Goal: Task Accomplishment & Management: Use online tool/utility

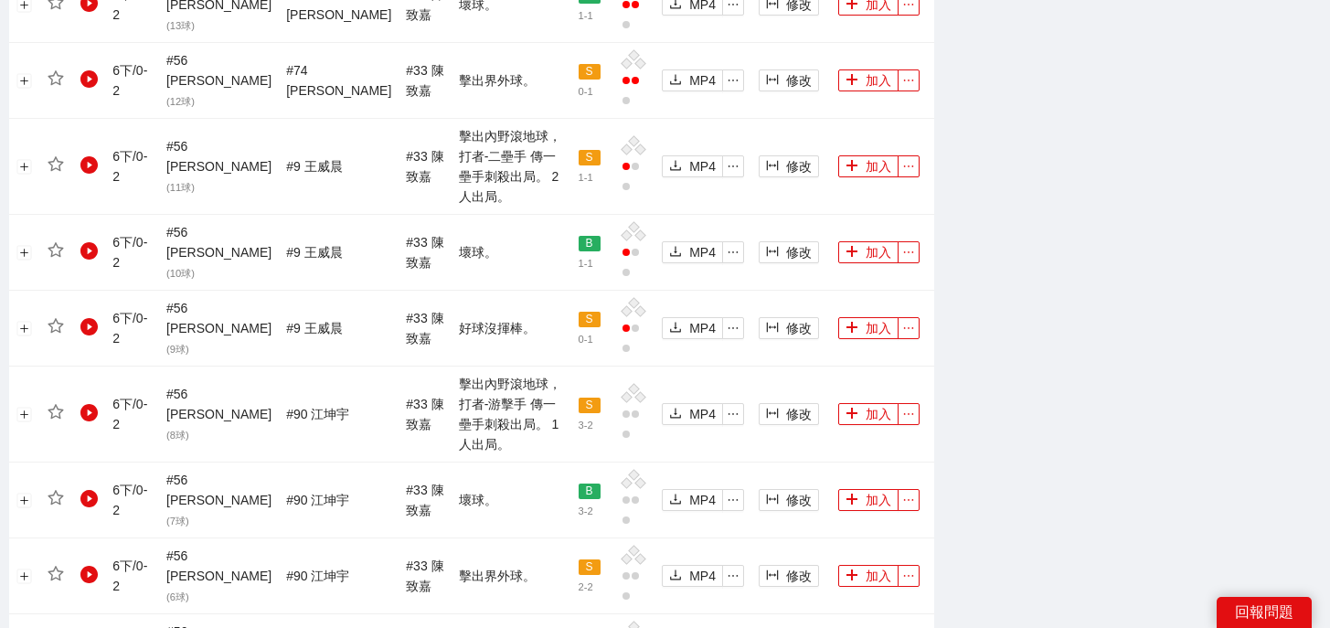
scroll to position [2103, 0]
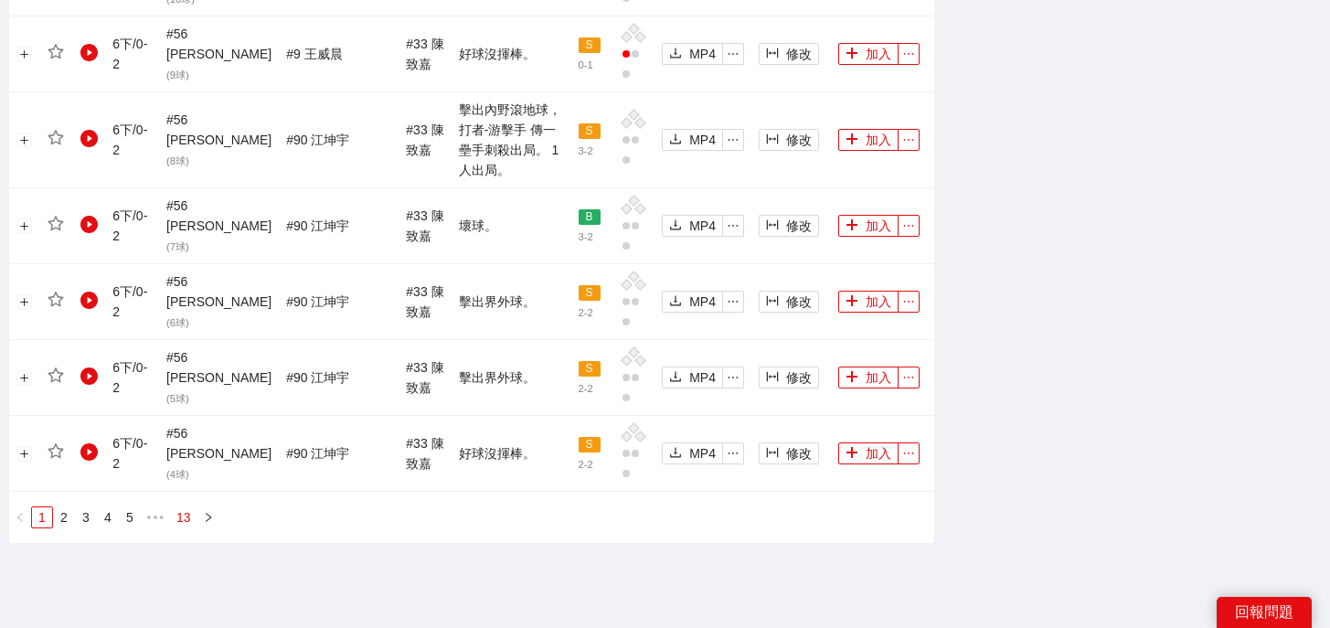
click at [184, 507] on link "13" at bounding box center [184, 517] width 26 height 20
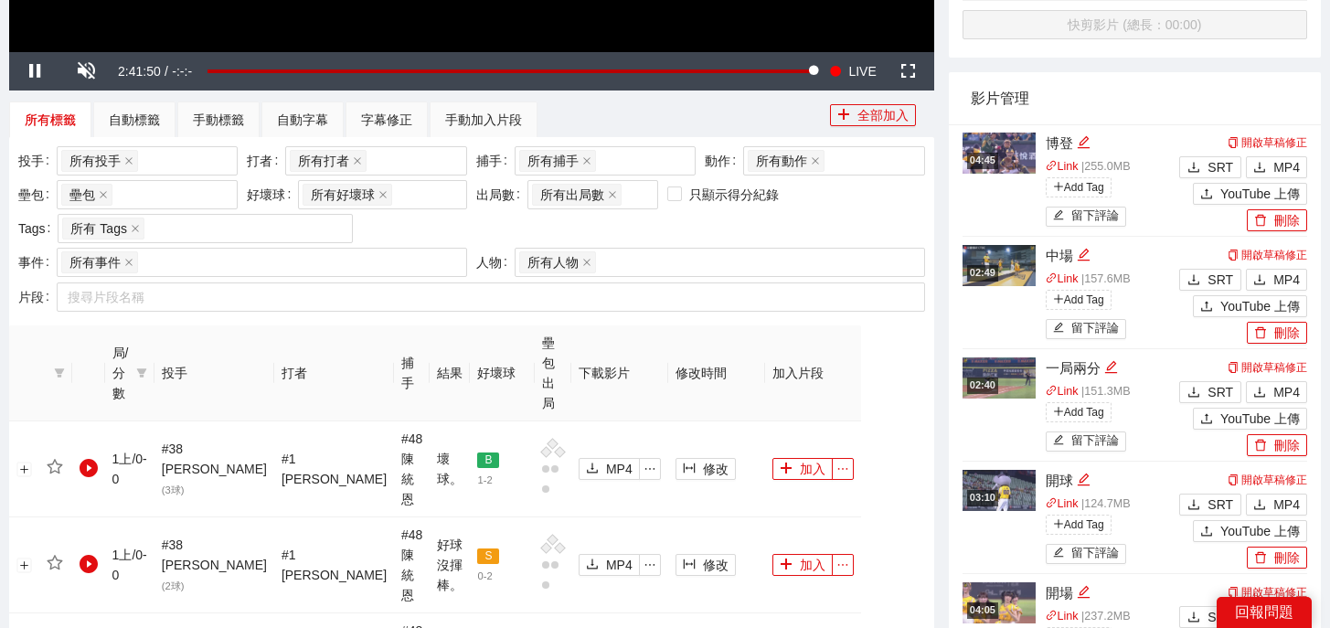
scroll to position [983, 0]
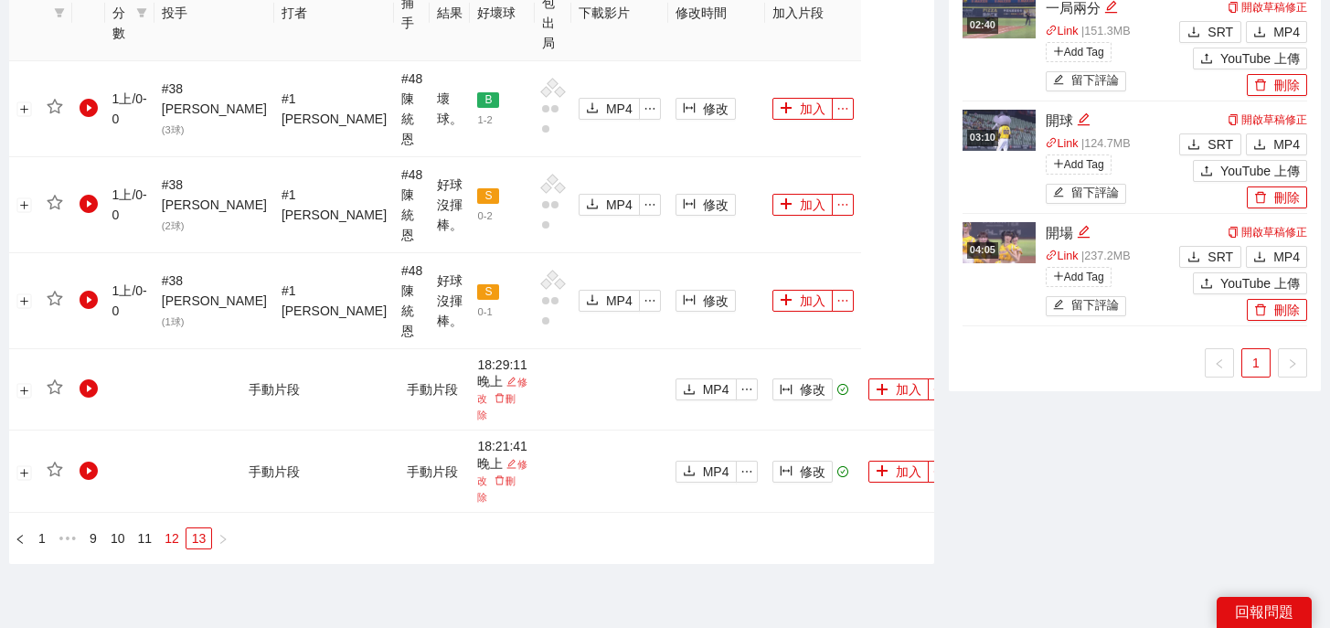
click at [182, 528] on link "12" at bounding box center [172, 538] width 26 height 20
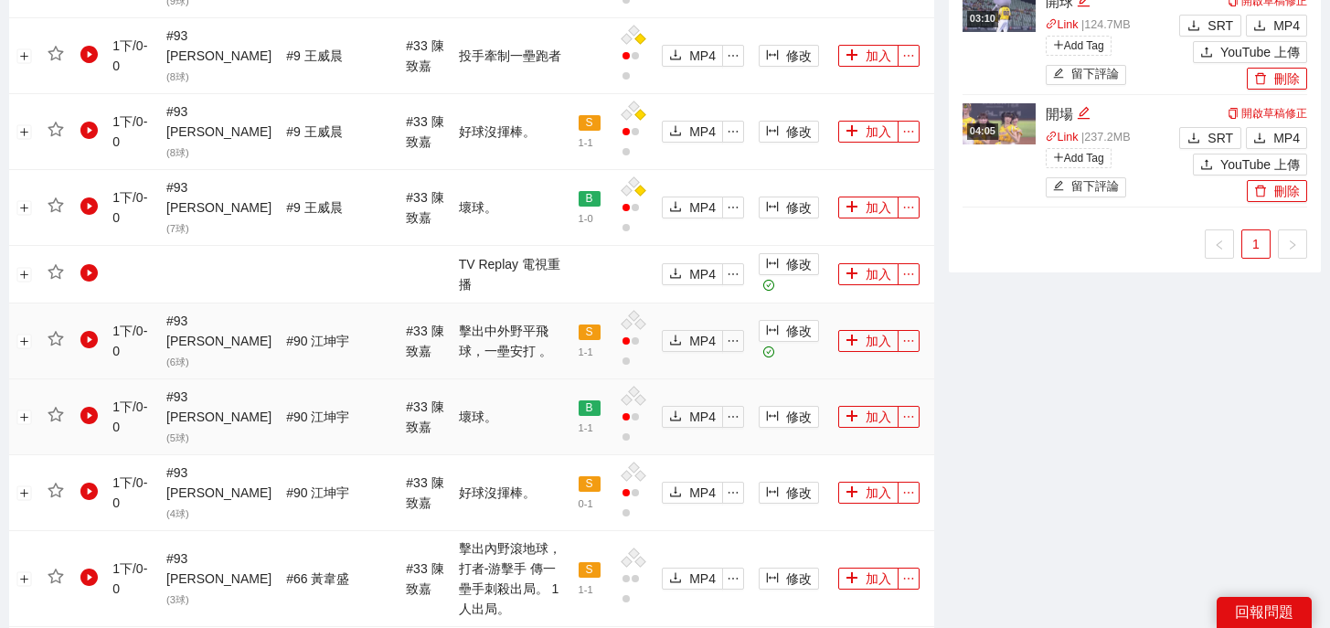
scroll to position [1099, 0]
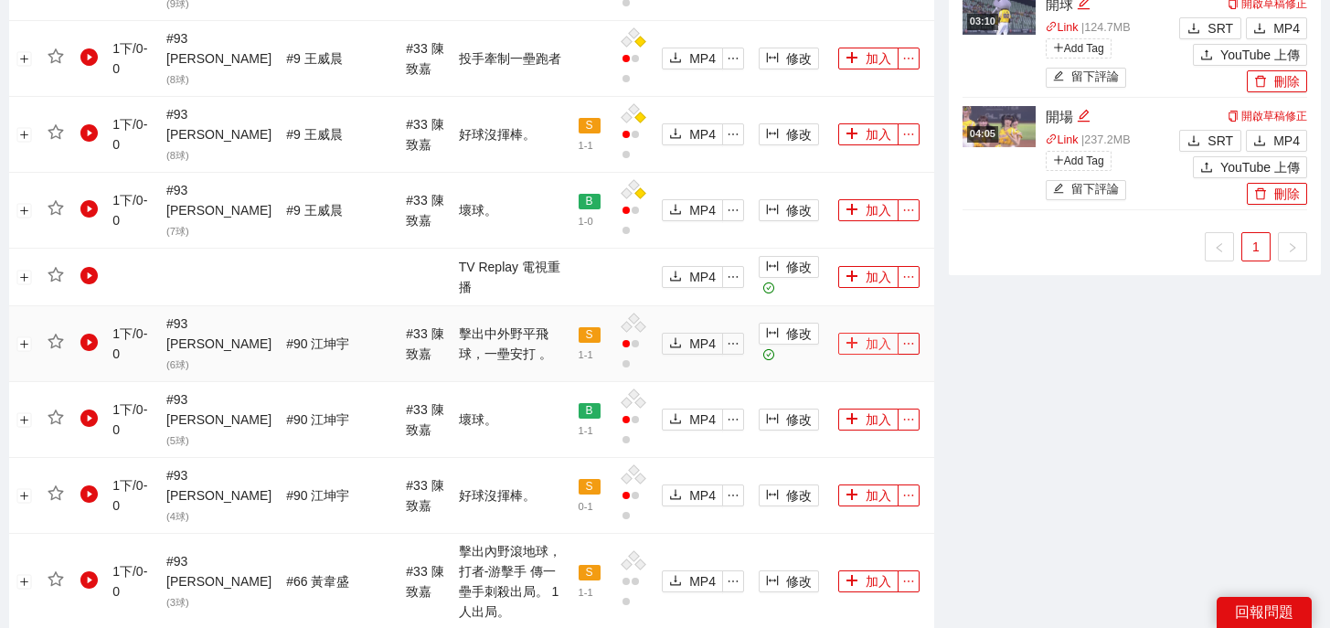
click at [859, 333] on button "加入" at bounding box center [868, 344] width 60 height 22
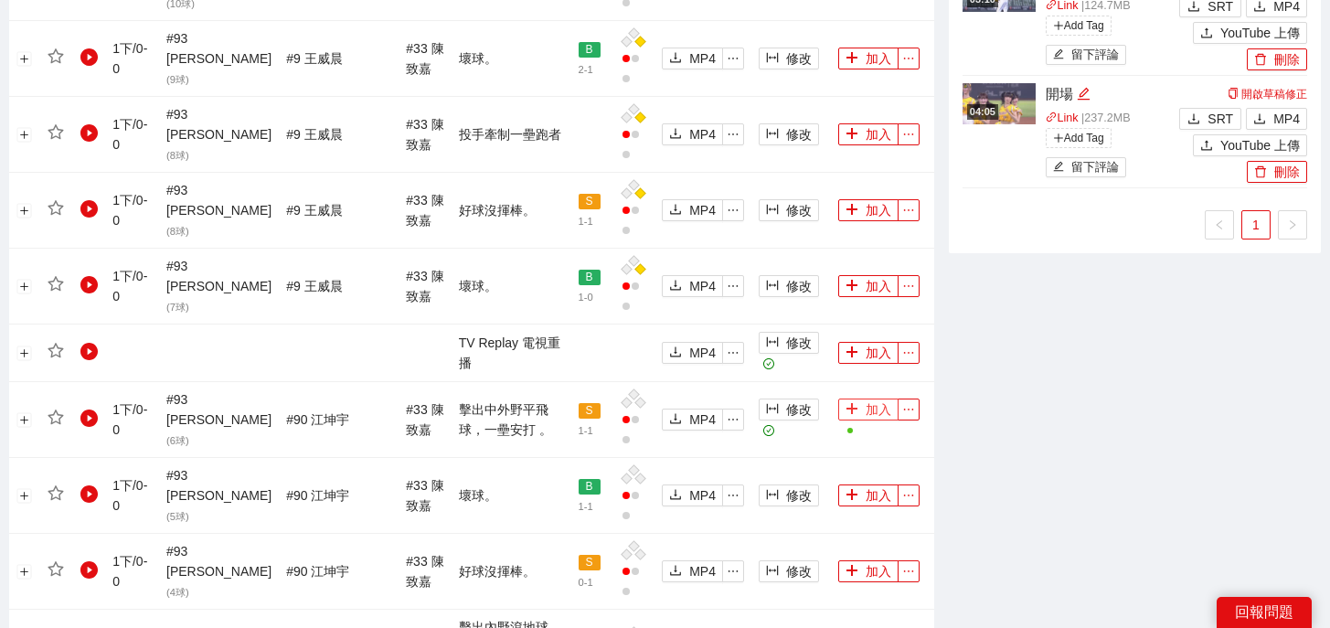
scroll to position [98, 0]
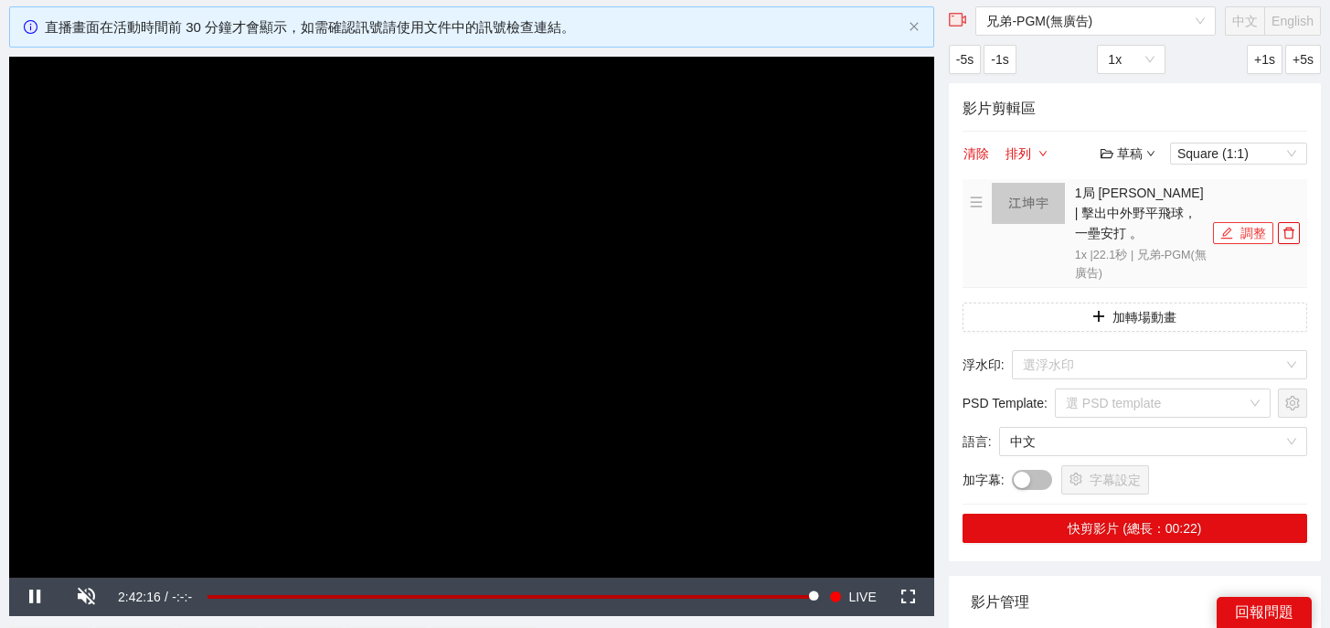
click at [1242, 224] on button "調整" at bounding box center [1243, 233] width 60 height 22
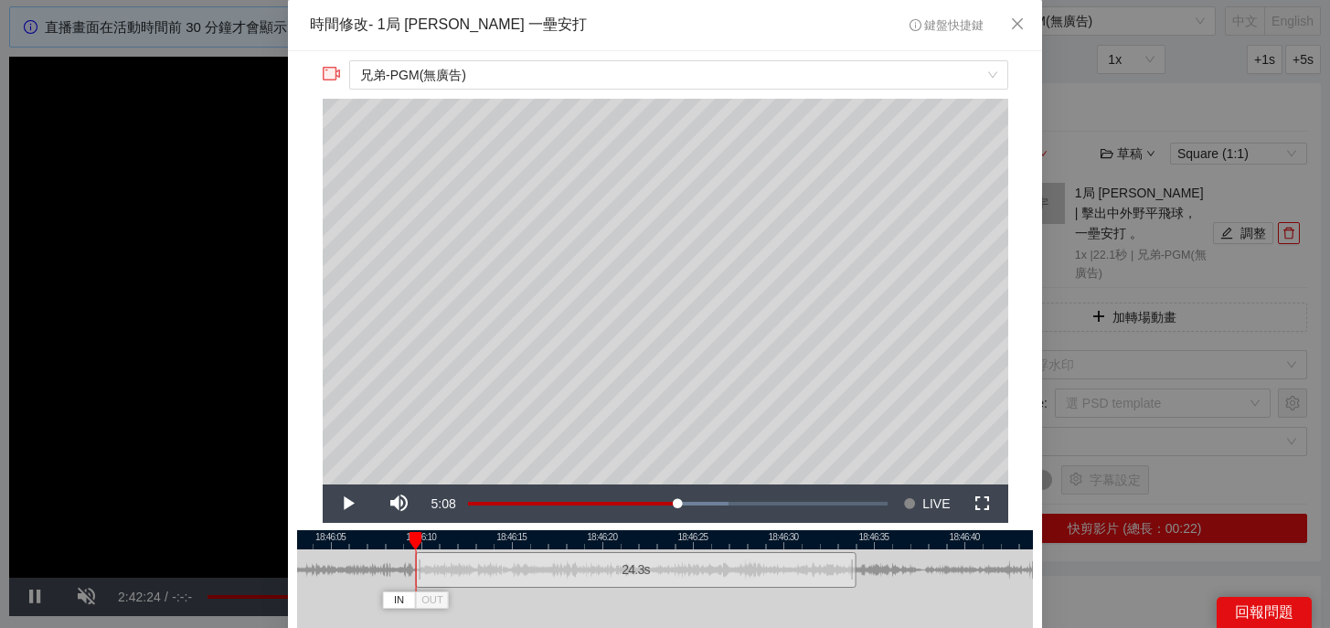
drag, startPoint x: 453, startPoint y: 582, endPoint x: 414, endPoint y: 582, distance: 39.3
click at [414, 582] on div "18:46:00 18:46:05 18:46:10 18:46:15 18:46:20 18:46:25 18:46:30 18:46:35 18:46:4…" at bounding box center [665, 613] width 736 height 167
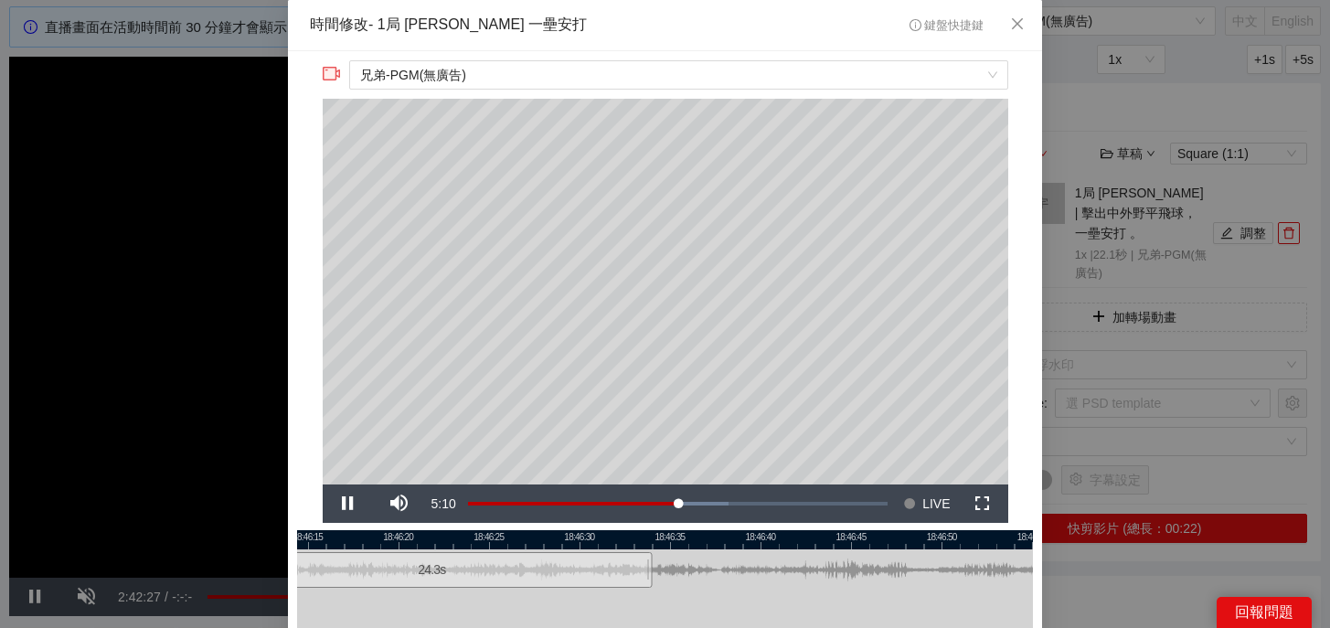
drag, startPoint x: 790, startPoint y: 535, endPoint x: 586, endPoint y: 563, distance: 205.7
click at [586, 563] on div "18:46:10 18:46:15 18:46:20 18:46:25 18:46:30 18:46:35 18:46:40 18:46:45 18:46:5…" at bounding box center [665, 613] width 736 height 167
drag, startPoint x: 460, startPoint y: 541, endPoint x: 476, endPoint y: 541, distance: 16.4
click at [476, 541] on div at bounding box center [665, 539] width 736 height 19
drag, startPoint x: 313, startPoint y: 537, endPoint x: 666, endPoint y: 557, distance: 353.3
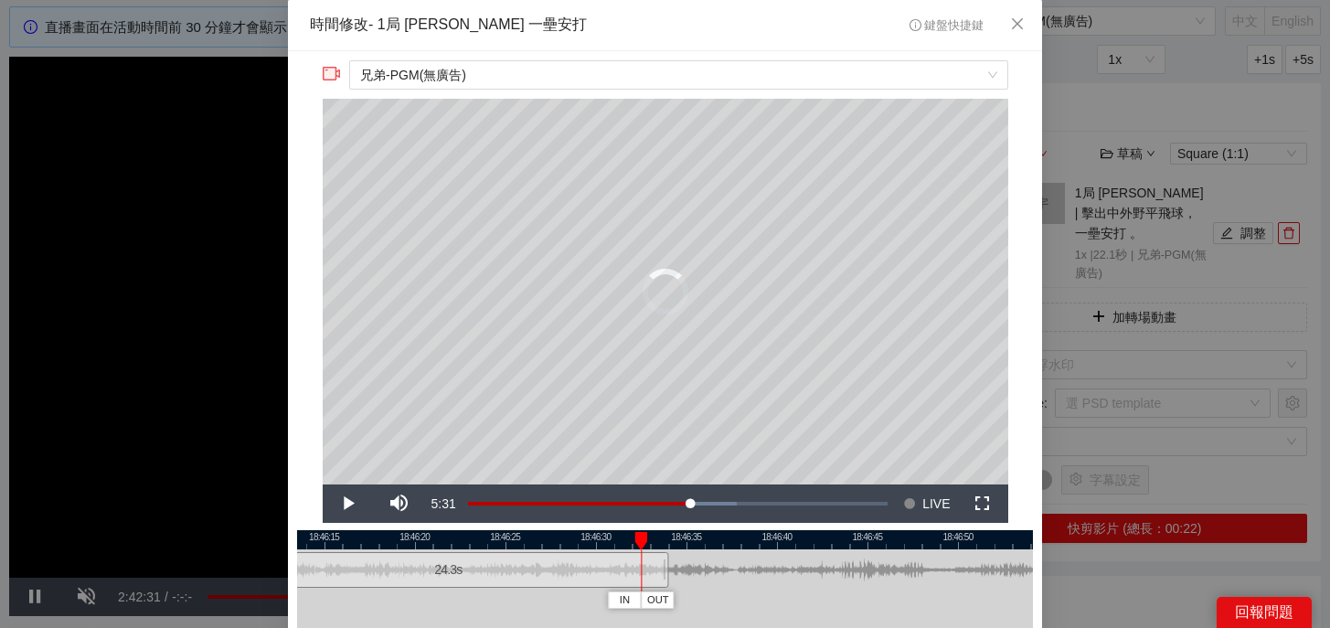
click at [666, 557] on div "18:46:10 18:46:15 18:46:20 18:46:25 18:46:30 18:46:35 18:46:40 18:46:45 18:46:5…" at bounding box center [665, 613] width 736 height 167
drag, startPoint x: 665, startPoint y: 581, endPoint x: 730, endPoint y: 582, distance: 64.9
click at [730, 582] on div at bounding box center [730, 569] width 11 height 41
drag, startPoint x: 733, startPoint y: 535, endPoint x: 703, endPoint y: 535, distance: 30.2
click at [726, 535] on div at bounding box center [732, 541] width 13 height 18
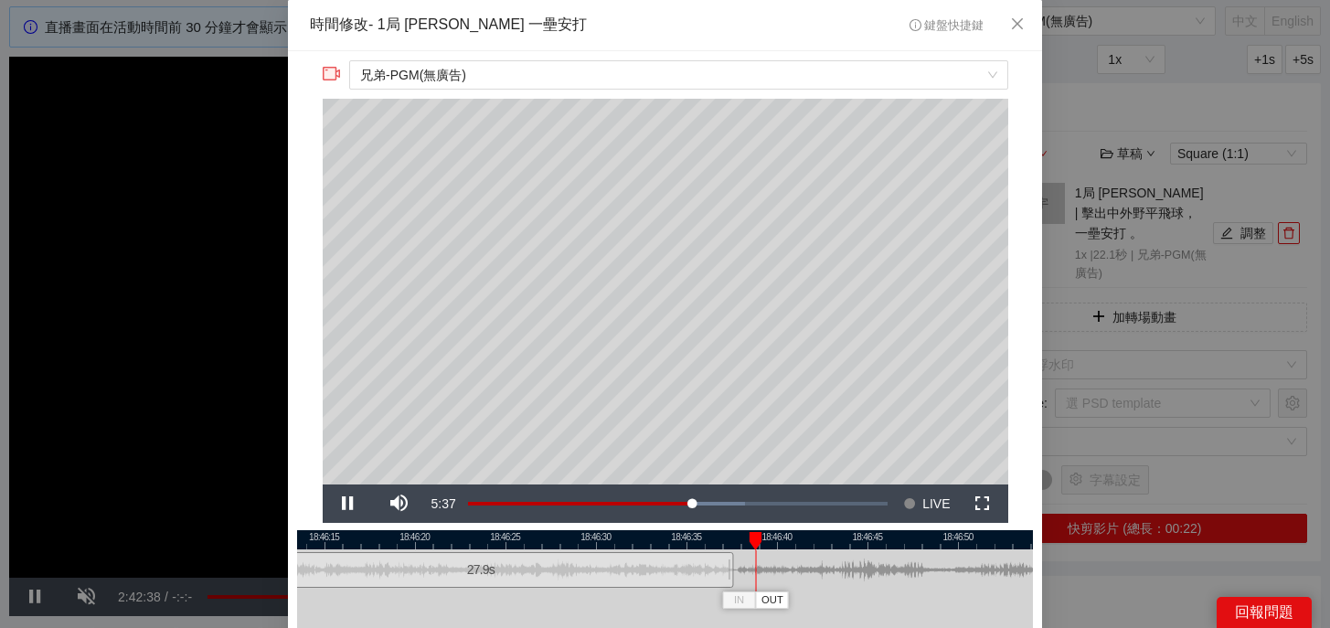
scroll to position [164, 0]
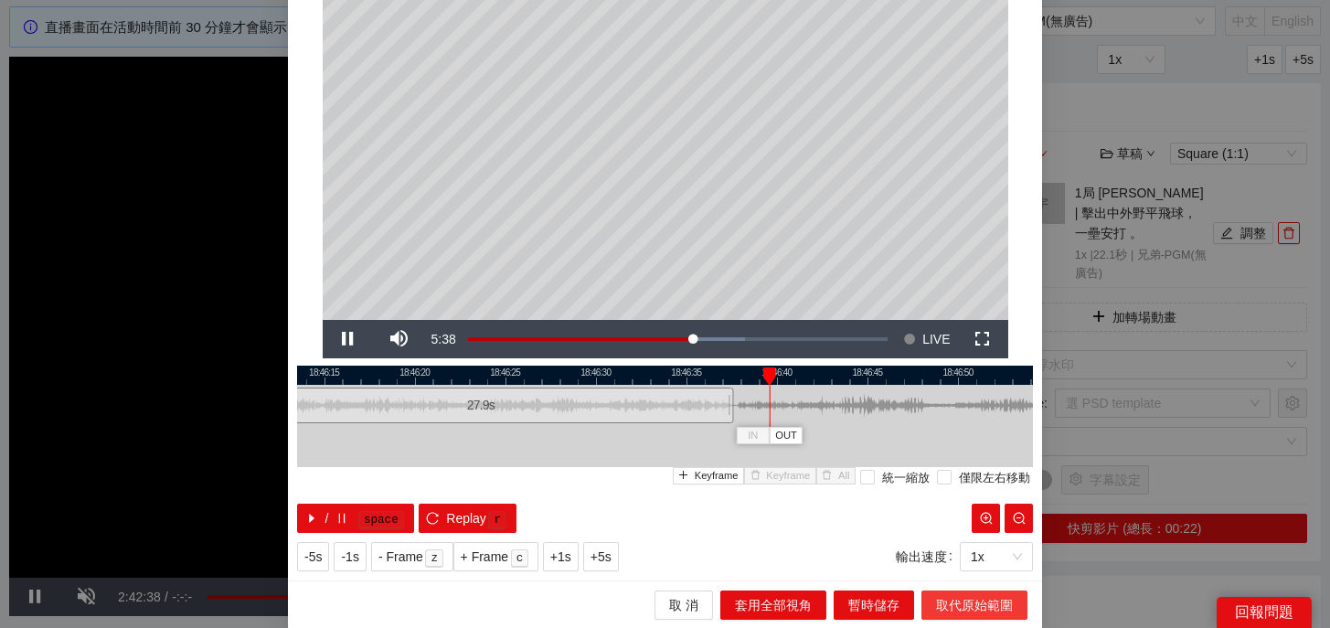
click at [954, 611] on span "取代原始範圍" at bounding box center [974, 605] width 77 height 20
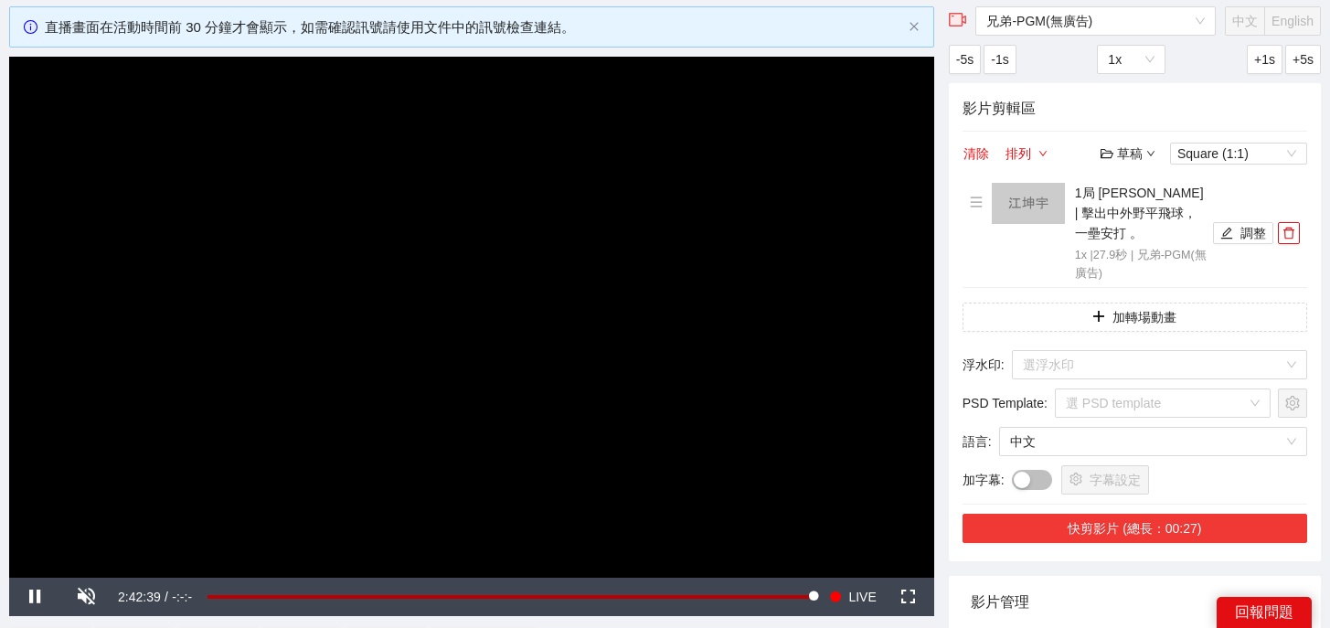
click at [1161, 514] on button "快剪影片 (總長：00:27)" at bounding box center [1134, 528] width 345 height 29
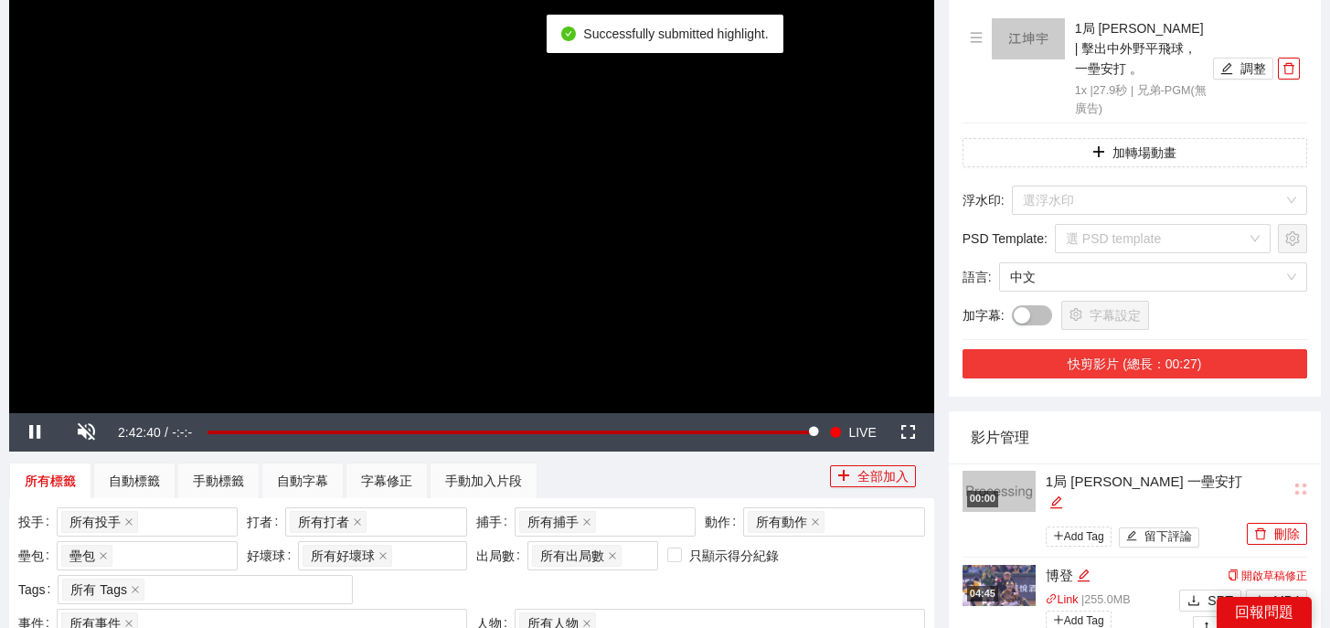
scroll to position [261, 0]
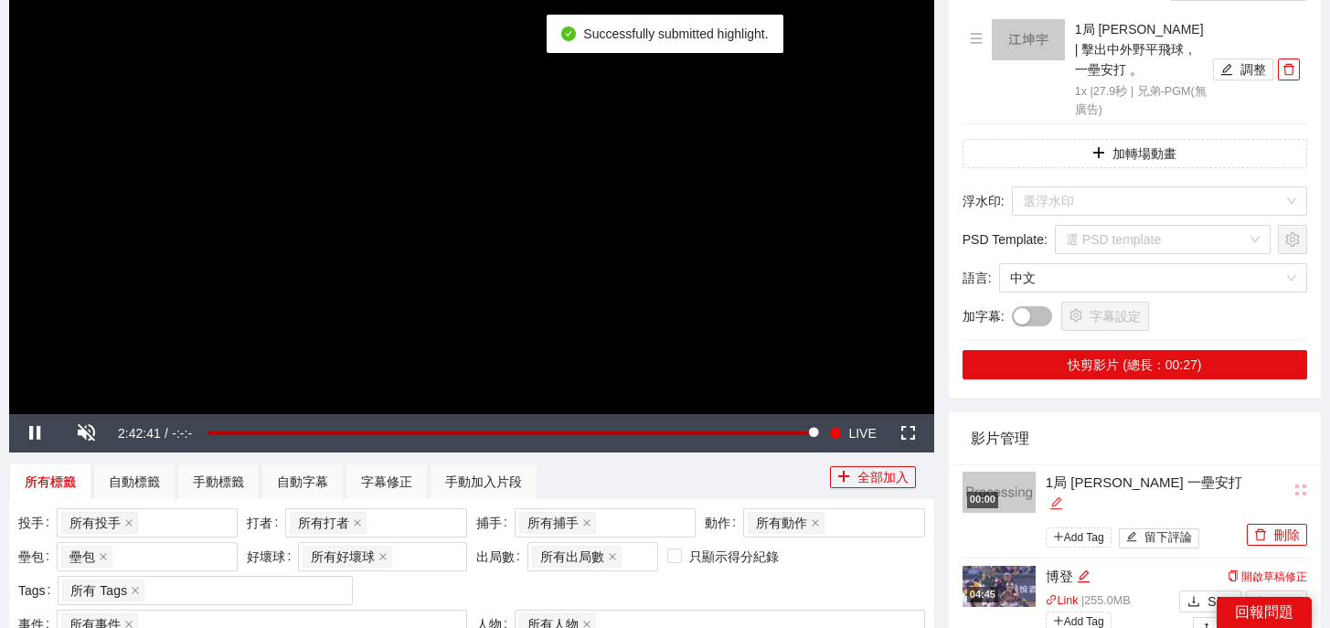
click at [1063, 496] on icon "edit" at bounding box center [1056, 503] width 14 height 14
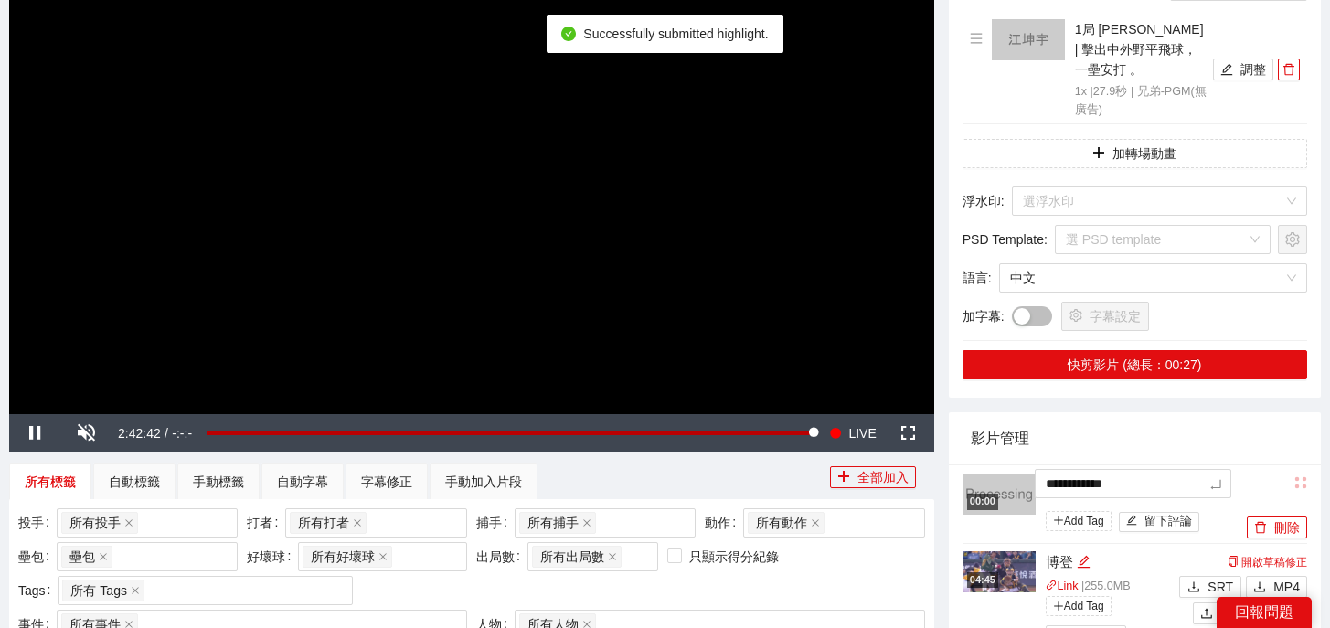
drag, startPoint x: 1197, startPoint y: 467, endPoint x: 904, endPoint y: 451, distance: 293.7
type textarea "*"
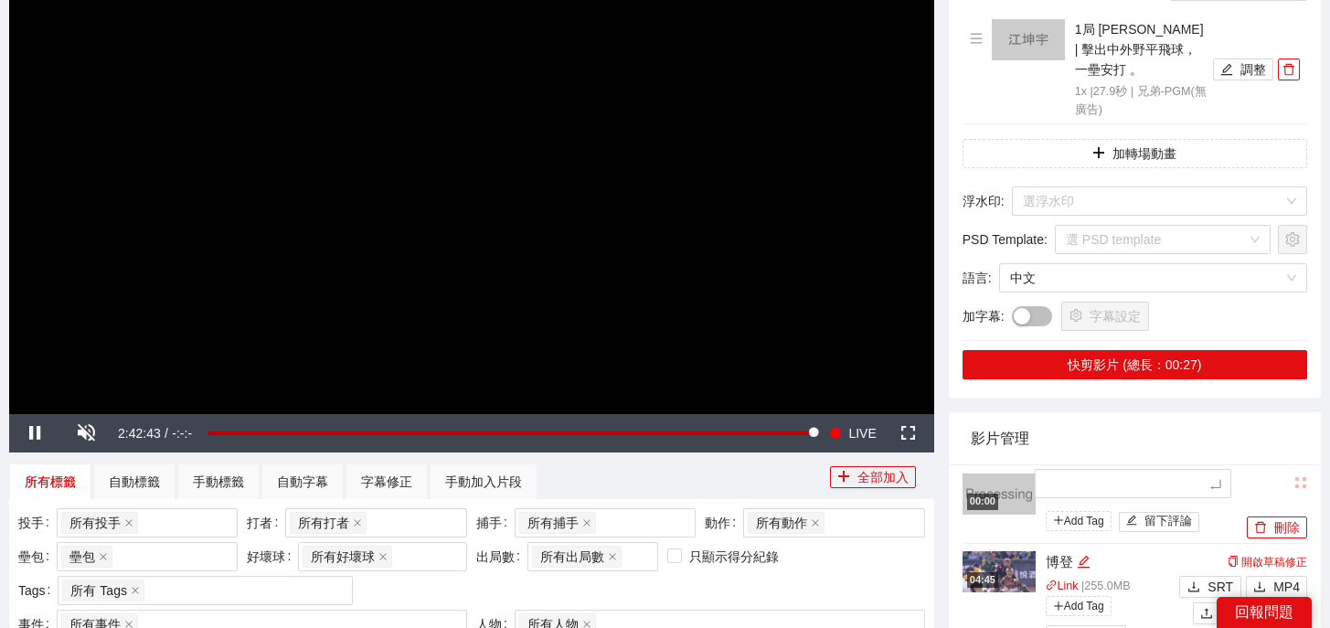
type textarea "*"
type textarea "**"
type textarea "*"
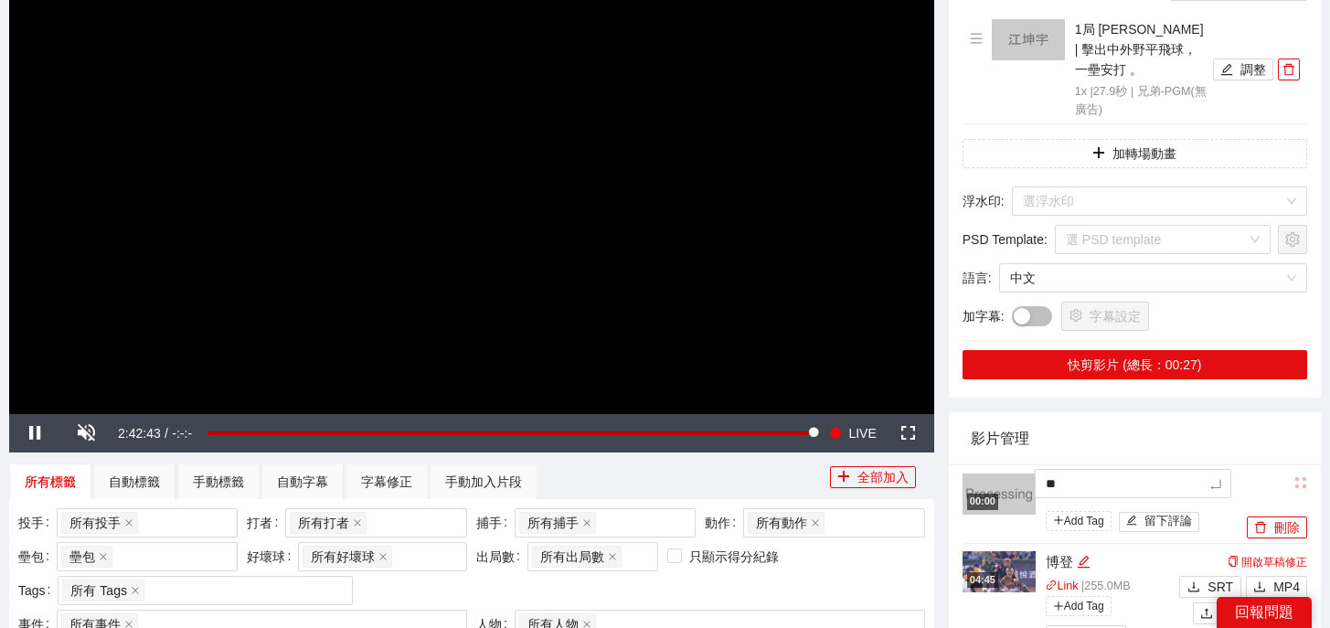
type textarea "*"
type textarea "**"
type textarea "***"
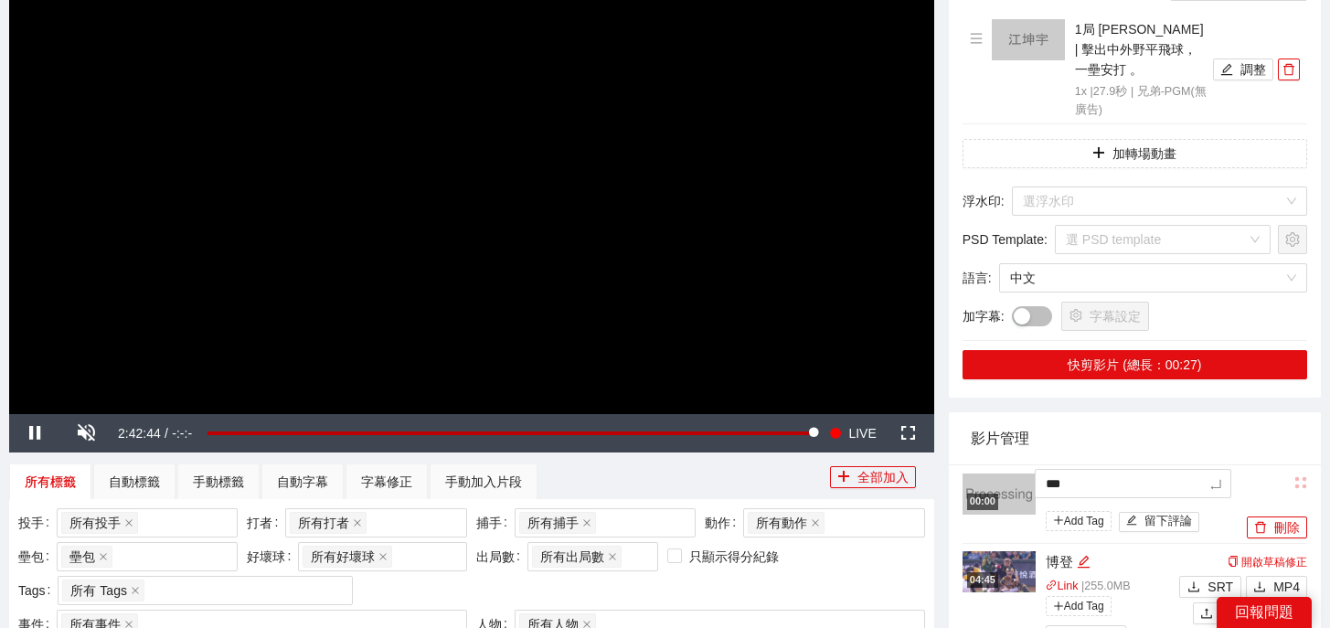
type textarea "**"
type textarea "****"
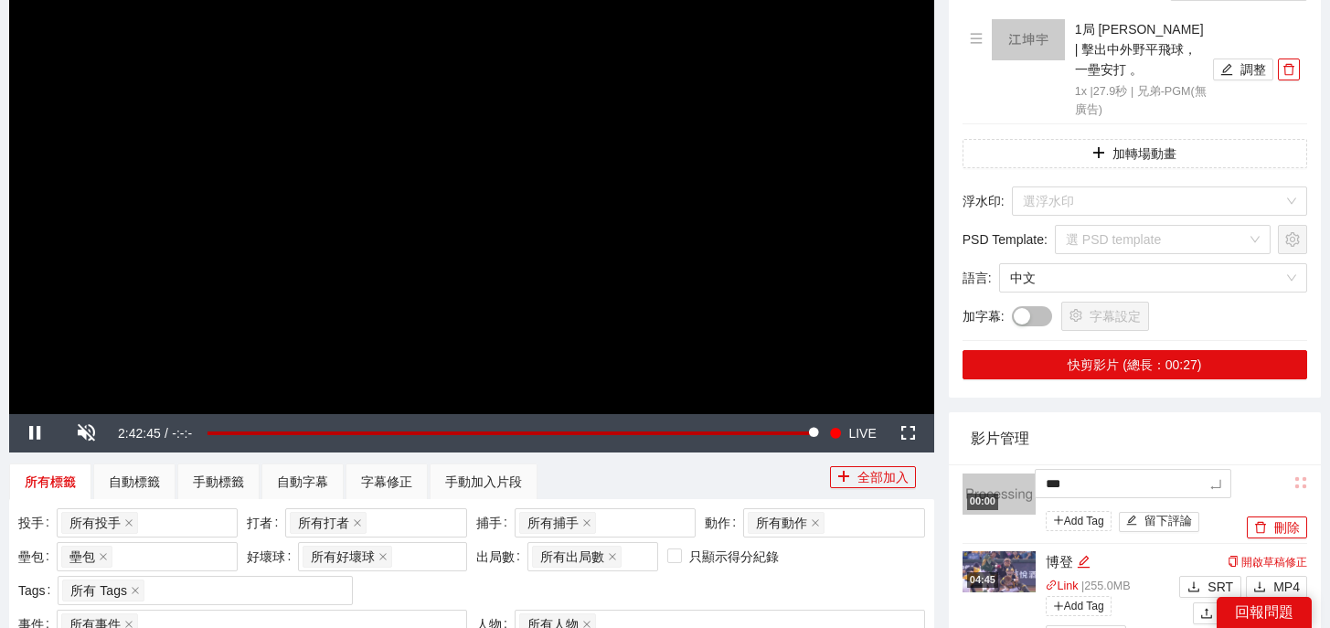
type textarea "****"
type textarea "*****"
type textarea "******"
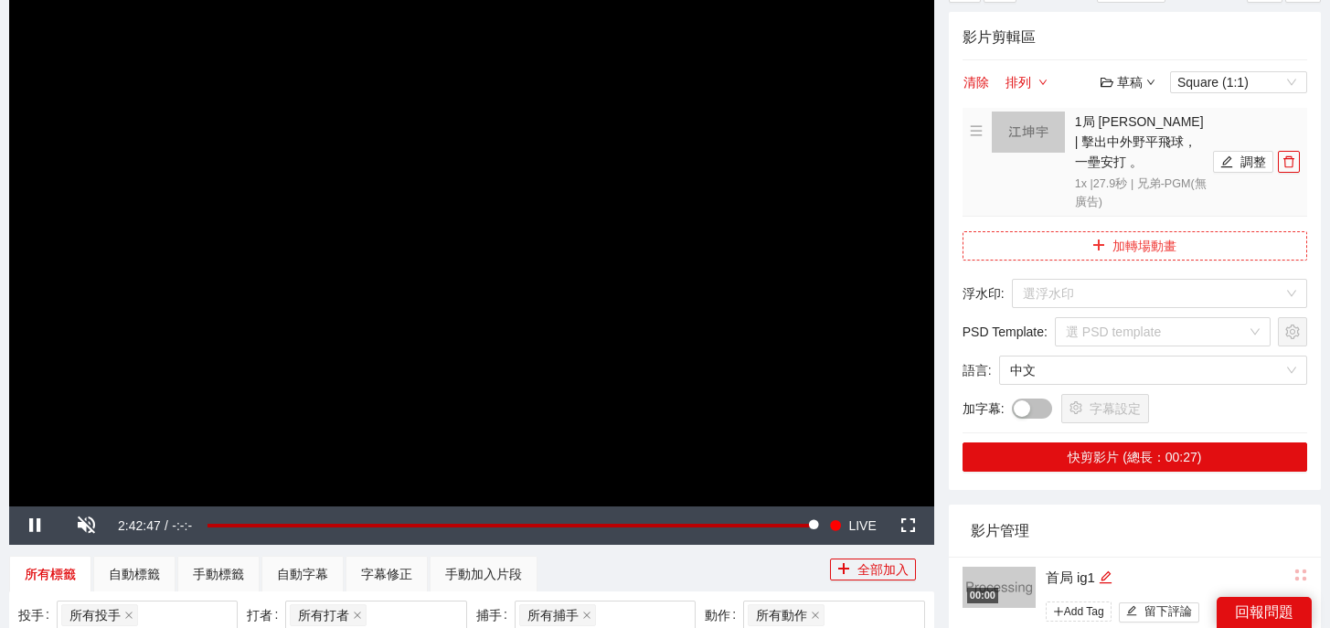
scroll to position [126, 0]
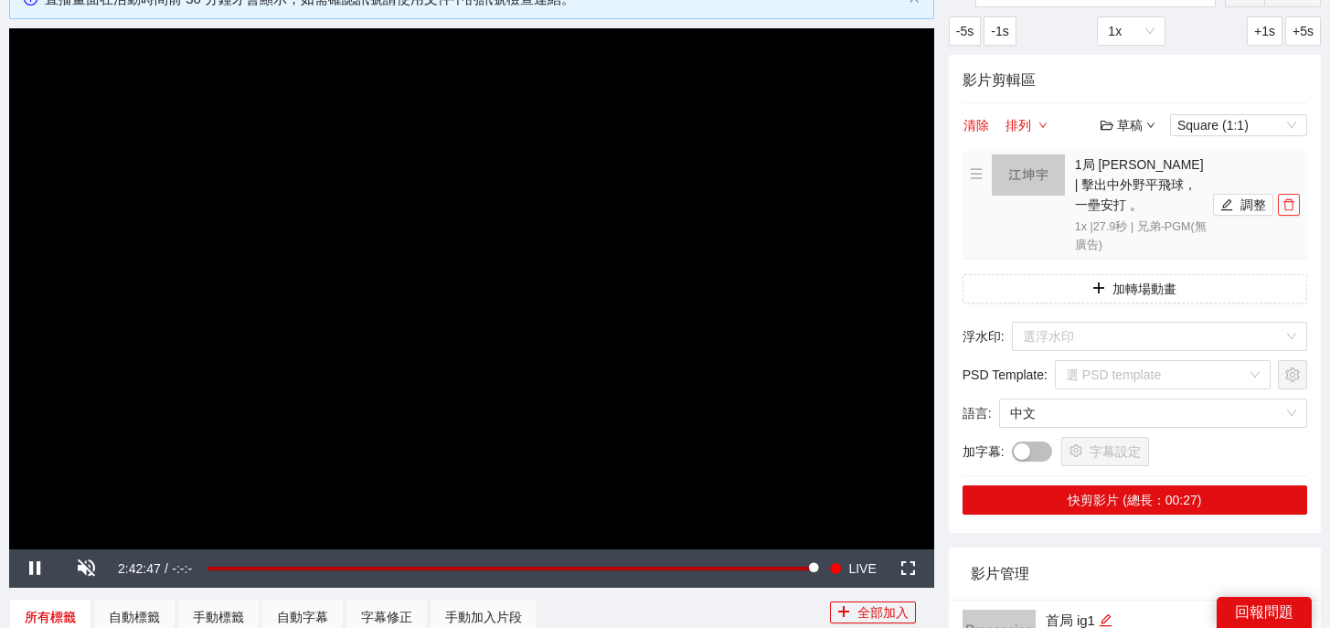
click at [1282, 200] on icon "delete" at bounding box center [1288, 204] width 13 height 13
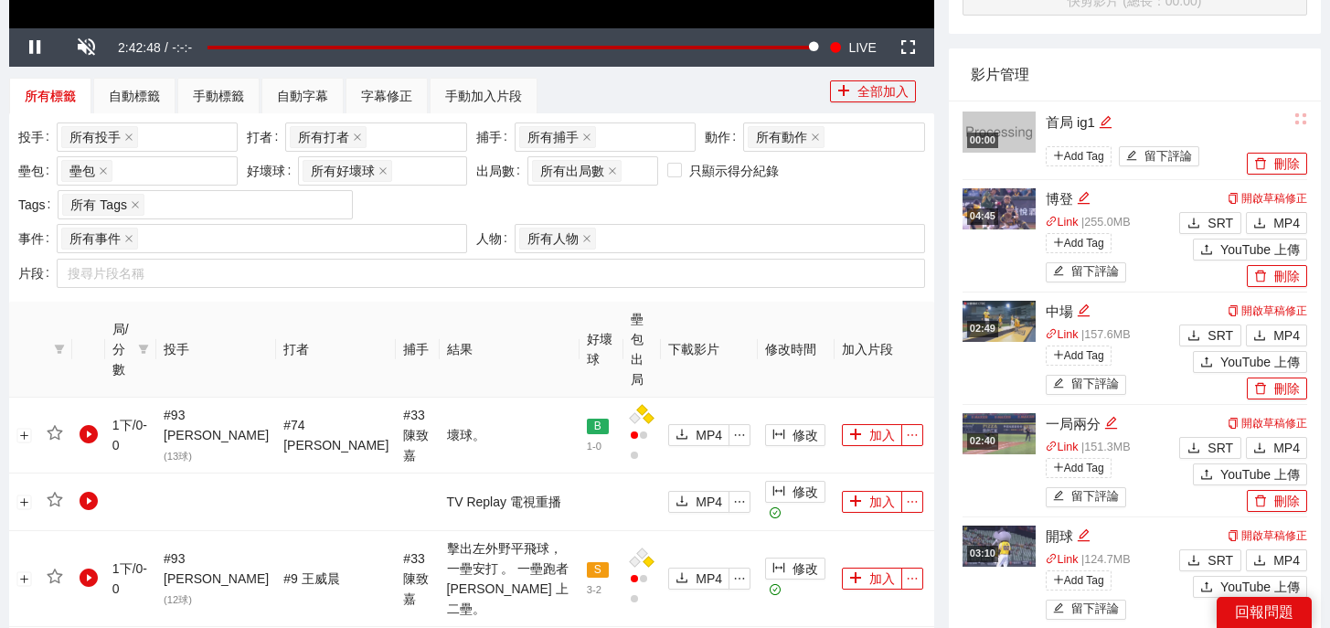
scroll to position [996, 0]
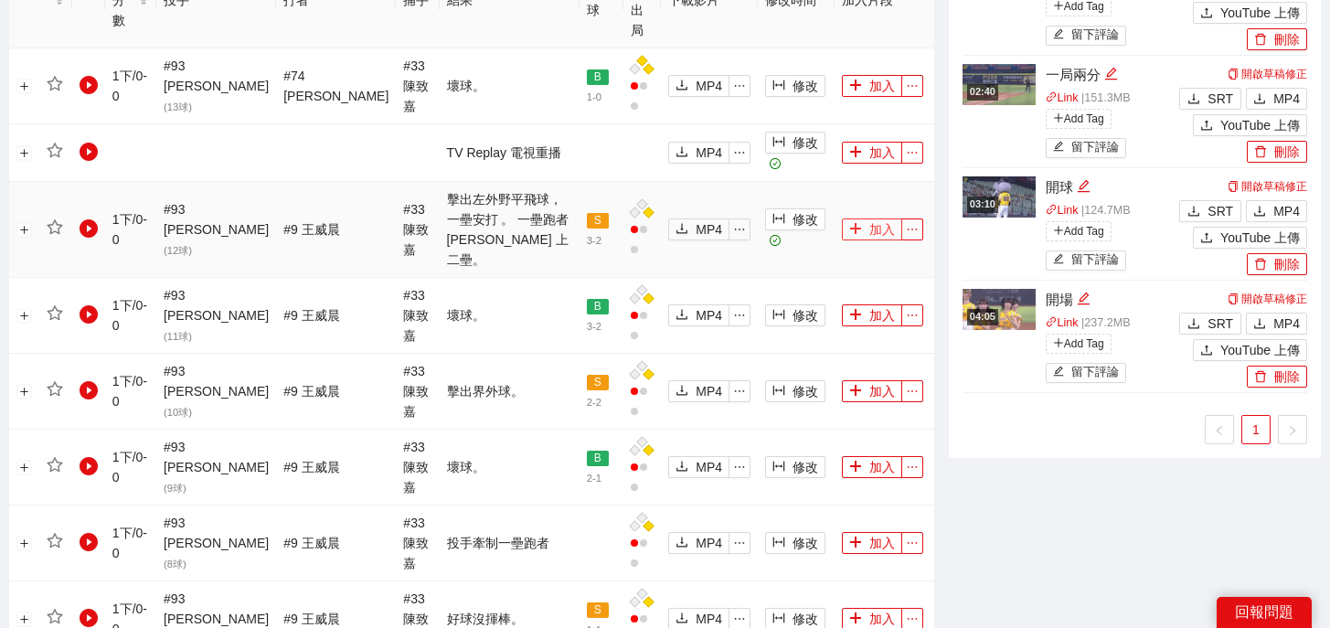
click at [859, 218] on button "加入" at bounding box center [872, 229] width 60 height 22
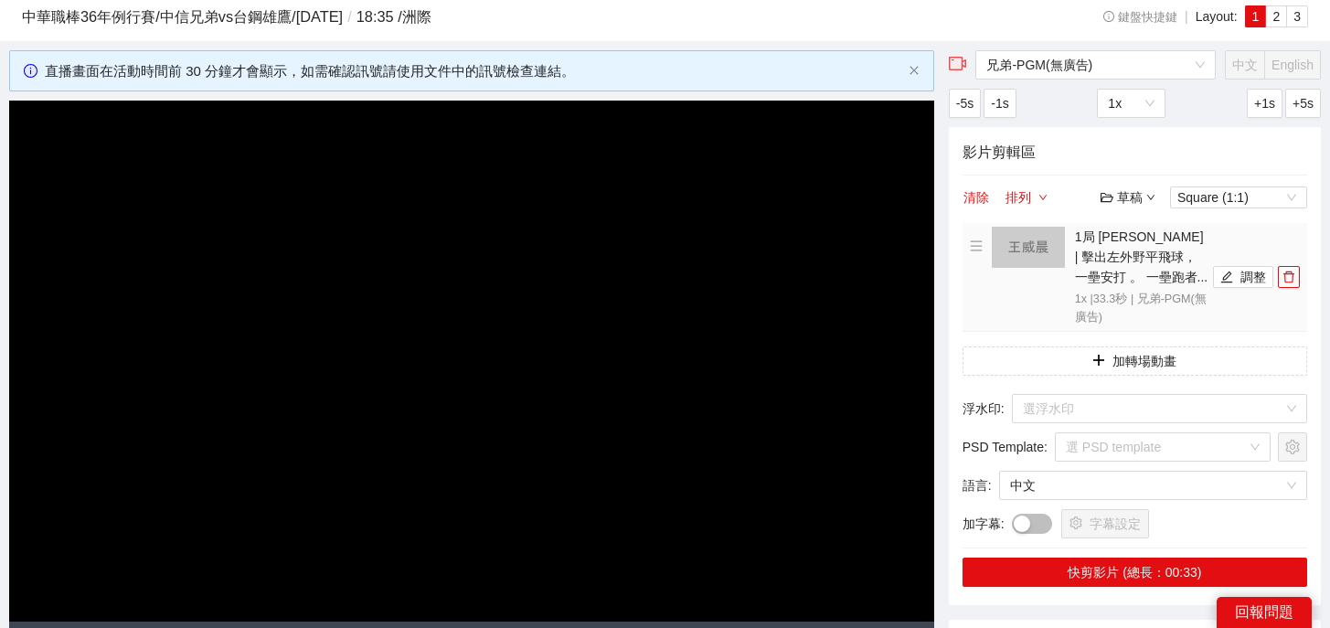
scroll to position [0, 0]
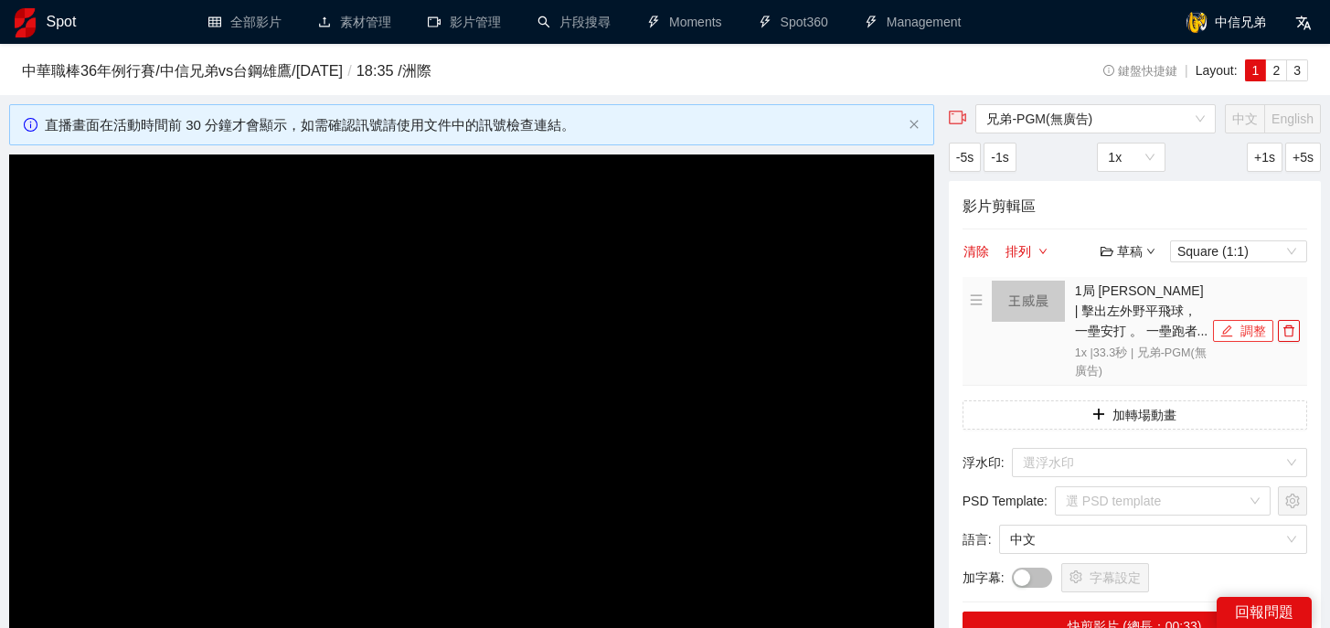
click at [1241, 329] on button "調整" at bounding box center [1243, 331] width 60 height 22
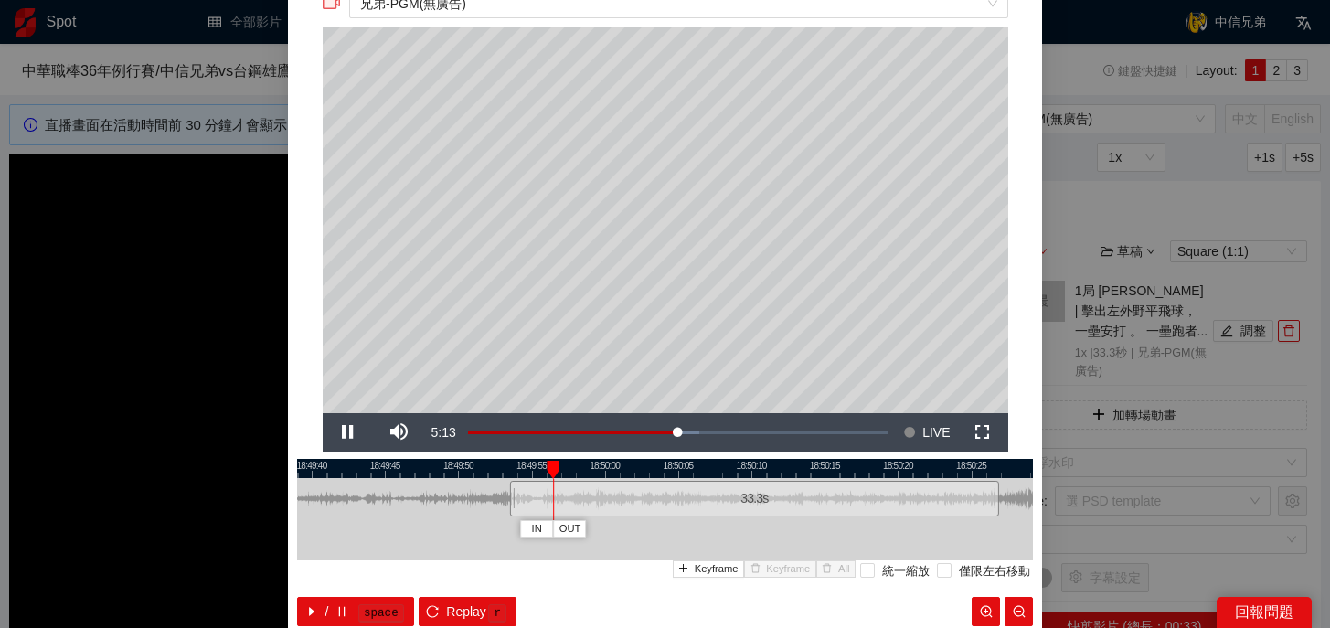
scroll to position [69, 0]
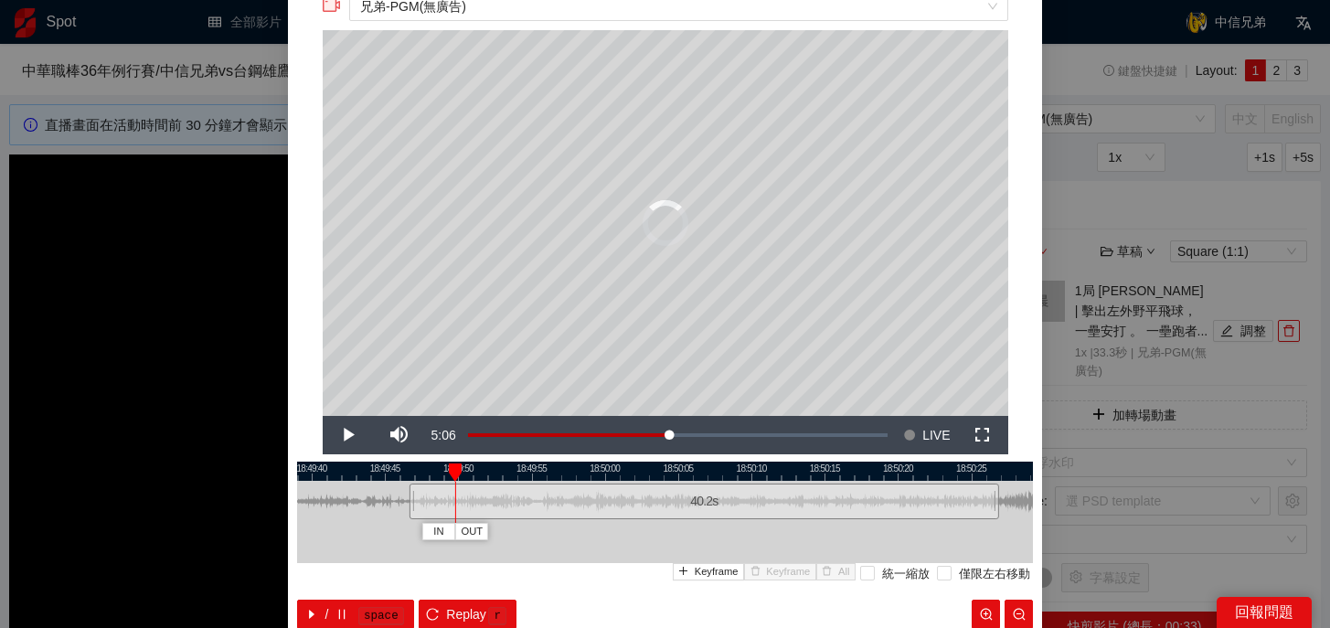
drag, startPoint x: 514, startPoint y: 510, endPoint x: 413, endPoint y: 512, distance: 100.5
click at [413, 512] on div at bounding box center [412, 501] width 11 height 41
click at [443, 605] on button "Replay r" at bounding box center [468, 613] width 98 height 29
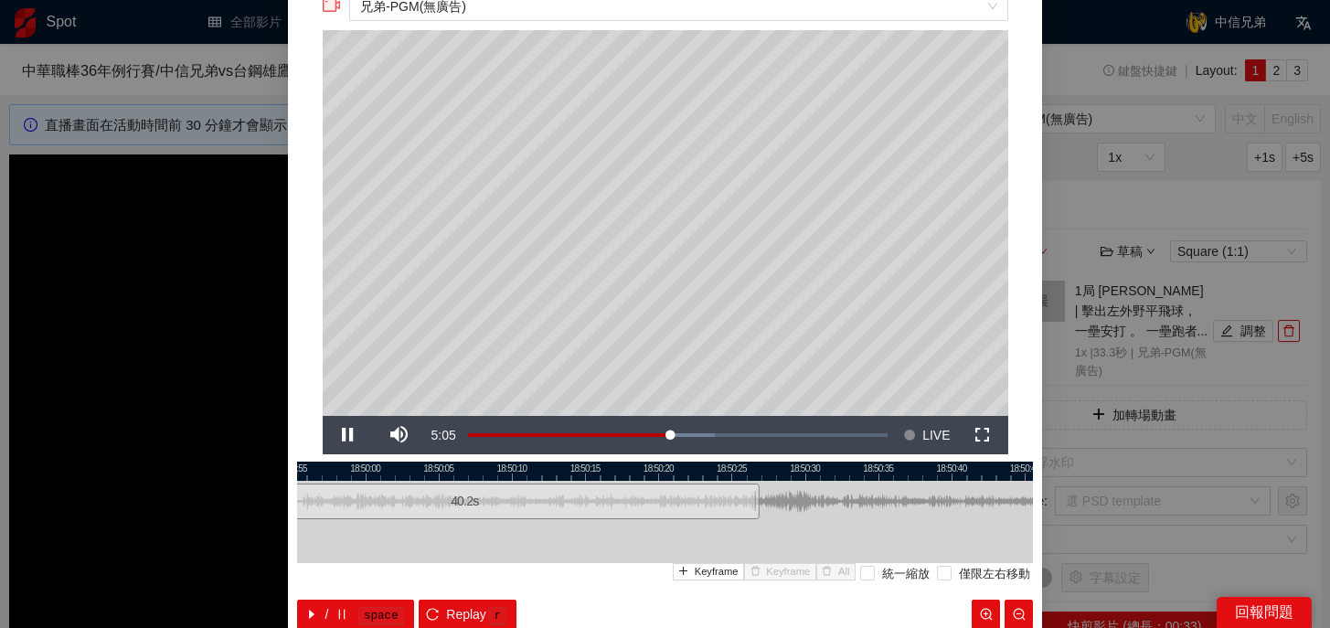
drag, startPoint x: 771, startPoint y: 468, endPoint x: 530, endPoint y: 483, distance: 241.7
click at [530, 483] on div "18:49:55 18:50:00 18:50:05 18:50:10 18:50:15 18:50:20 18:50:25 18:50:30 18:50:3…" at bounding box center [665, 544] width 736 height 167
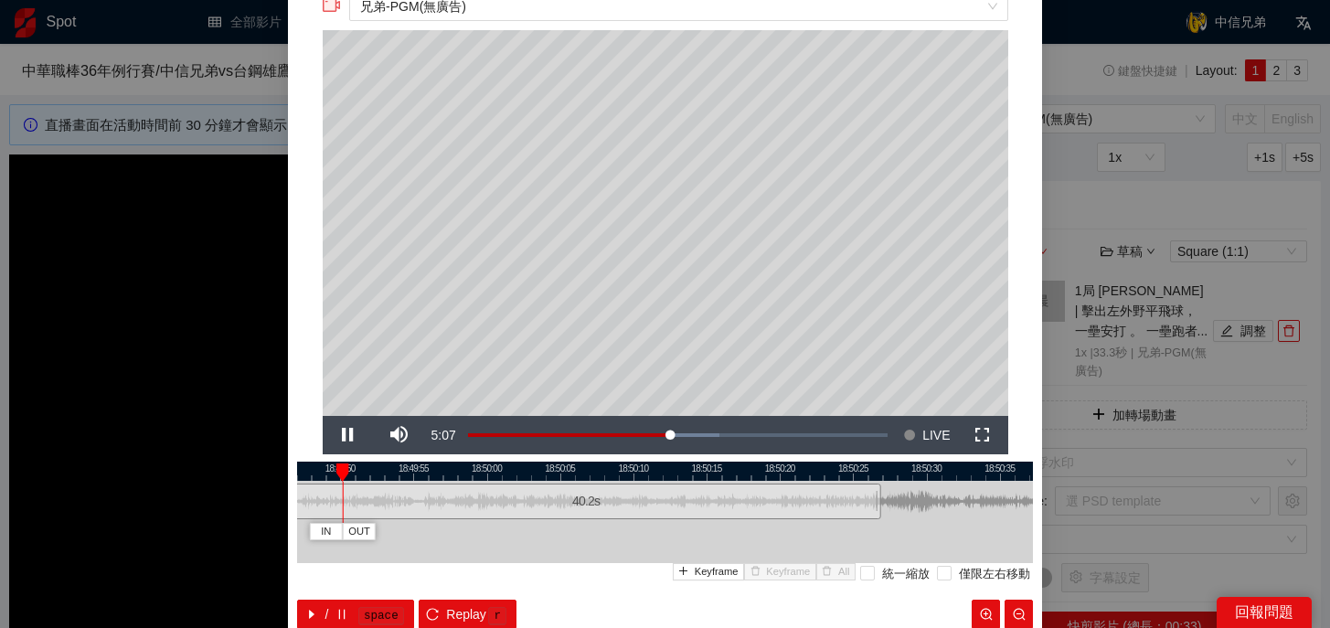
drag, startPoint x: 558, startPoint y: 471, endPoint x: 682, endPoint y: 471, distance: 123.4
click at [682, 471] on div at bounding box center [788, 470] width 736 height 19
drag, startPoint x: 353, startPoint y: 472, endPoint x: 808, endPoint y: 491, distance: 455.5
click at [574, 482] on div "IN OUT" at bounding box center [567, 472] width 13 height 18
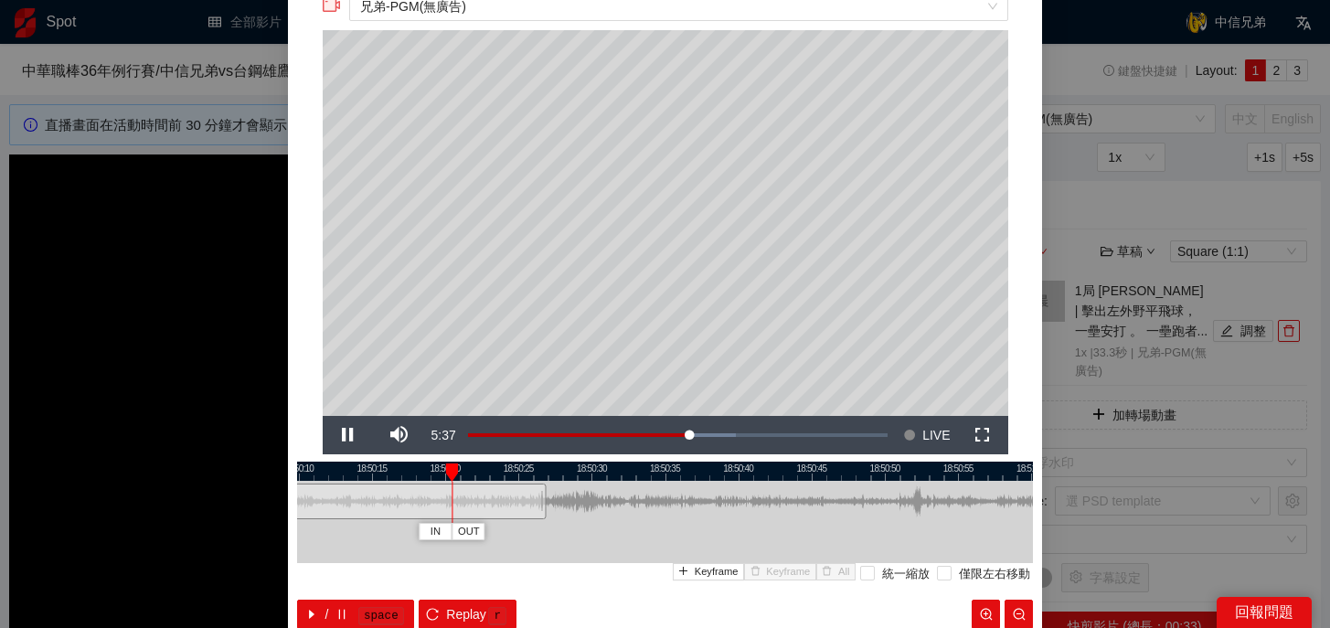
drag, startPoint x: 873, startPoint y: 472, endPoint x: 534, endPoint y: 485, distance: 339.3
click at [534, 485] on div "18:50:05 18:50:10 18:50:15 18:50:20 18:50:25 18:50:30 18:50:35 18:50:40 18:50:4…" at bounding box center [665, 544] width 736 height 167
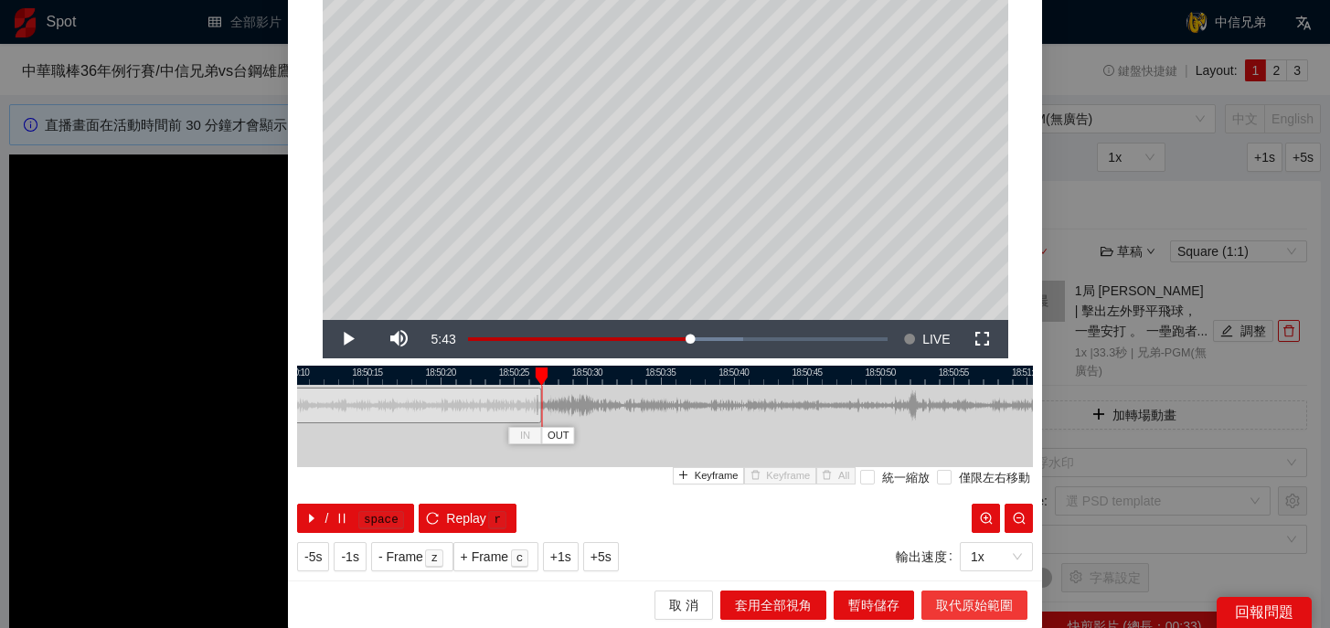
click at [978, 596] on span "取代原始範圍" at bounding box center [974, 605] width 77 height 20
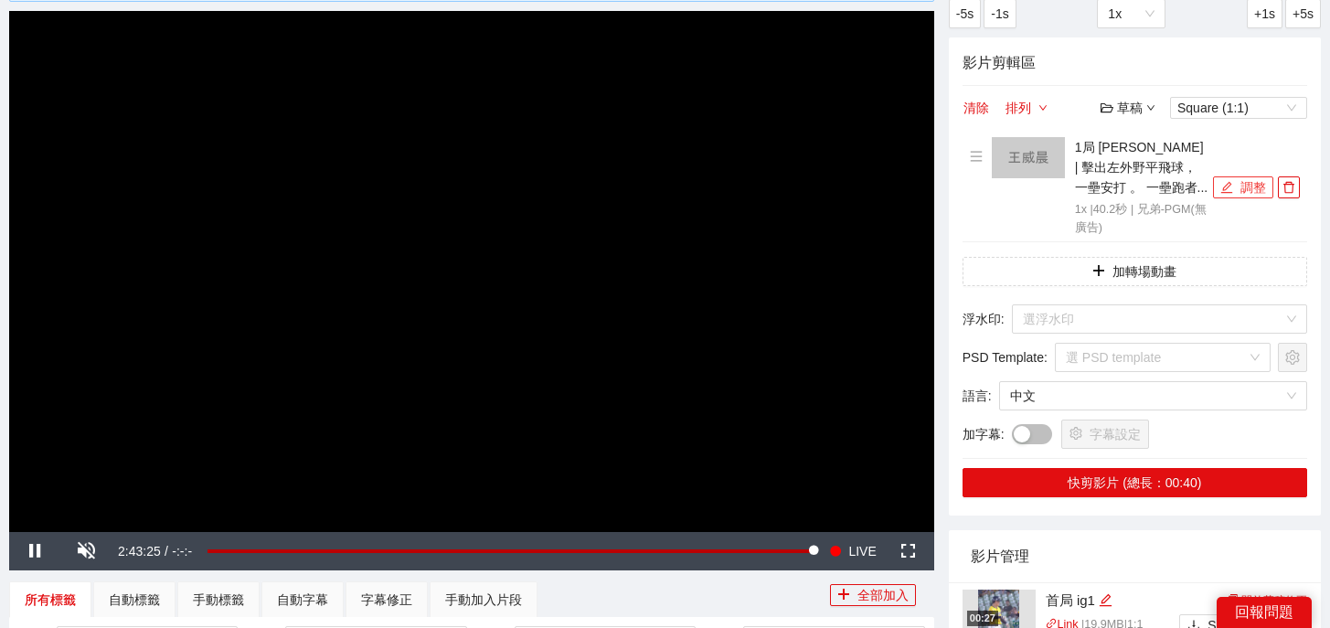
scroll to position [152, 0]
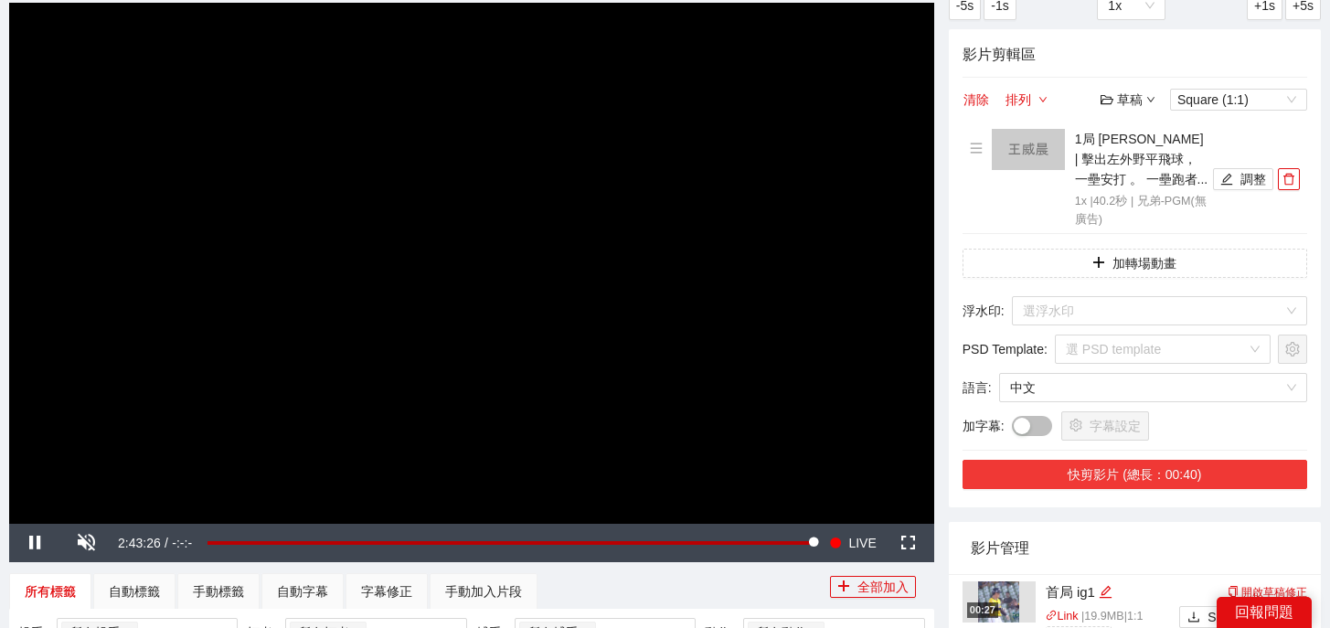
click at [1171, 471] on button "快剪影片 (總長：00:40)" at bounding box center [1134, 474] width 345 height 29
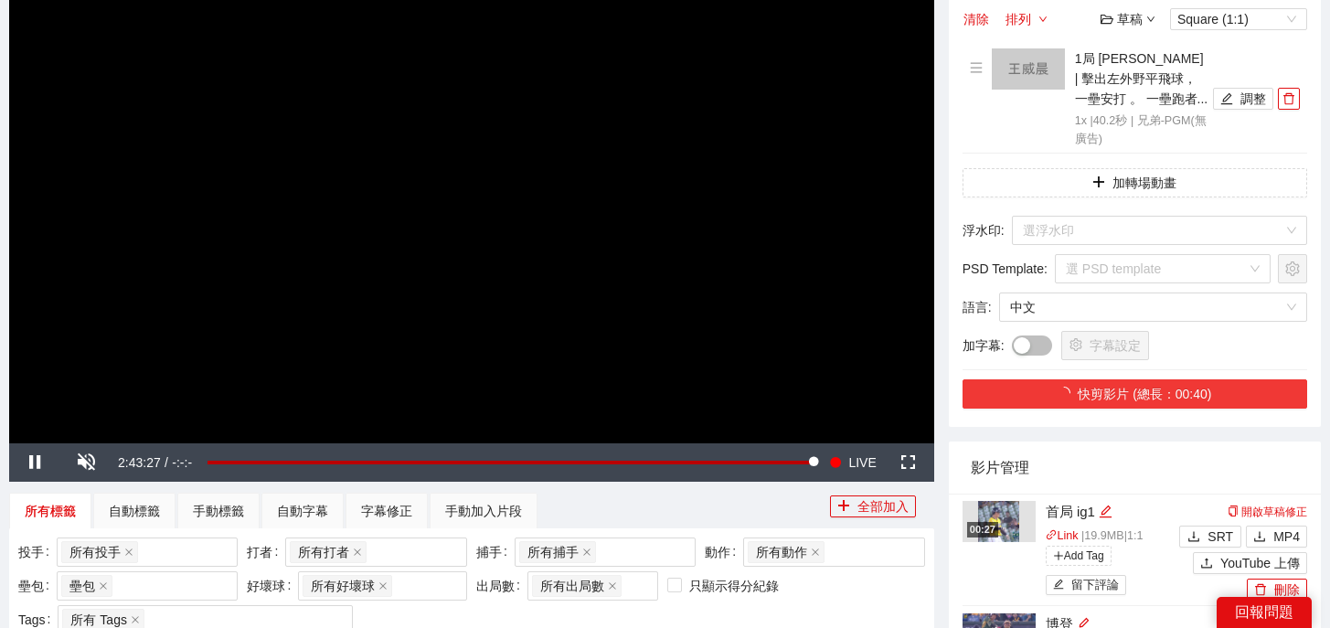
scroll to position [245, 0]
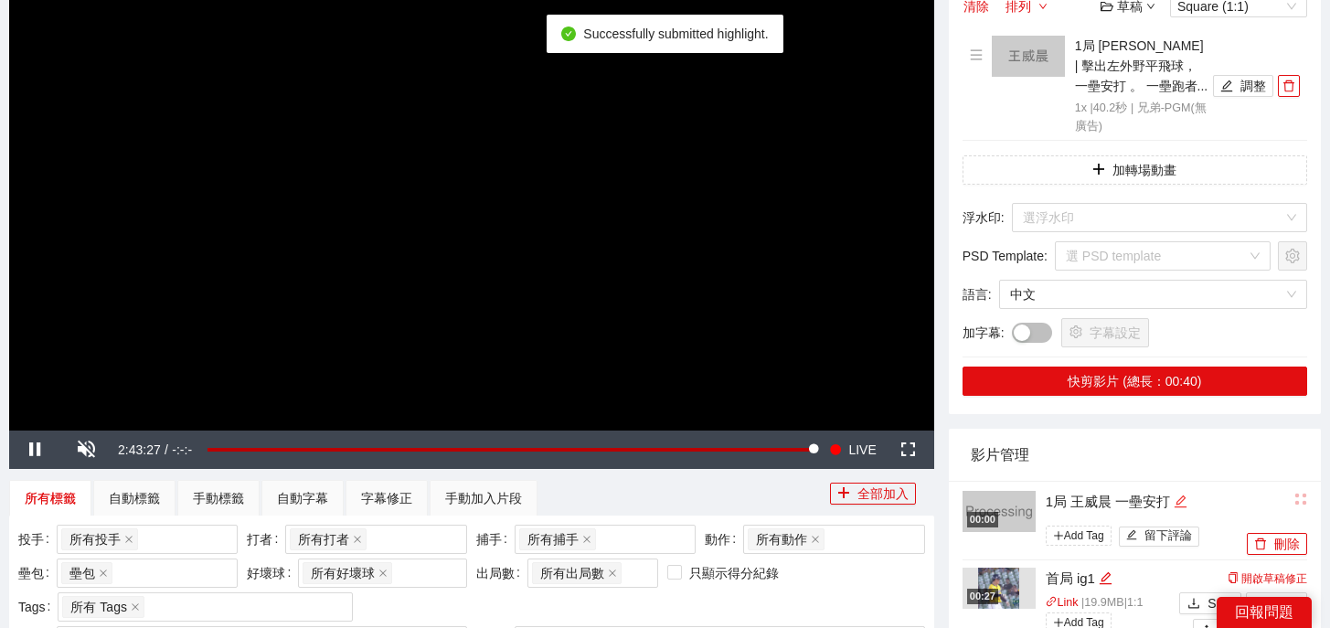
click at [1180, 497] on icon "edit" at bounding box center [1180, 501] width 14 height 14
drag, startPoint x: 1191, startPoint y: 497, endPoint x: 861, endPoint y: 477, distance: 330.5
type textarea "*"
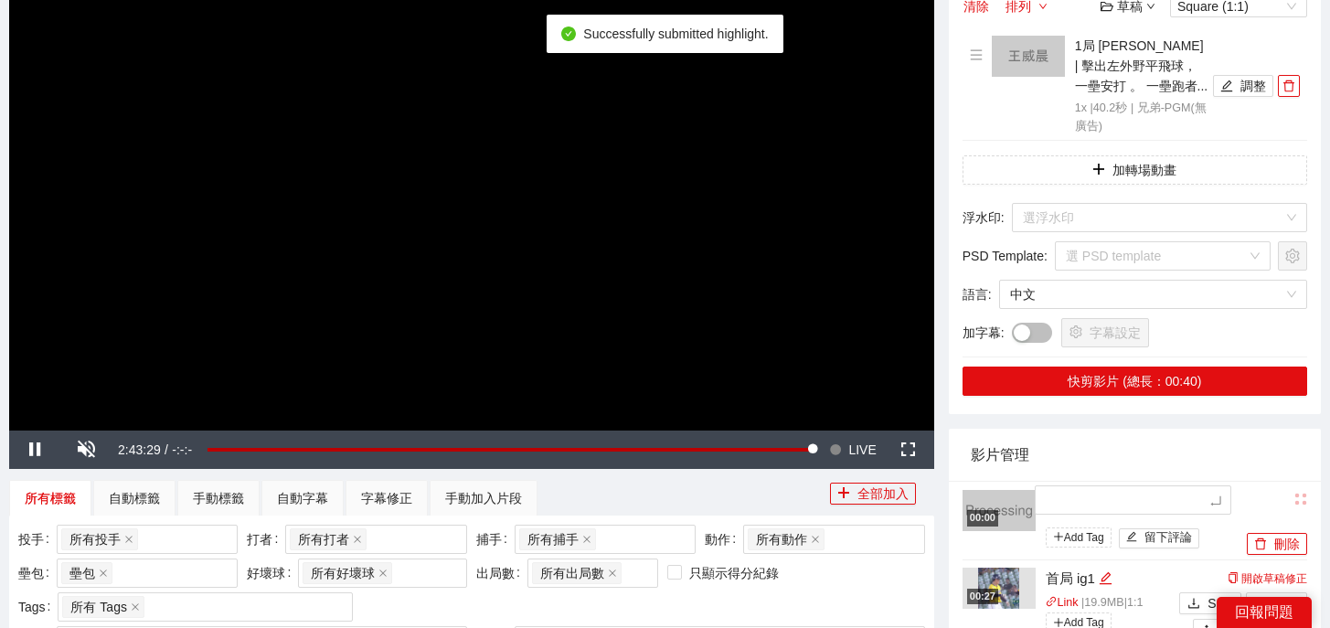
type textarea "*"
type textarea "**"
type textarea "*"
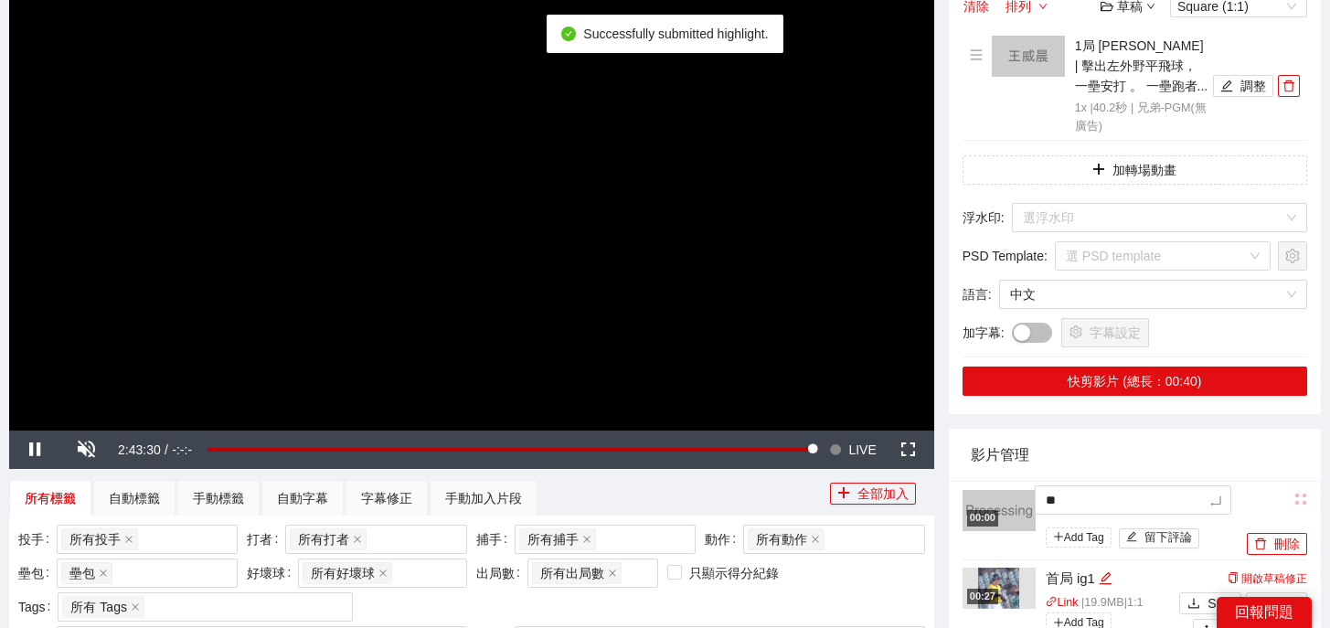
type textarea "*"
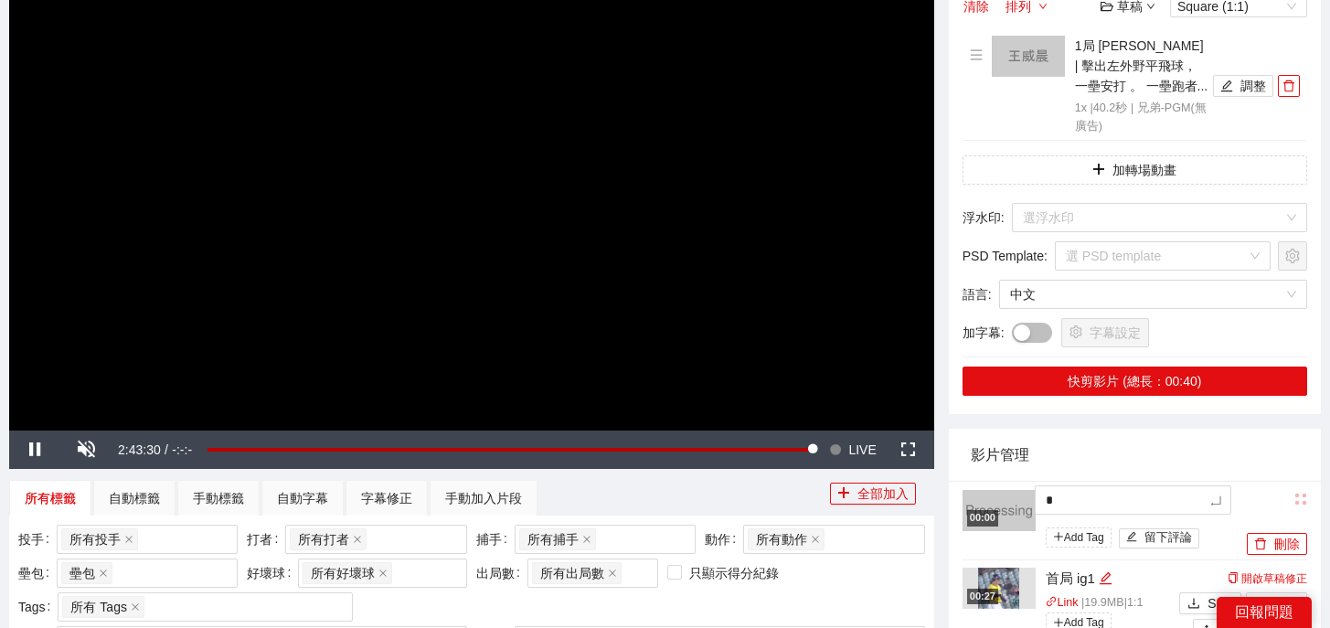
type textarea "**"
type textarea "***"
type textarea "**"
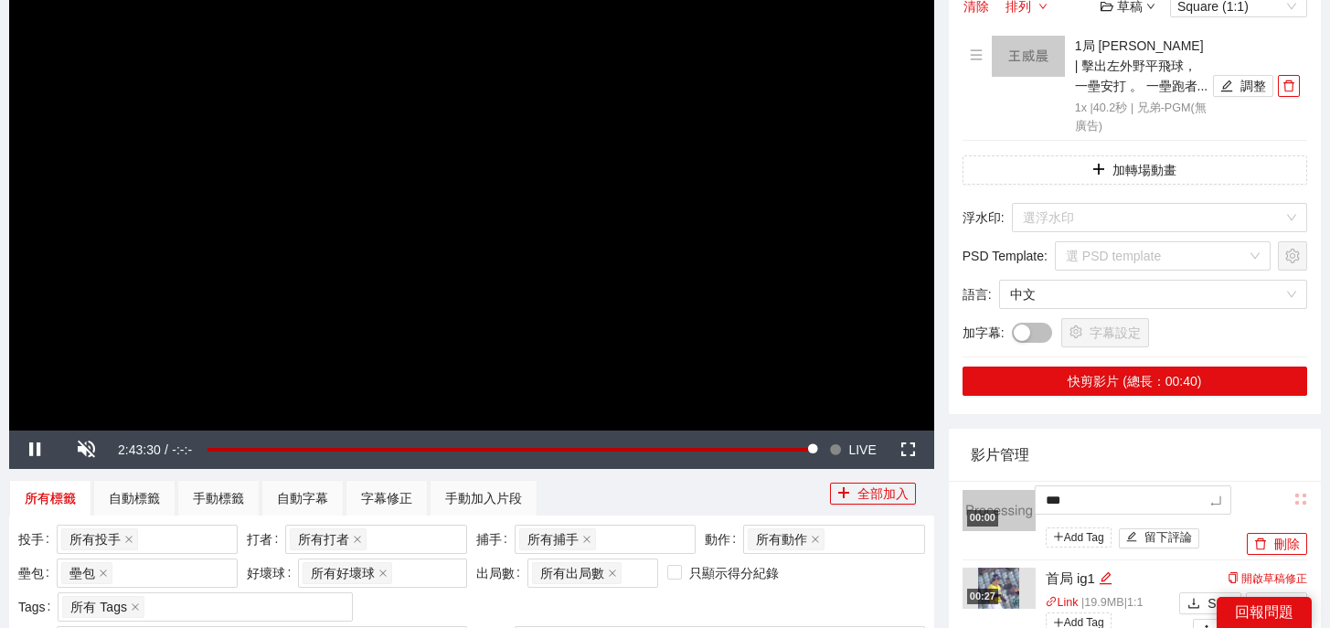
type textarea "**"
type textarea "****"
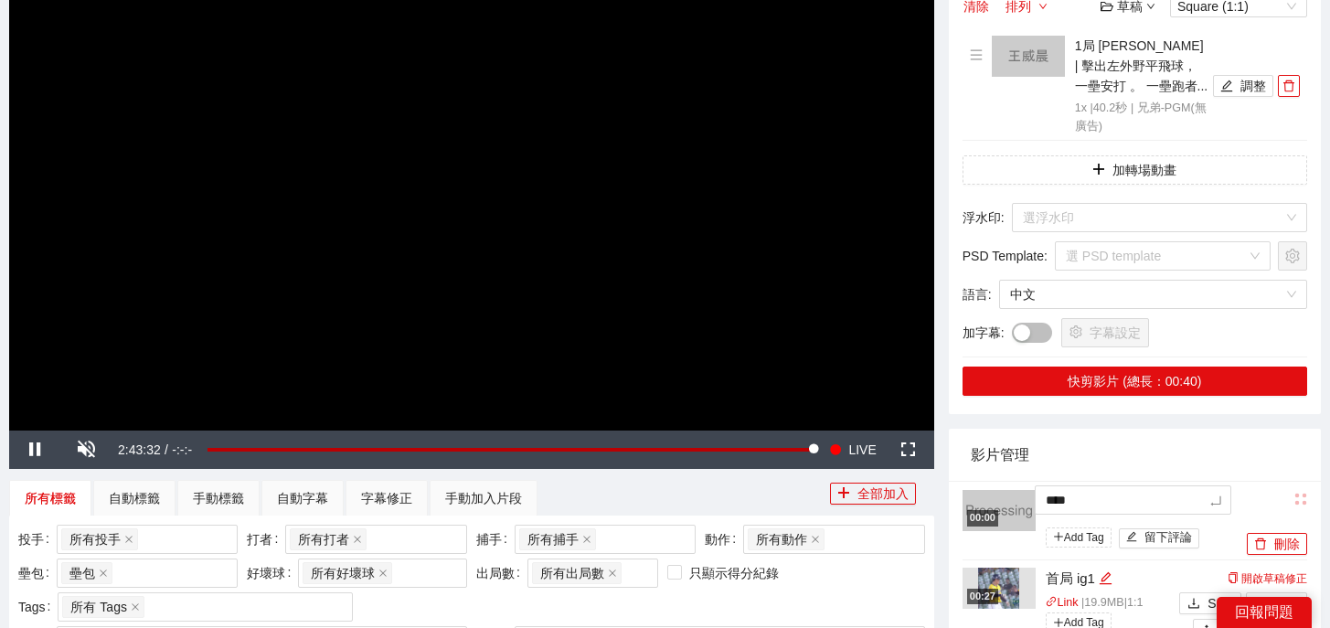
type textarea "*****"
type textarea "******"
click at [1289, 89] on icon "delete" at bounding box center [1288, 86] width 13 height 13
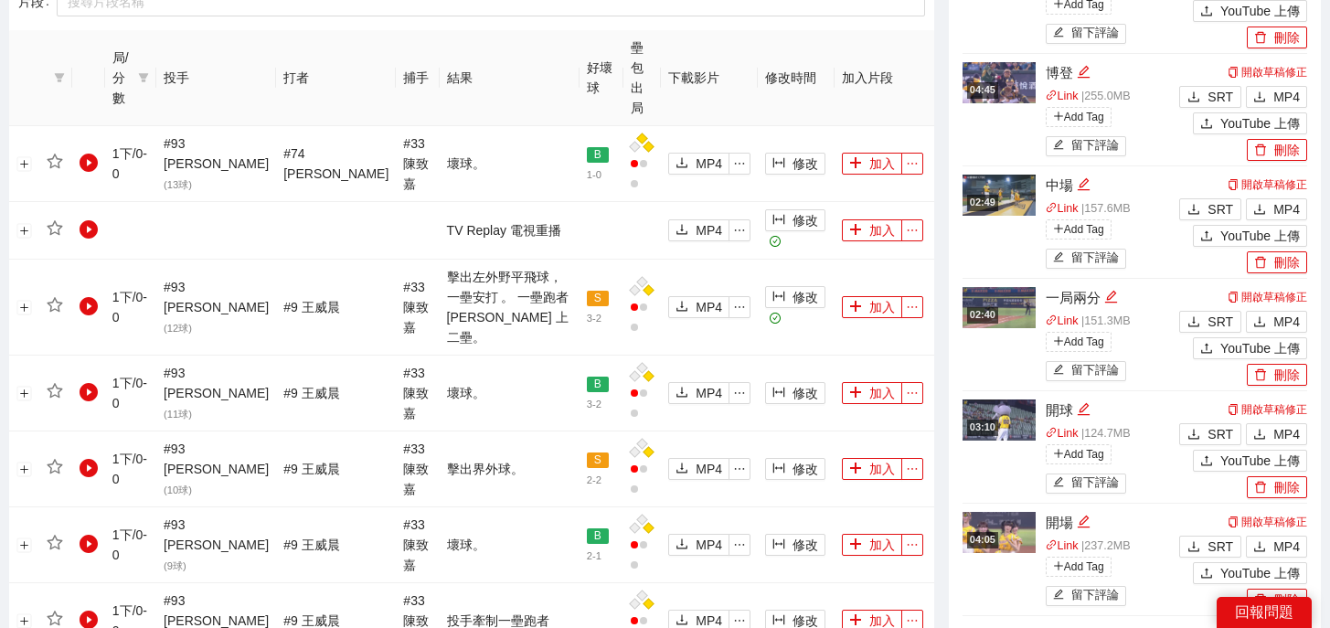
scroll to position [2105, 0]
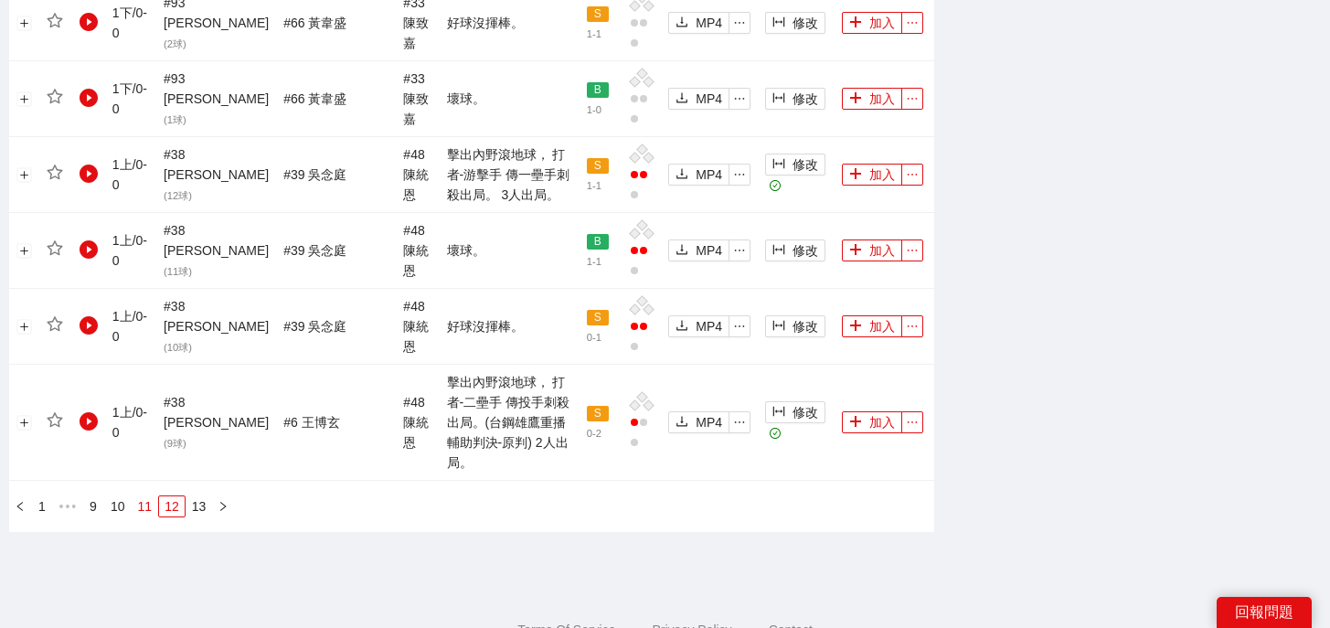
click at [149, 496] on link "11" at bounding box center [146, 506] width 26 height 20
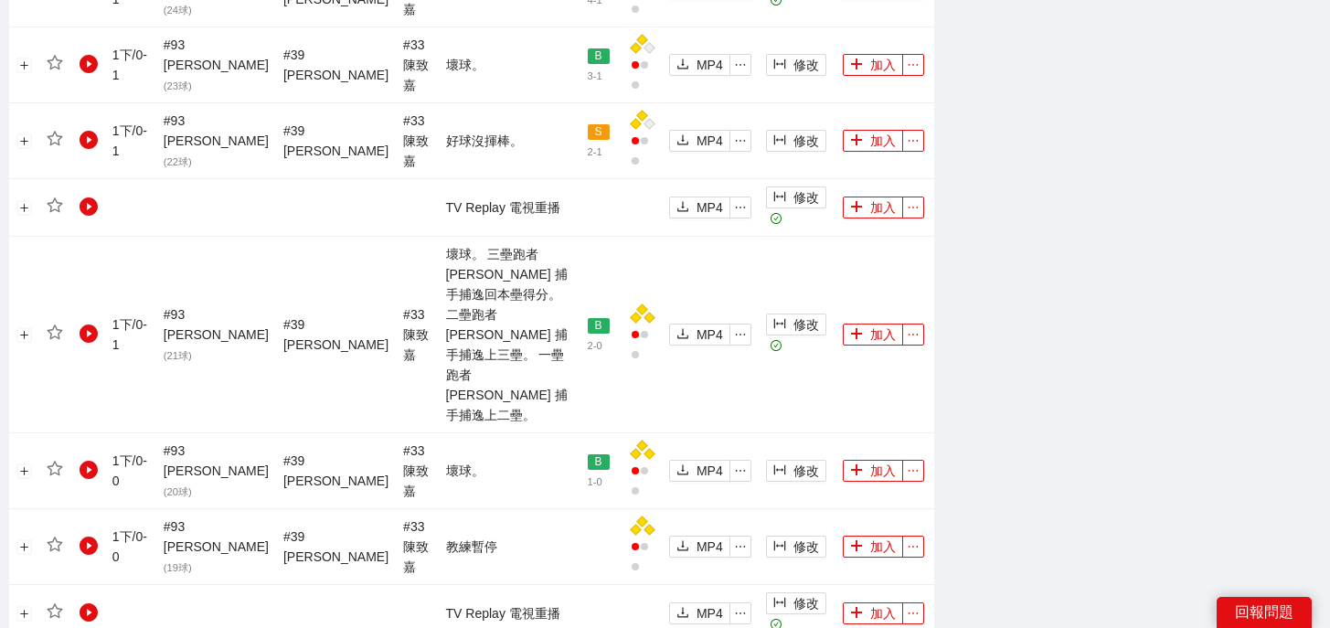
scroll to position [1935, 0]
click at [851, 328] on icon "plus" at bounding box center [856, 334] width 13 height 13
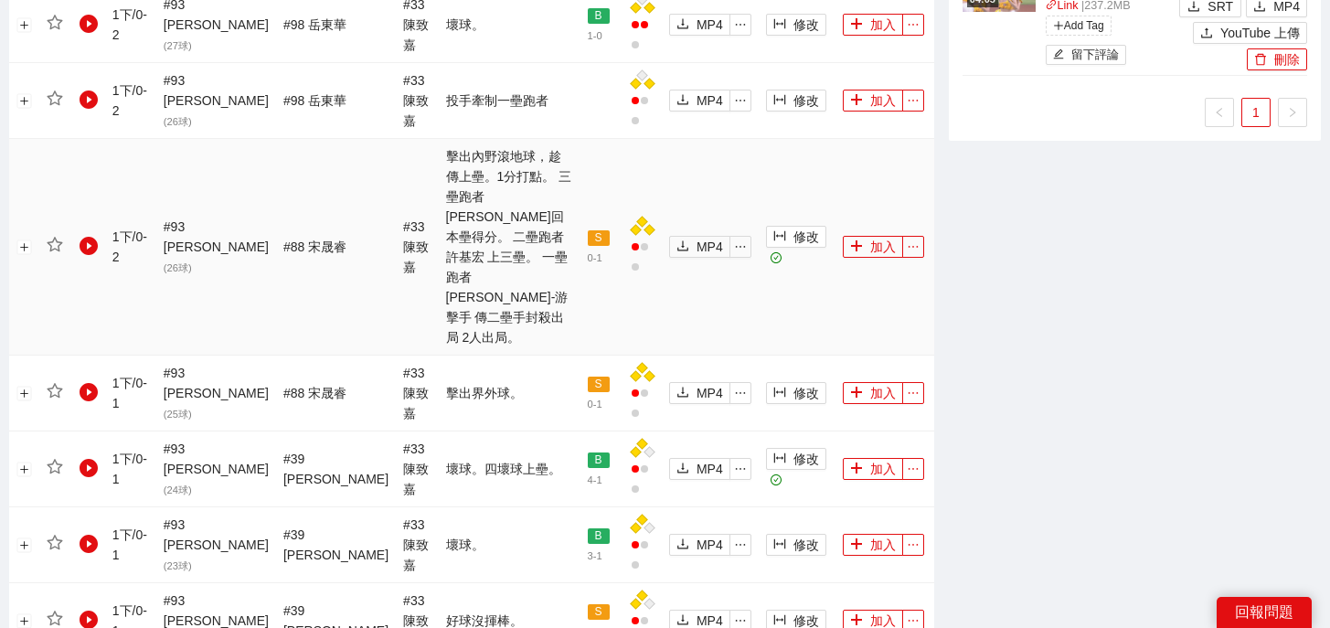
scroll to position [1429, 0]
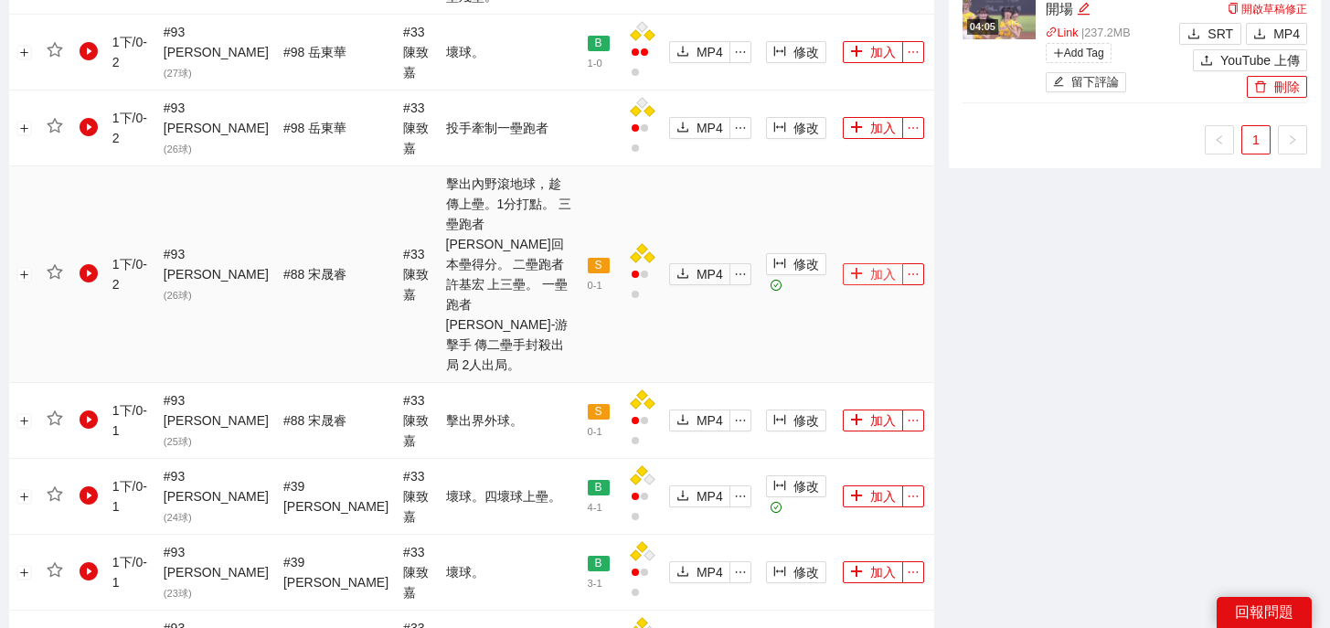
click at [862, 263] on button "加入" at bounding box center [873, 274] width 60 height 22
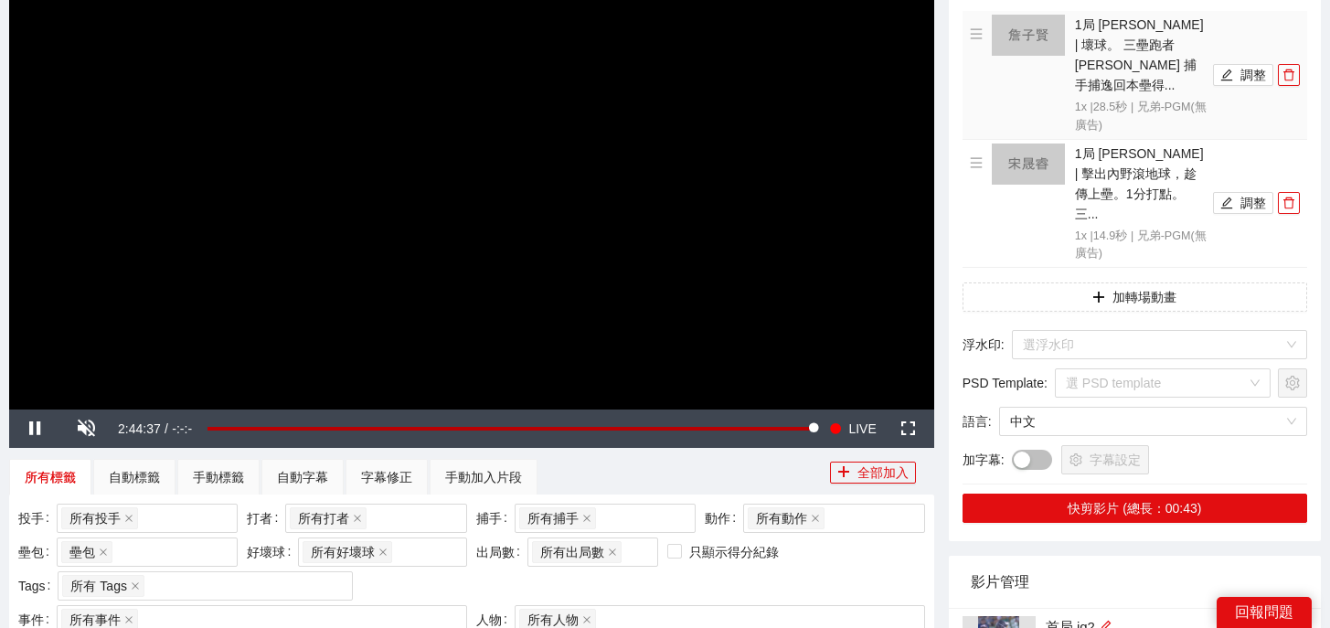
scroll to position [0, 0]
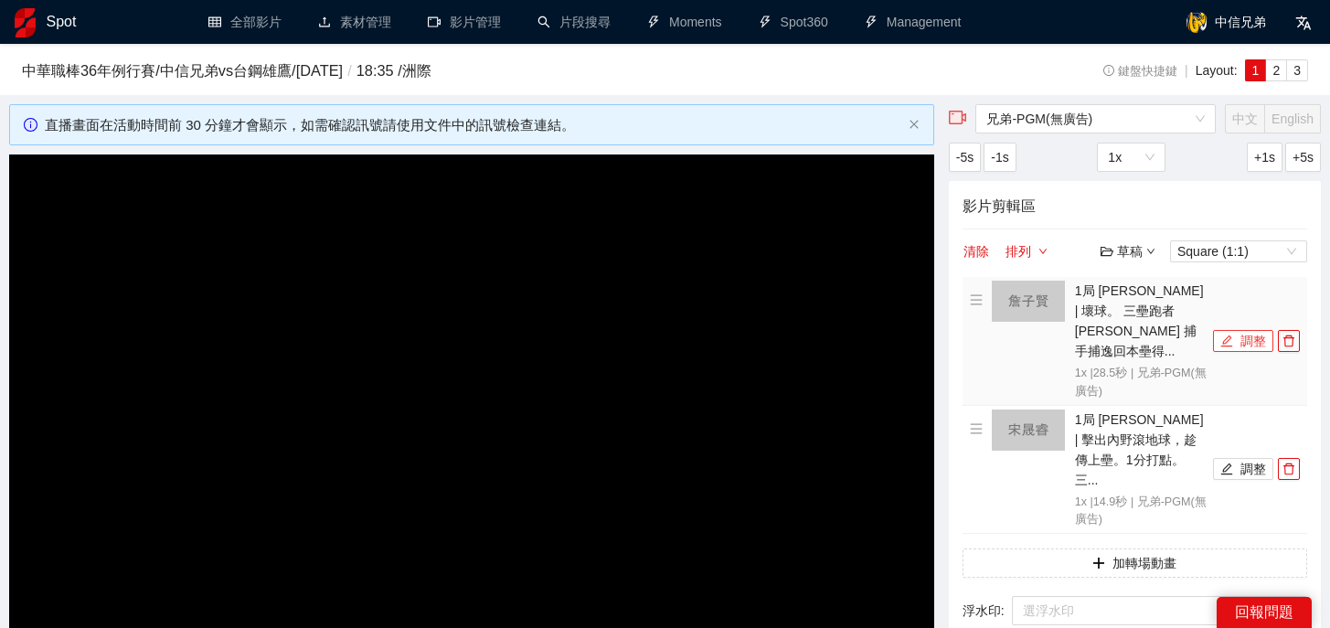
click at [1235, 330] on button "調整" at bounding box center [1243, 341] width 60 height 22
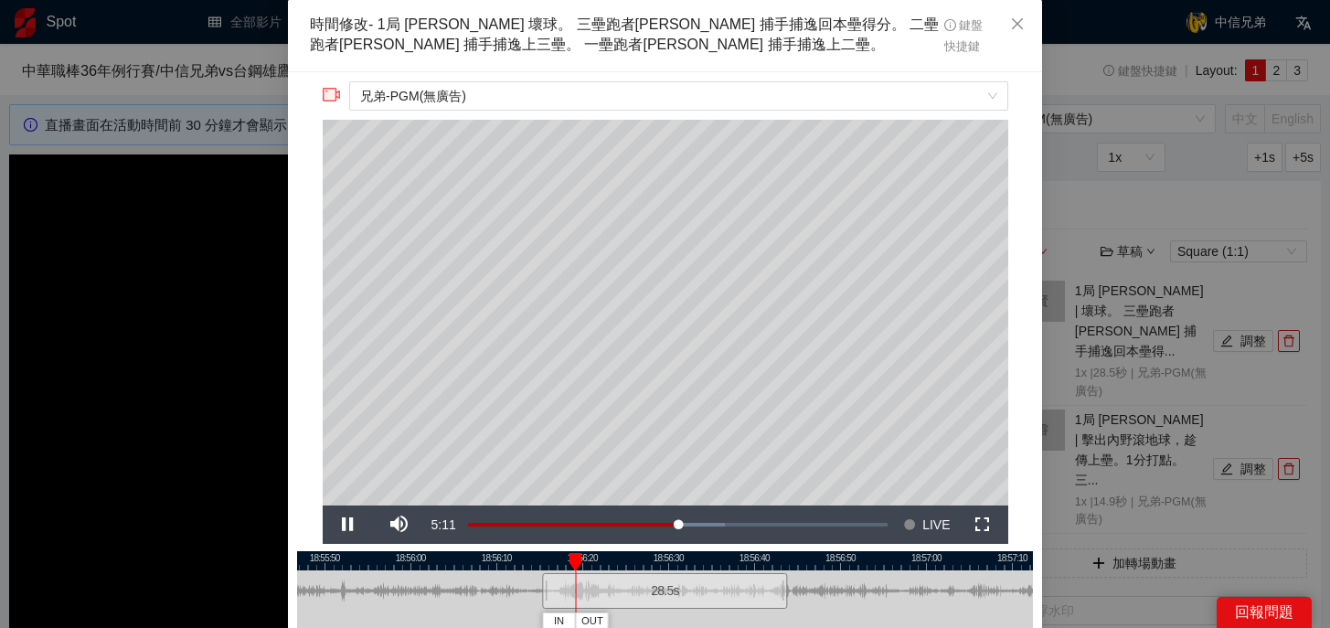
scroll to position [73, 0]
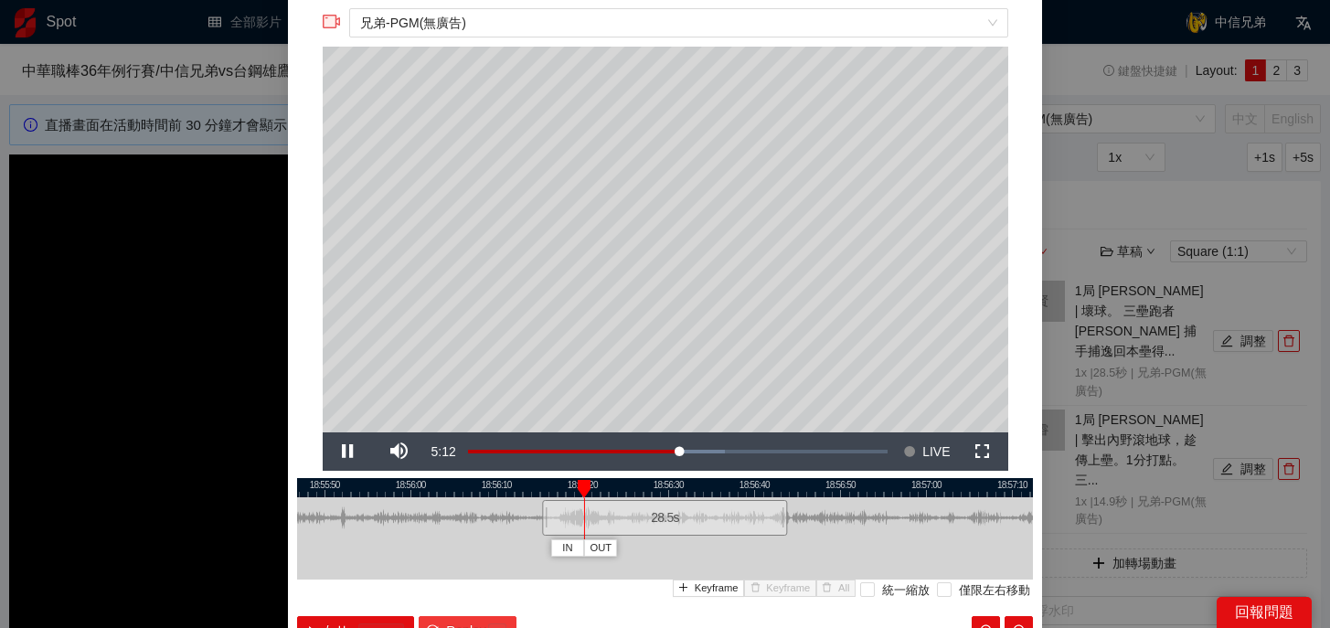
click at [478, 618] on button "Replay r" at bounding box center [468, 630] width 98 height 29
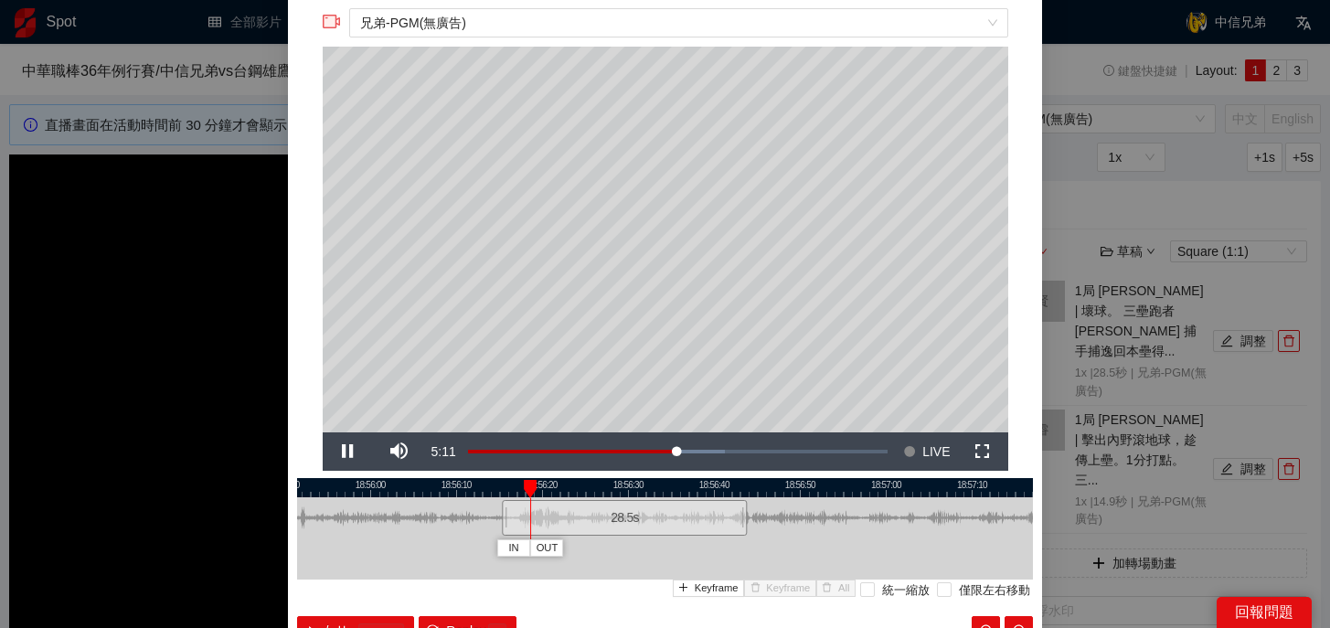
drag, startPoint x: 754, startPoint y: 485, endPoint x: 702, endPoint y: 485, distance: 52.1
click at [702, 485] on div at bounding box center [625, 487] width 736 height 19
click at [469, 616] on button "Replay r" at bounding box center [468, 630] width 98 height 29
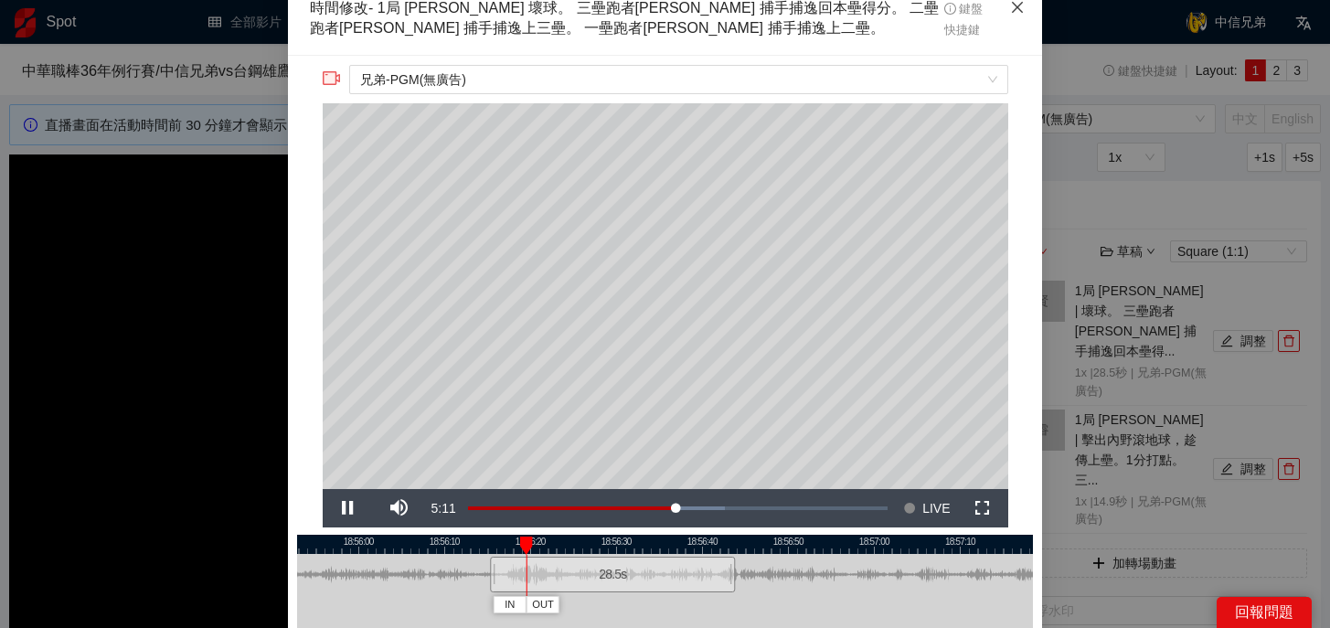
click at [1021, 5] on icon "close" at bounding box center [1017, 7] width 15 height 15
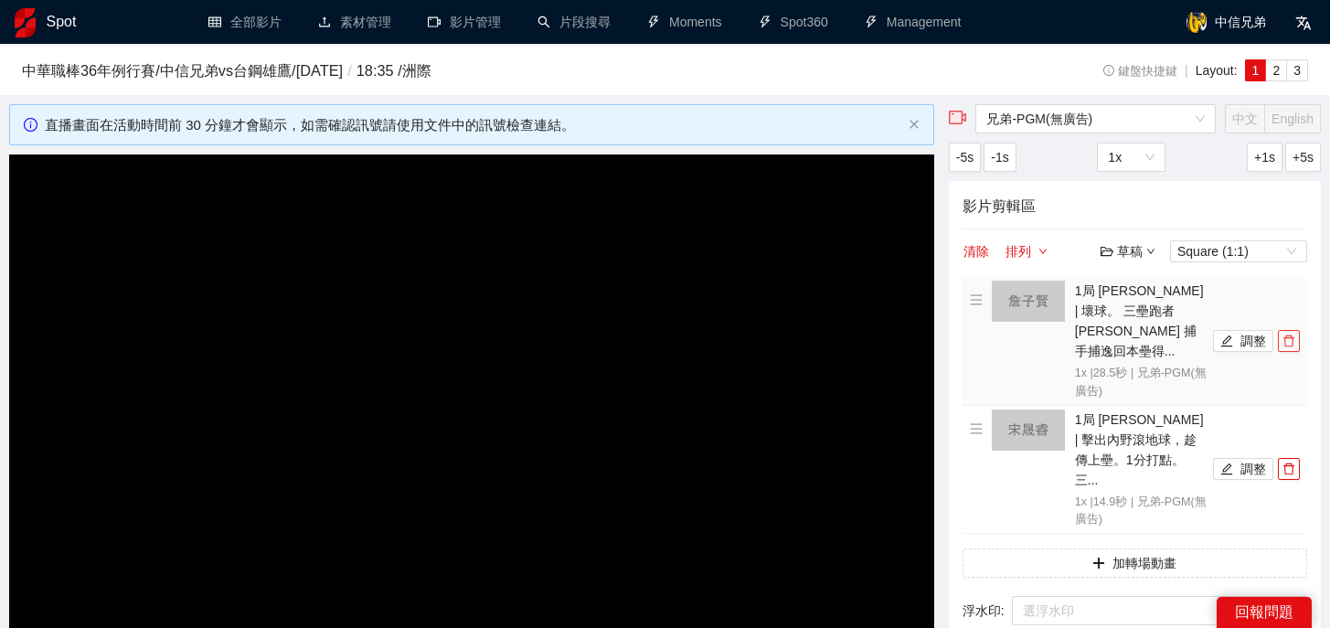
click at [1291, 335] on icon "delete" at bounding box center [1288, 341] width 11 height 12
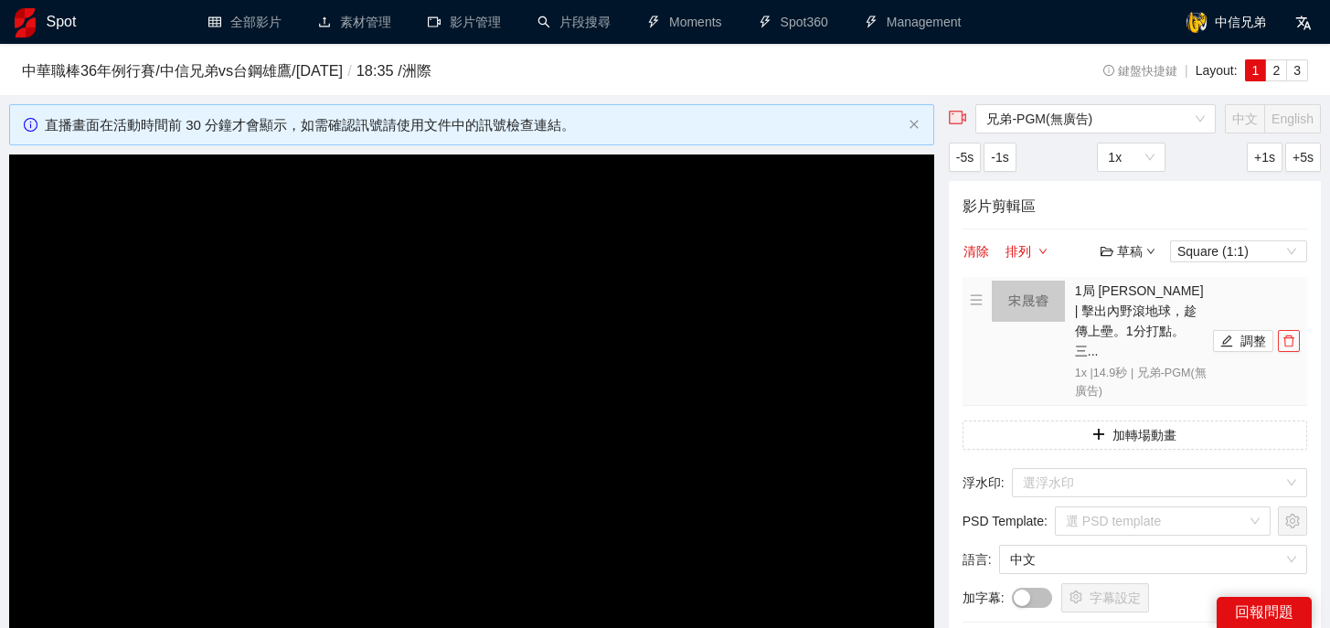
click at [1291, 334] on icon "delete" at bounding box center [1288, 340] width 13 height 13
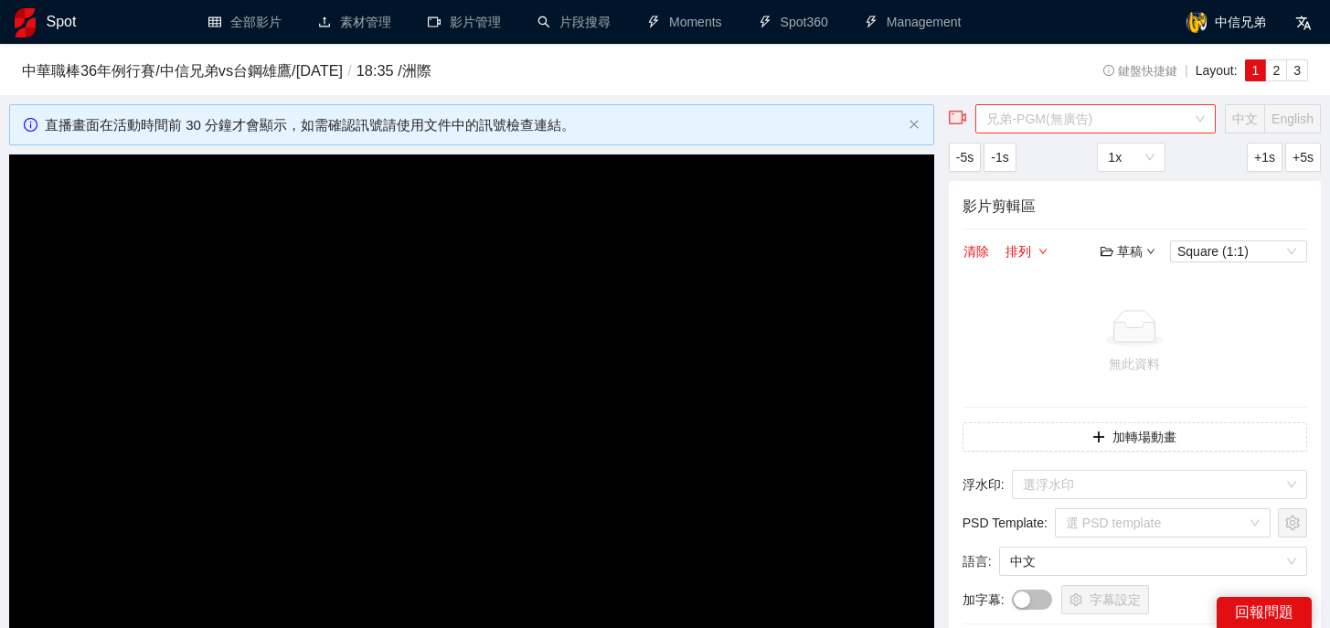
click at [1182, 133] on div "兄弟-PGM(無廣告)" at bounding box center [1095, 118] width 240 height 29
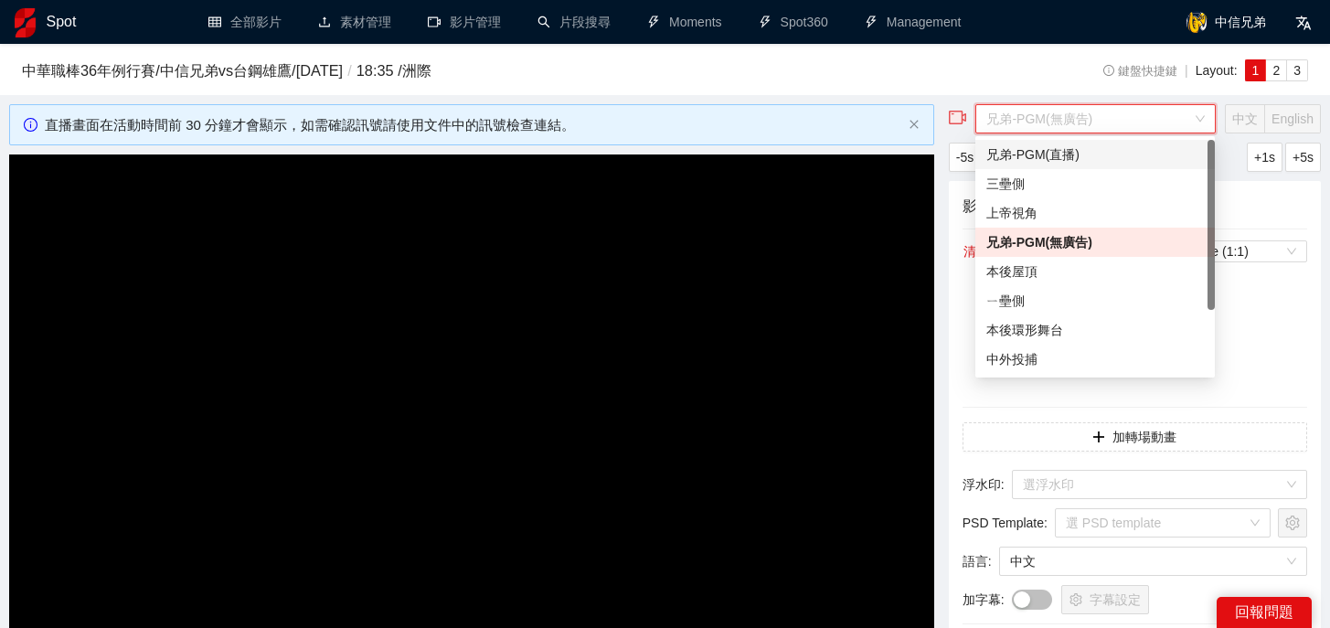
click at [1073, 144] on div "兄弟-PGM(直播)" at bounding box center [1094, 154] width 217 height 20
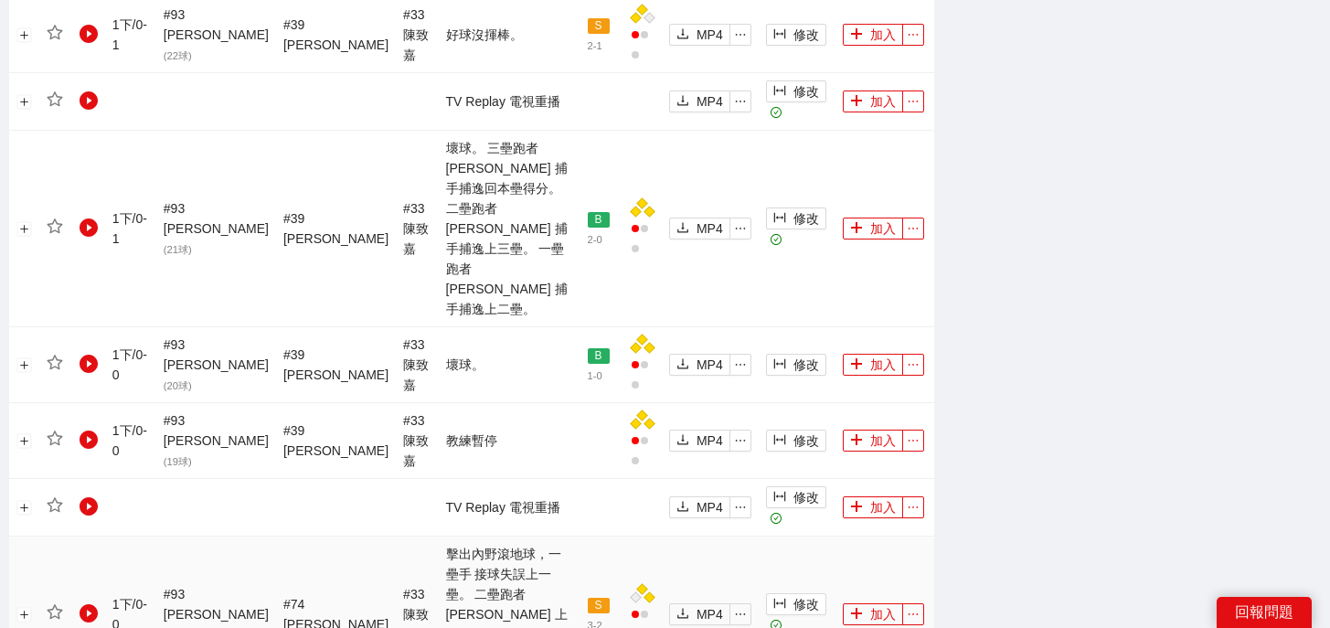
scroll to position [1751, 0]
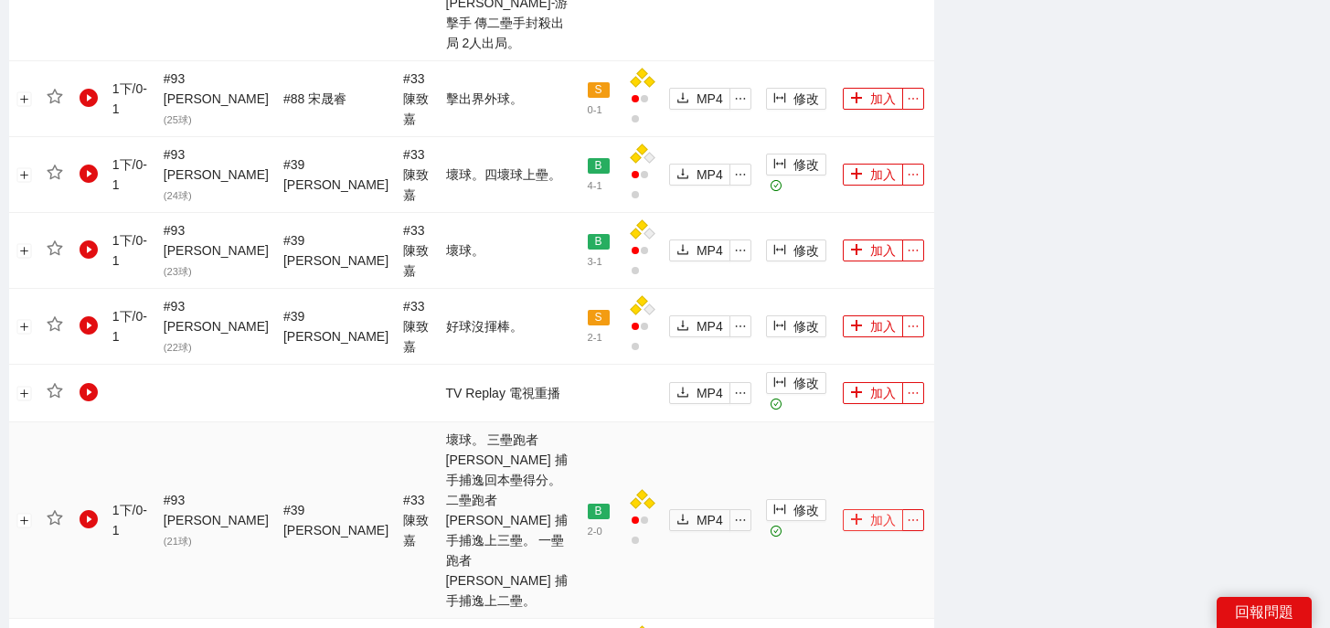
click at [866, 509] on button "加入" at bounding box center [873, 520] width 60 height 22
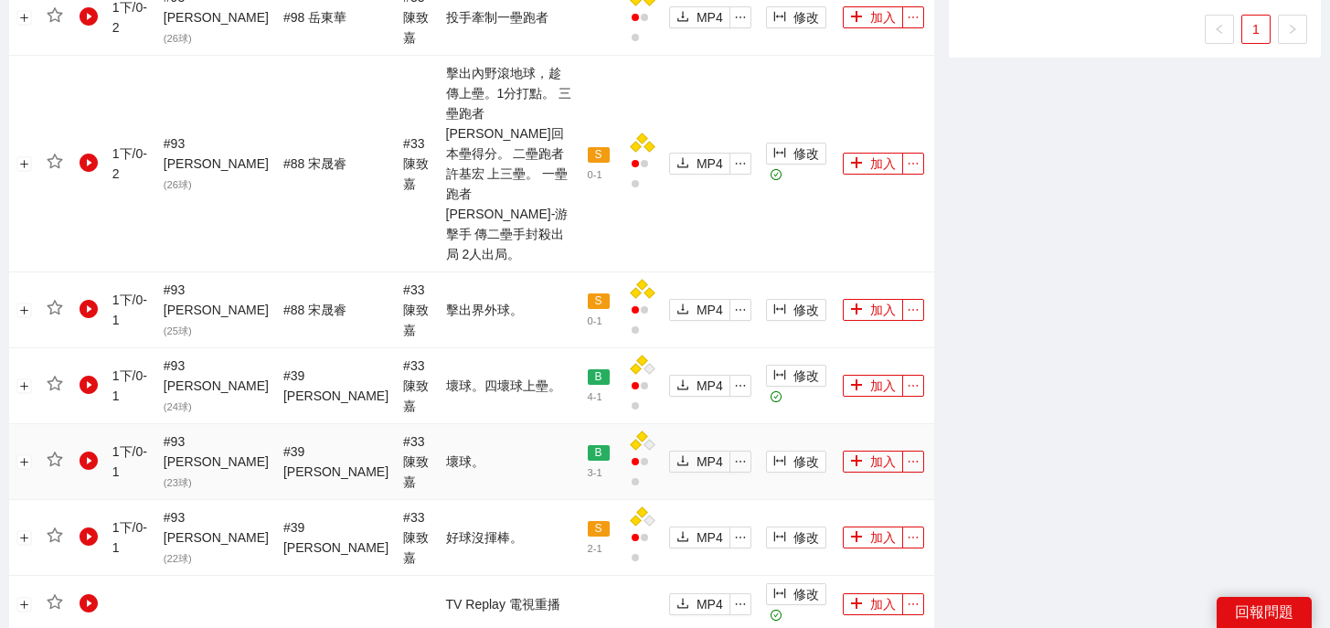
scroll to position [1512, 0]
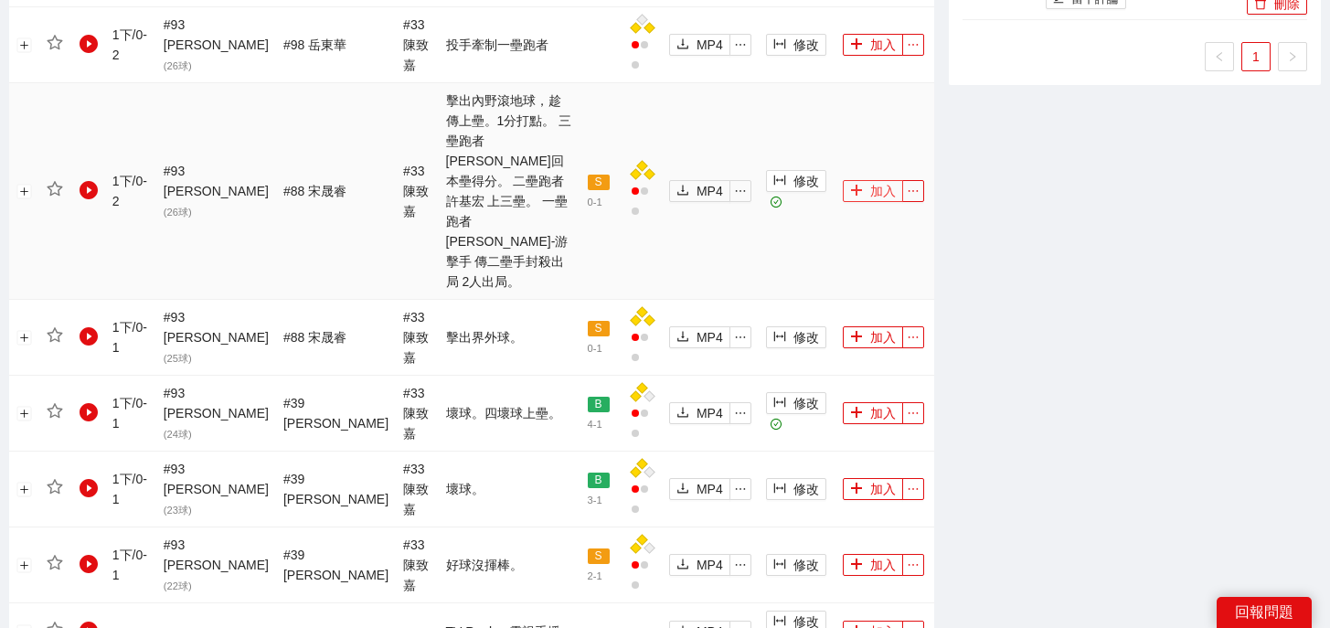
click at [867, 180] on button "加入" at bounding box center [873, 191] width 60 height 22
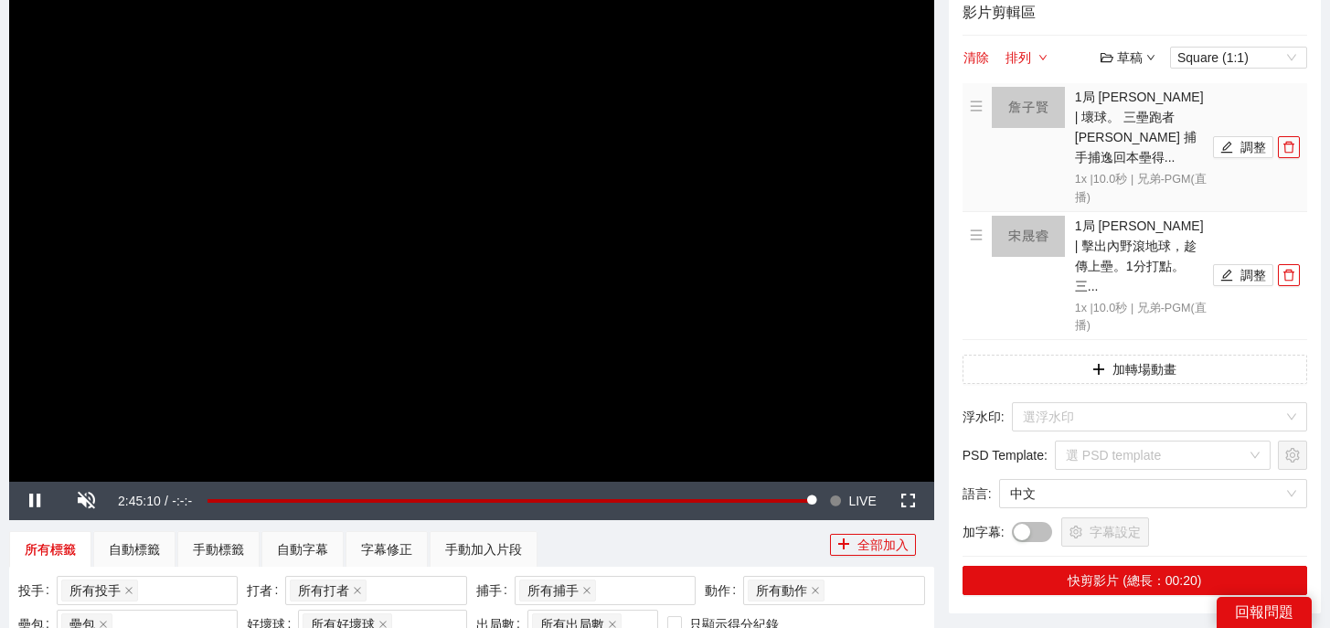
scroll to position [0, 0]
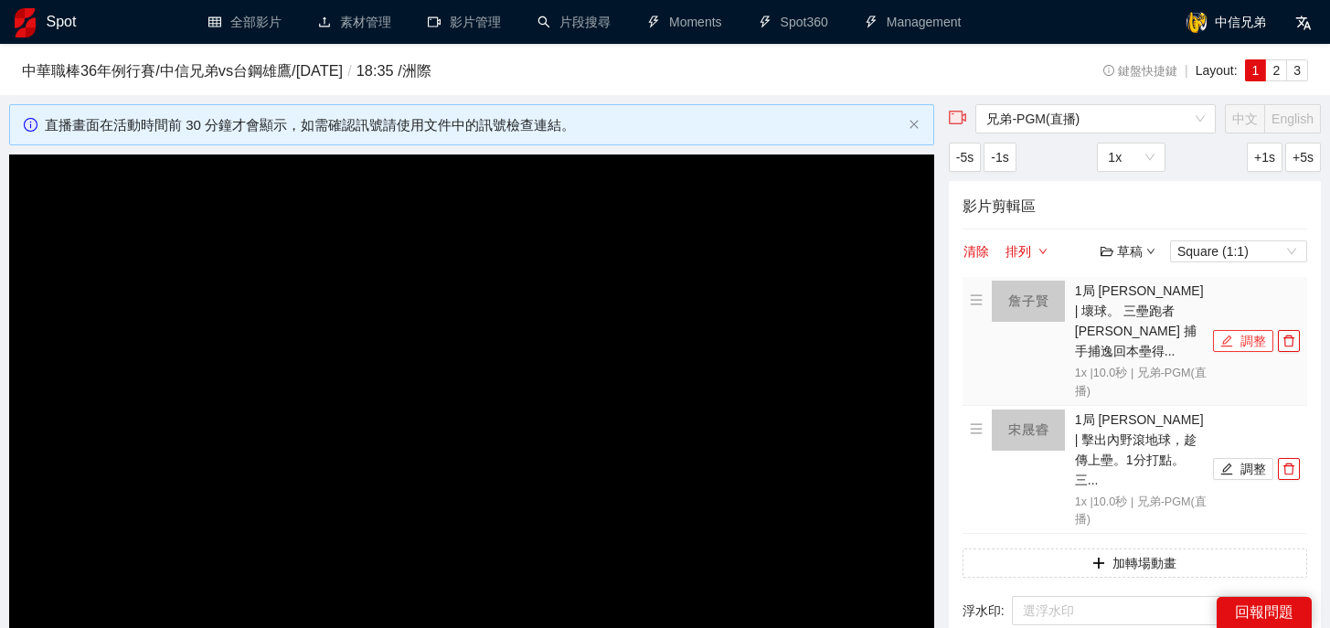
click at [1227, 334] on icon "edit" at bounding box center [1226, 340] width 13 height 13
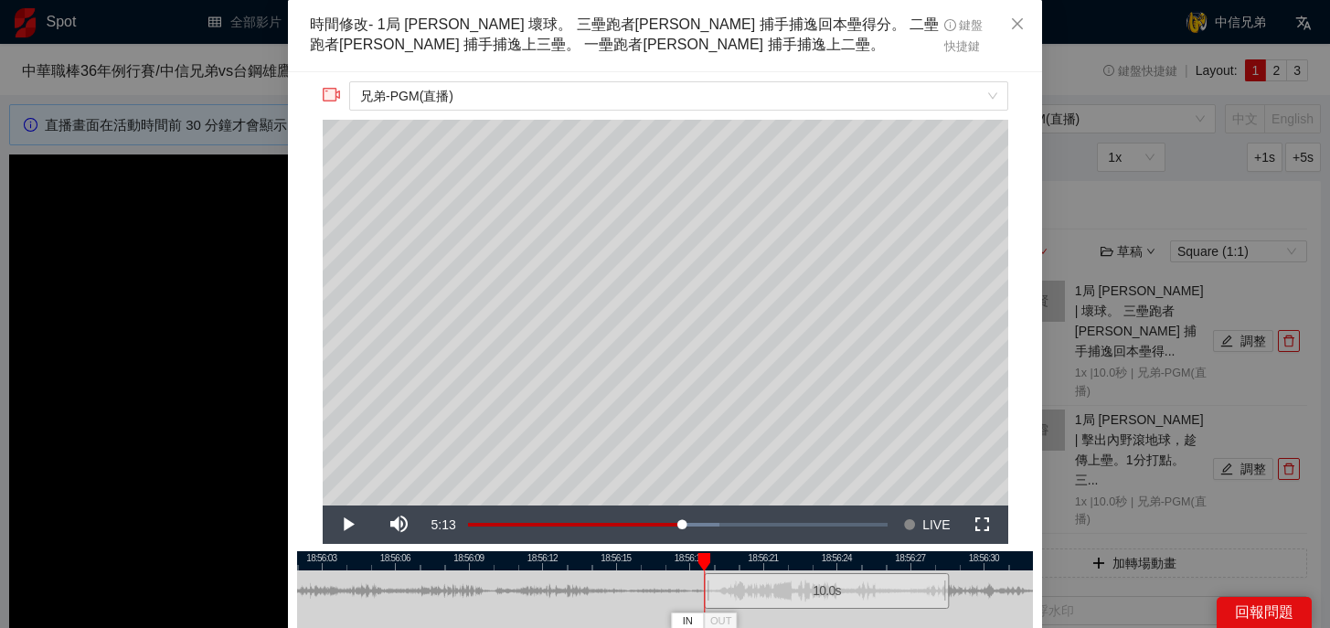
drag, startPoint x: 656, startPoint y: 584, endPoint x: 818, endPoint y: 579, distance: 161.8
click at [818, 579] on div "10.0 s" at bounding box center [826, 591] width 245 height 36
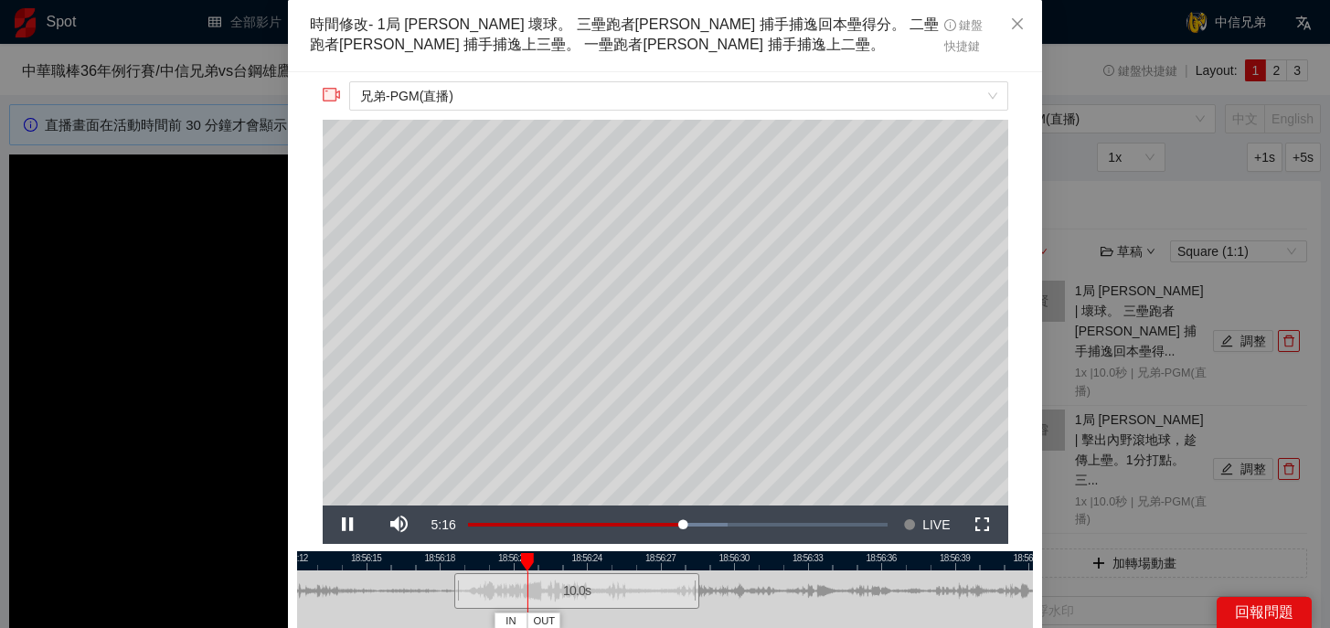
drag, startPoint x: 878, startPoint y: 556, endPoint x: 629, endPoint y: 560, distance: 249.5
click at [629, 560] on div at bounding box center [416, 560] width 736 height 19
drag, startPoint x: 696, startPoint y: 591, endPoint x: 932, endPoint y: 604, distance: 236.1
click at [923, 604] on div at bounding box center [917, 590] width 11 height 41
drag, startPoint x: 918, startPoint y: 559, endPoint x: 604, endPoint y: 557, distance: 314.4
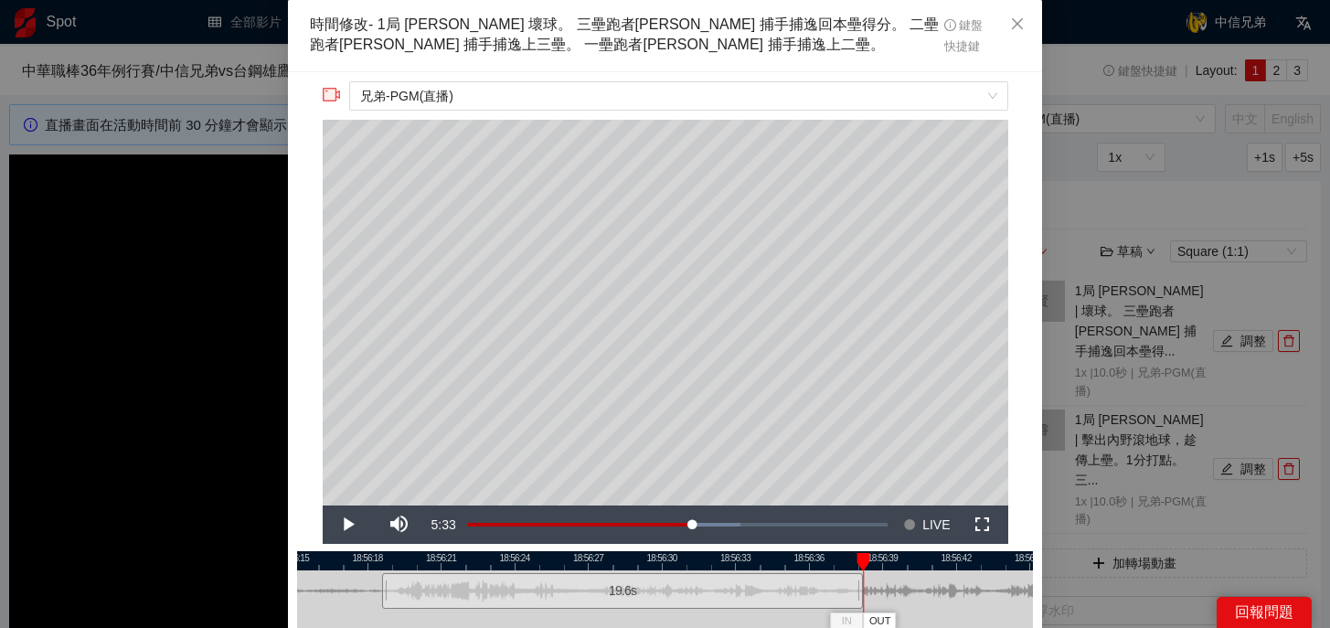
click at [604, 558] on div at bounding box center [593, 560] width 736 height 19
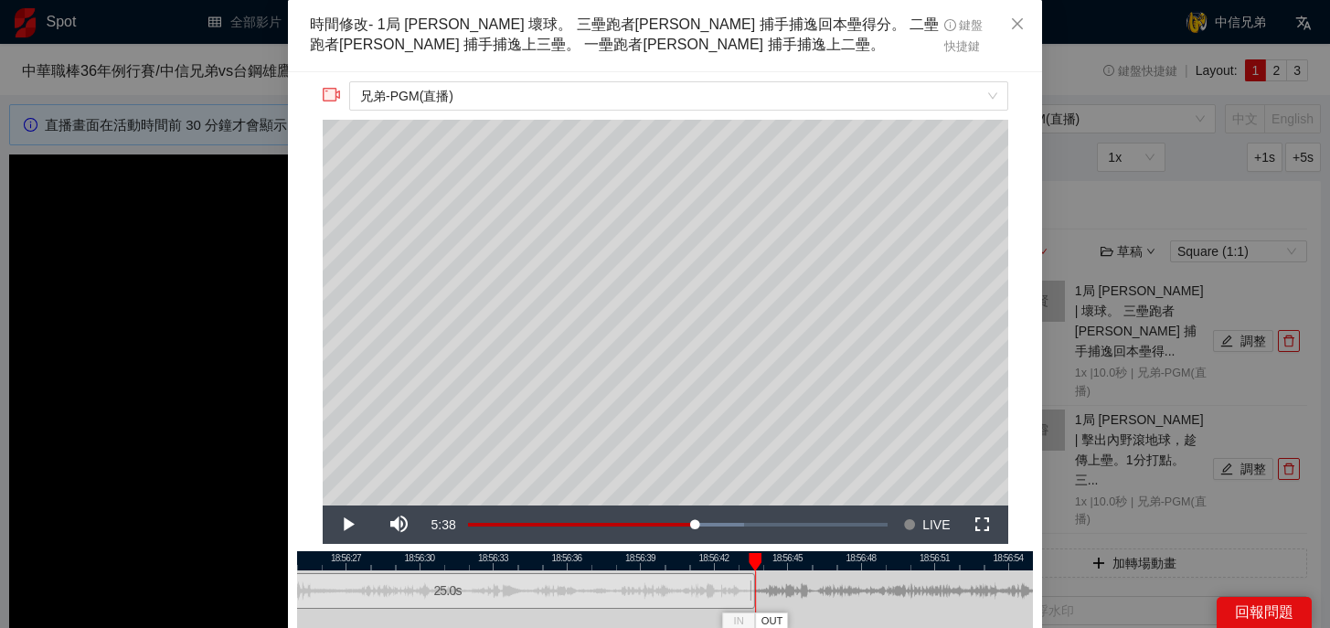
drag, startPoint x: 619, startPoint y: 592, endPoint x: 753, endPoint y: 592, distance: 134.3
click at [753, 592] on div at bounding box center [752, 590] width 11 height 41
drag, startPoint x: 754, startPoint y: 556, endPoint x: 682, endPoint y: 556, distance: 72.2
click at [682, 556] on div at bounding box center [680, 562] width 13 height 18
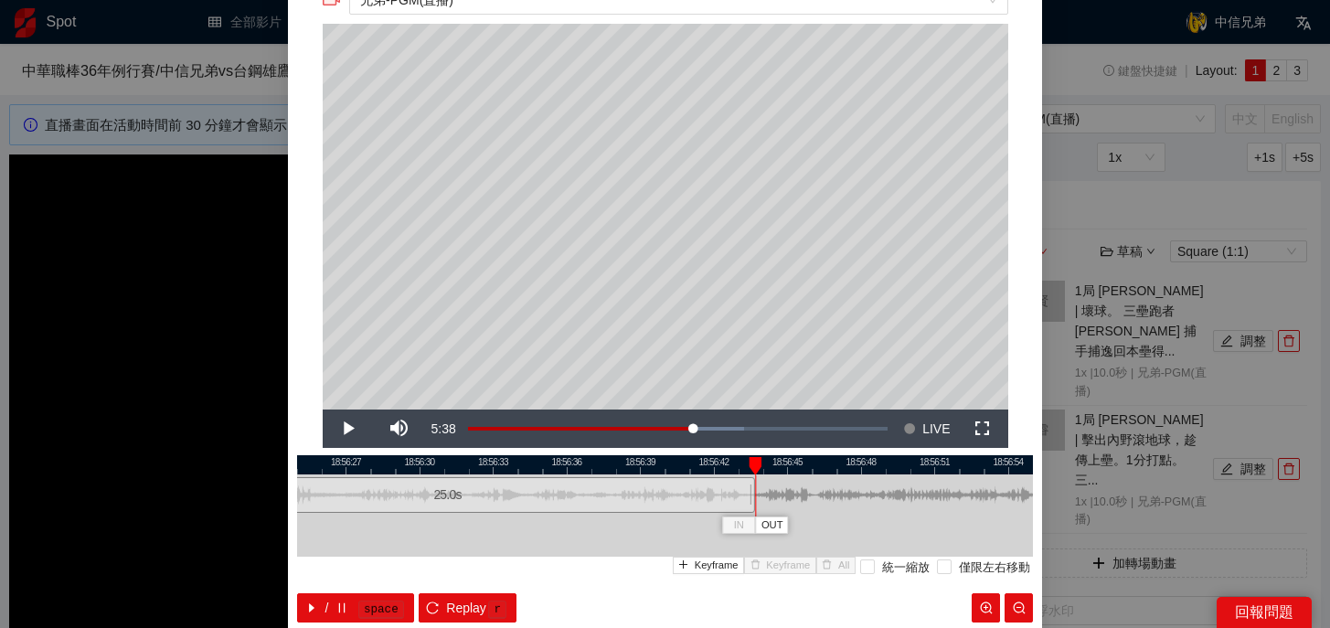
scroll to position [170, 0]
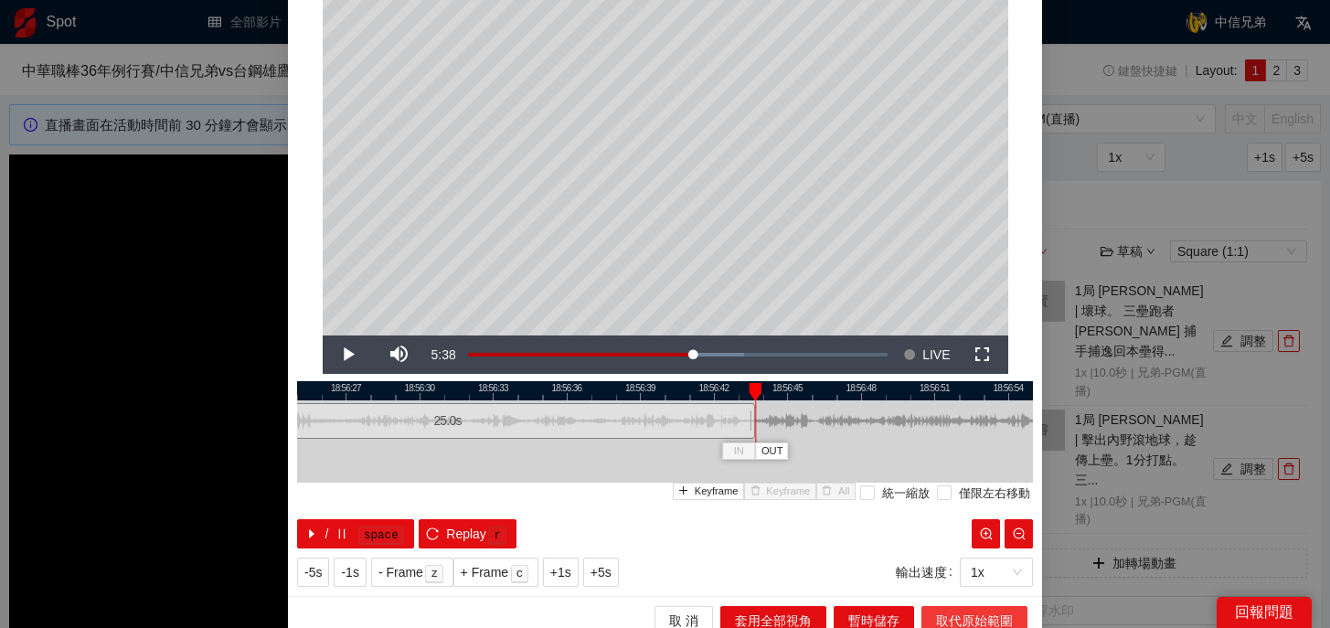
click at [951, 611] on span "取代原始範圍" at bounding box center [974, 620] width 77 height 20
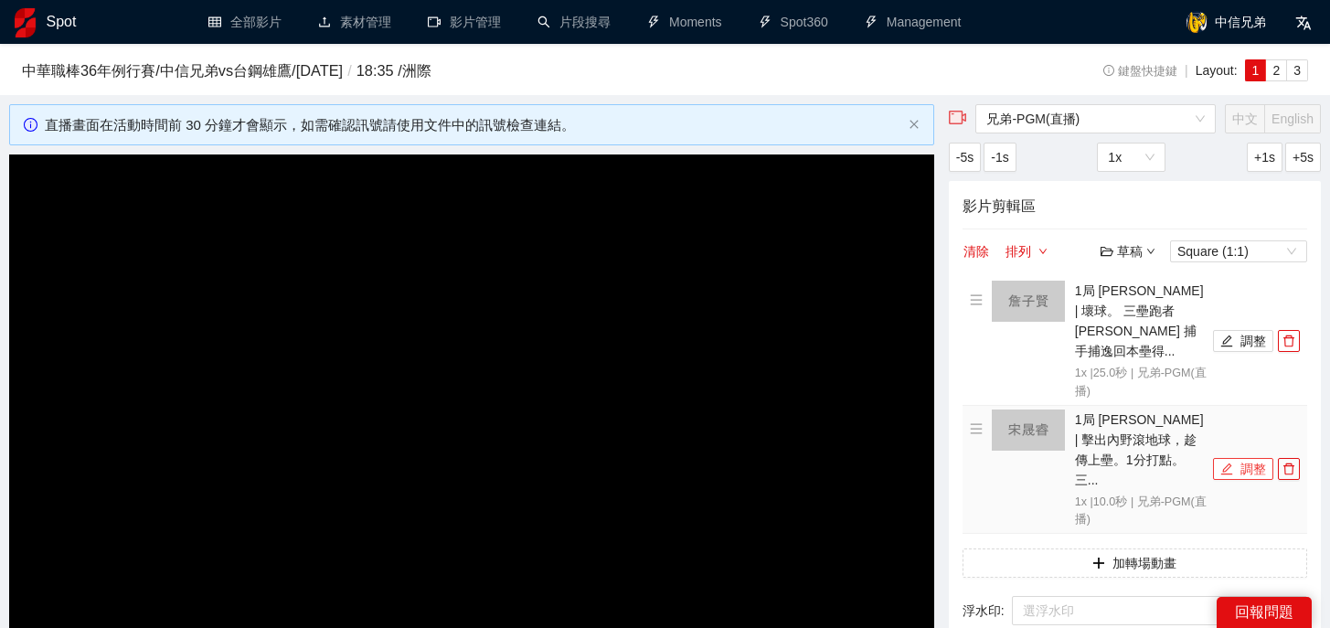
click at [1231, 462] on icon "edit" at bounding box center [1226, 468] width 13 height 13
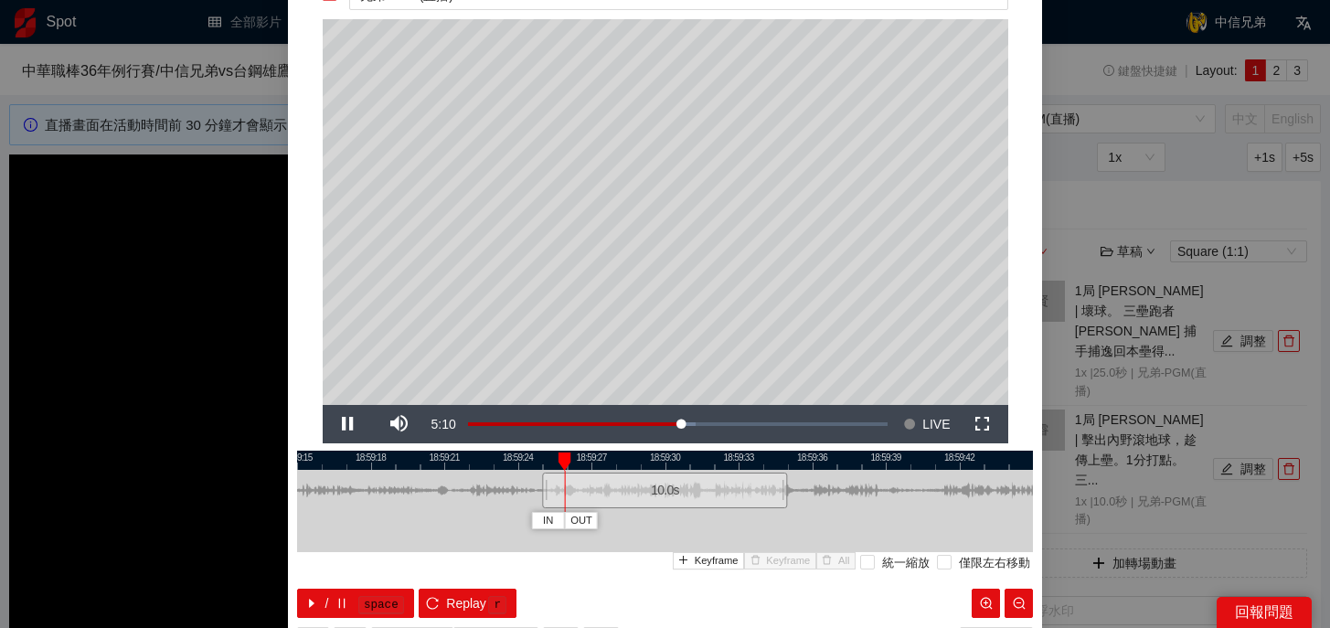
scroll to position [77, 0]
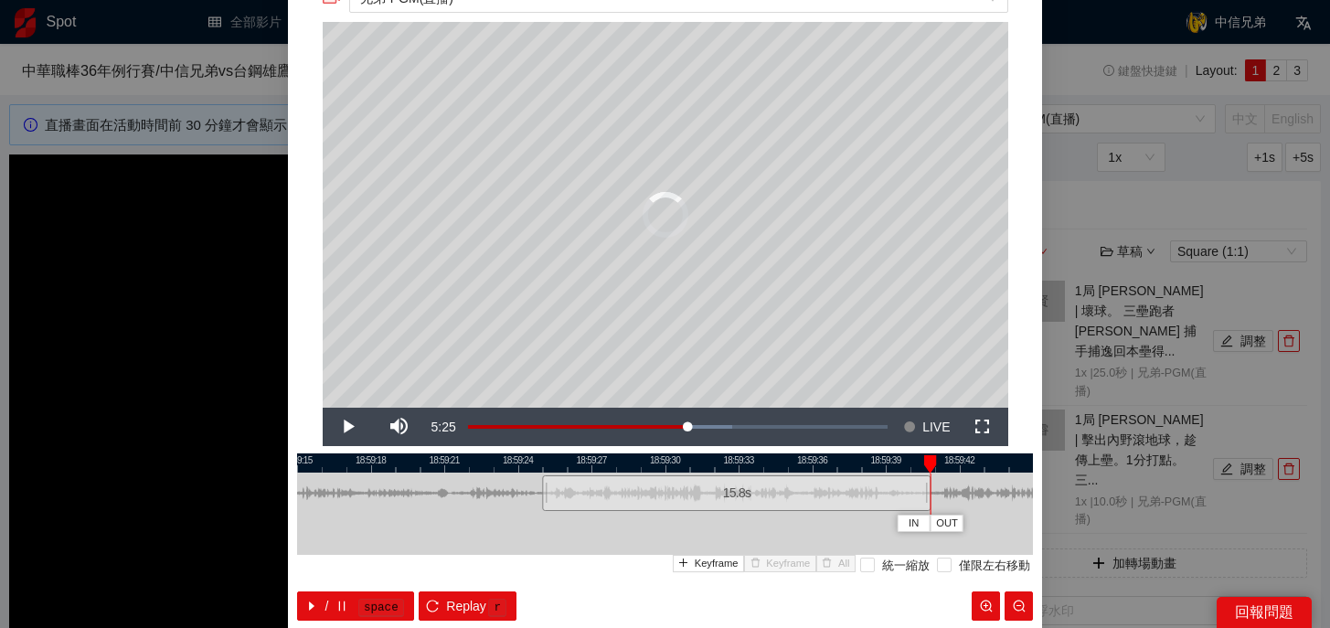
drag, startPoint x: 786, startPoint y: 497, endPoint x: 930, endPoint y: 497, distance: 144.4
click at [930, 497] on div at bounding box center [928, 492] width 11 height 41
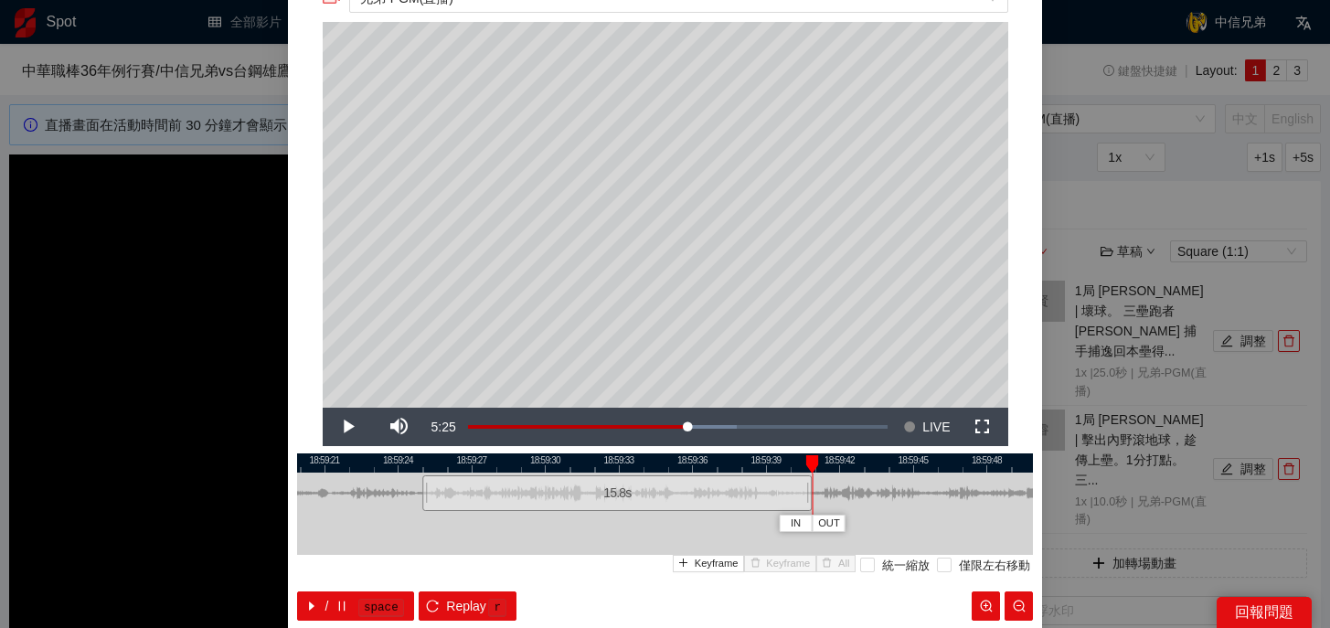
drag, startPoint x: 875, startPoint y: 462, endPoint x: 486, endPoint y: 468, distance: 389.3
click at [486, 468] on div at bounding box center [545, 462] width 736 height 19
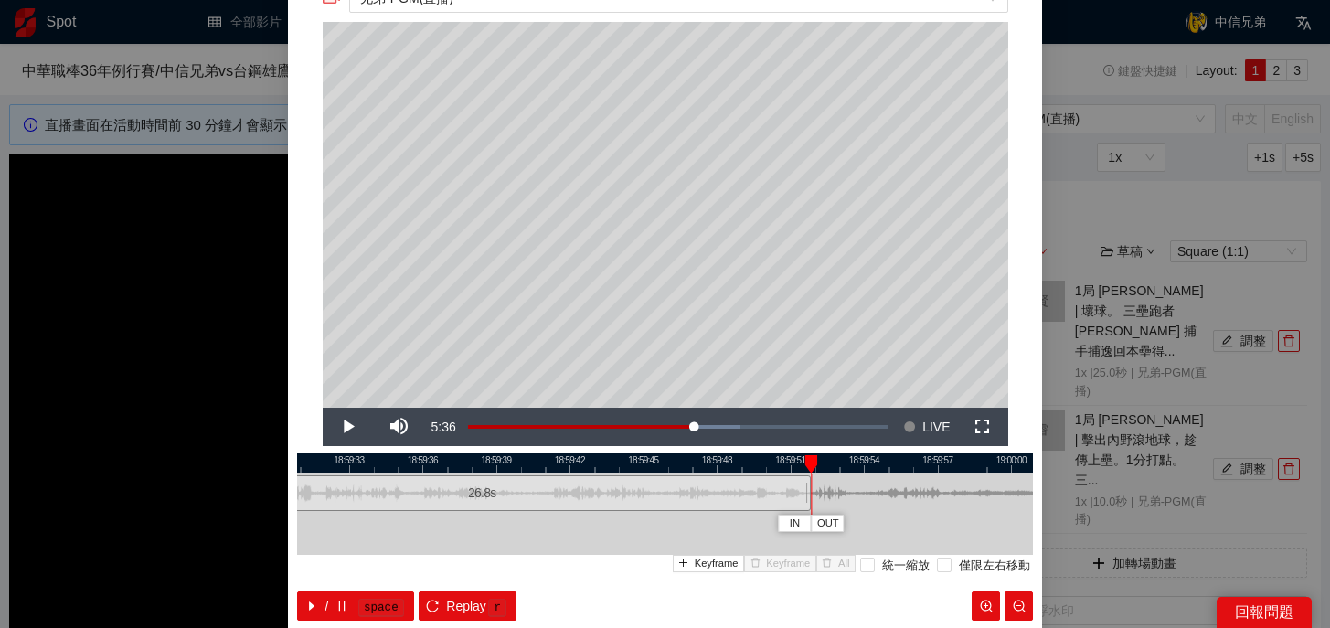
drag, startPoint x: 536, startPoint y: 494, endPoint x: 804, endPoint y: 493, distance: 267.8
click at [804, 493] on div at bounding box center [807, 492] width 11 height 41
drag, startPoint x: 808, startPoint y: 462, endPoint x: 675, endPoint y: 462, distance: 132.5
click at [803, 462] on div at bounding box center [809, 464] width 13 height 18
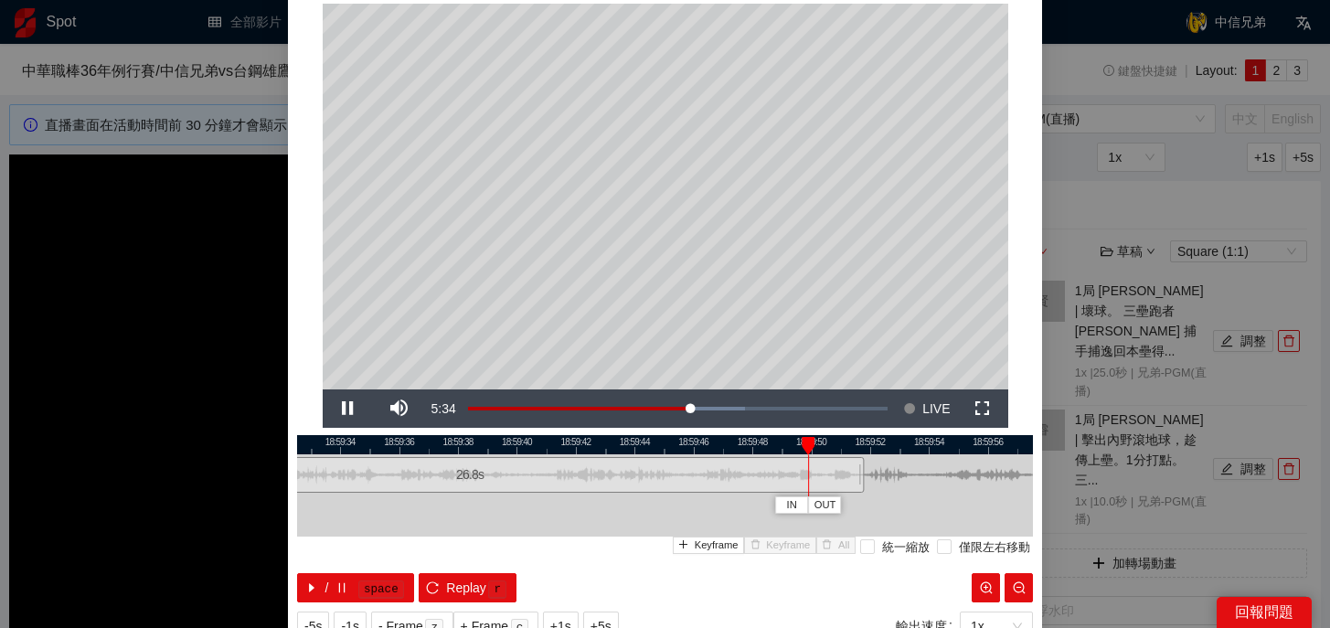
scroll to position [92, 0]
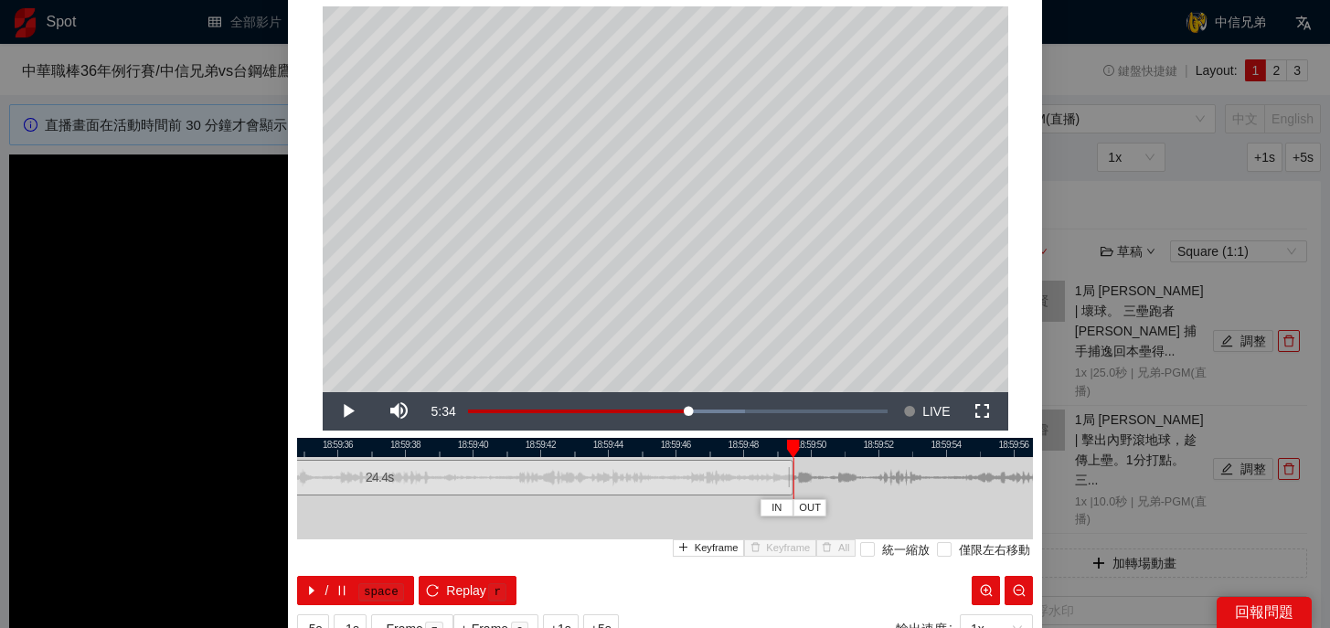
drag, startPoint x: 868, startPoint y: 484, endPoint x: 790, endPoint y: 489, distance: 78.7
click at [790, 489] on div at bounding box center [790, 477] width 11 height 41
drag, startPoint x: 793, startPoint y: 453, endPoint x: 747, endPoint y: 453, distance: 46.6
click at [746, 453] on div at bounding box center [752, 449] width 13 height 18
drag, startPoint x: 784, startPoint y: 487, endPoint x: 732, endPoint y: 487, distance: 52.1
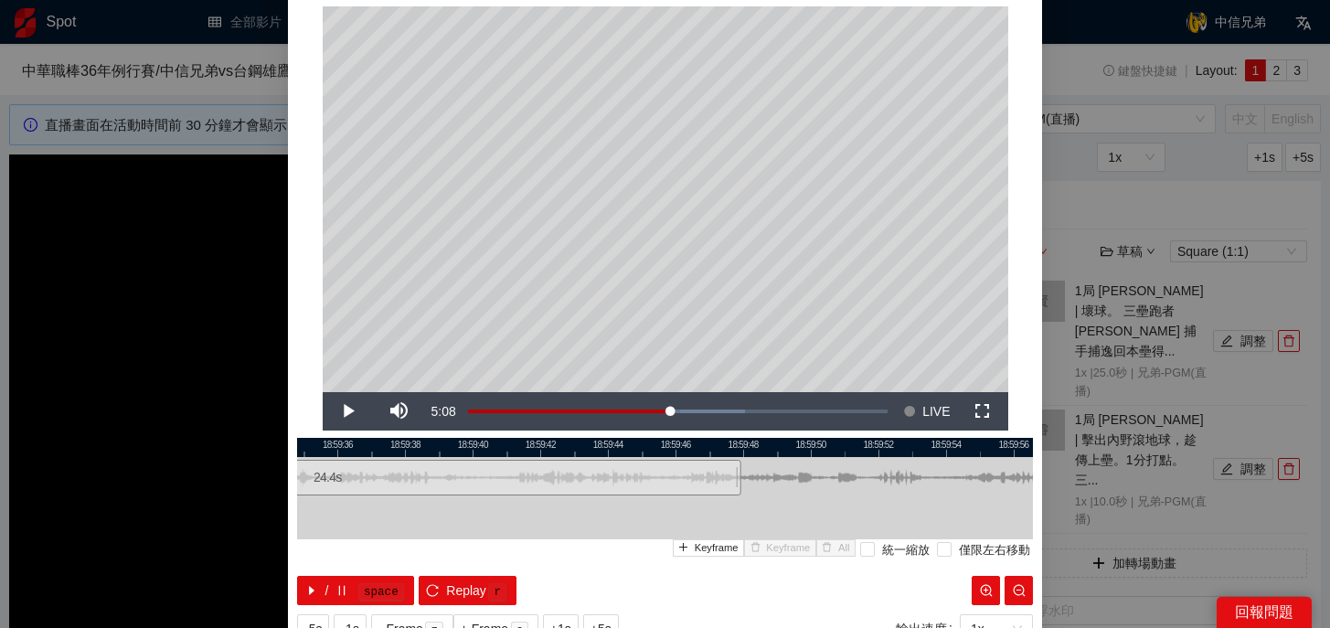
click at [732, 487] on div "24.4 s" at bounding box center [665, 477] width 736 height 41
click at [349, 411] on span "Video Player" at bounding box center [348, 411] width 51 height 0
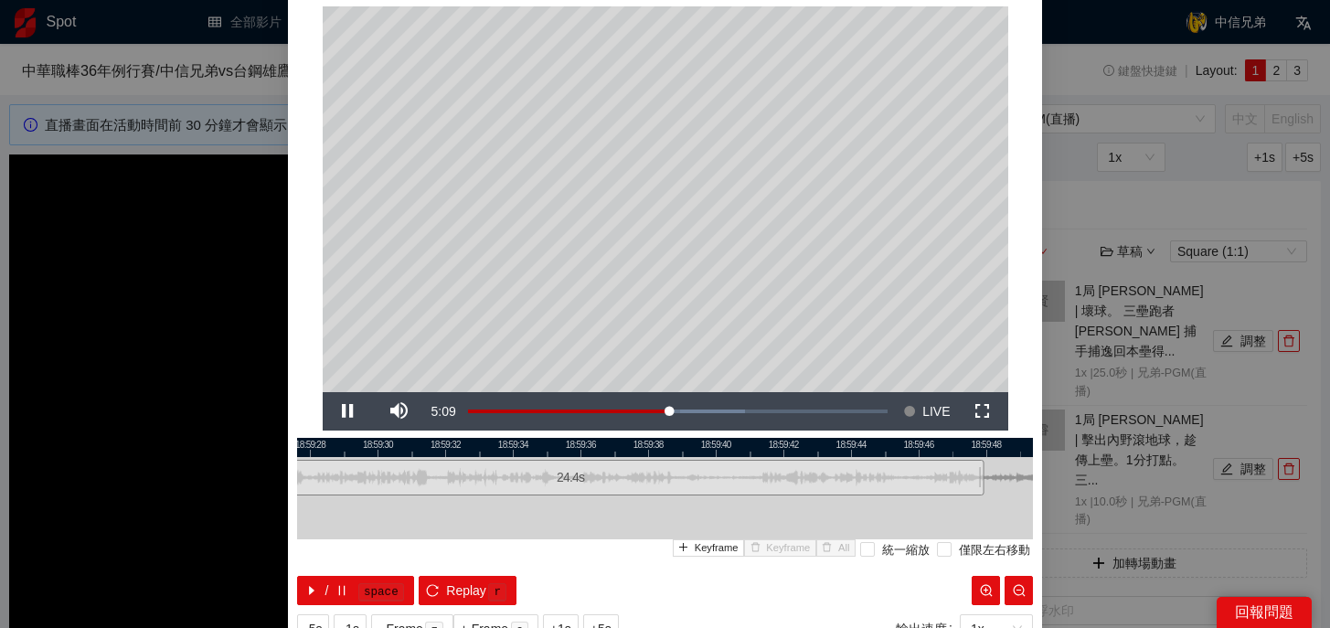
drag, startPoint x: 384, startPoint y: 443, endPoint x: 627, endPoint y: 451, distance: 243.2
click at [627, 451] on div at bounding box center [908, 447] width 736 height 19
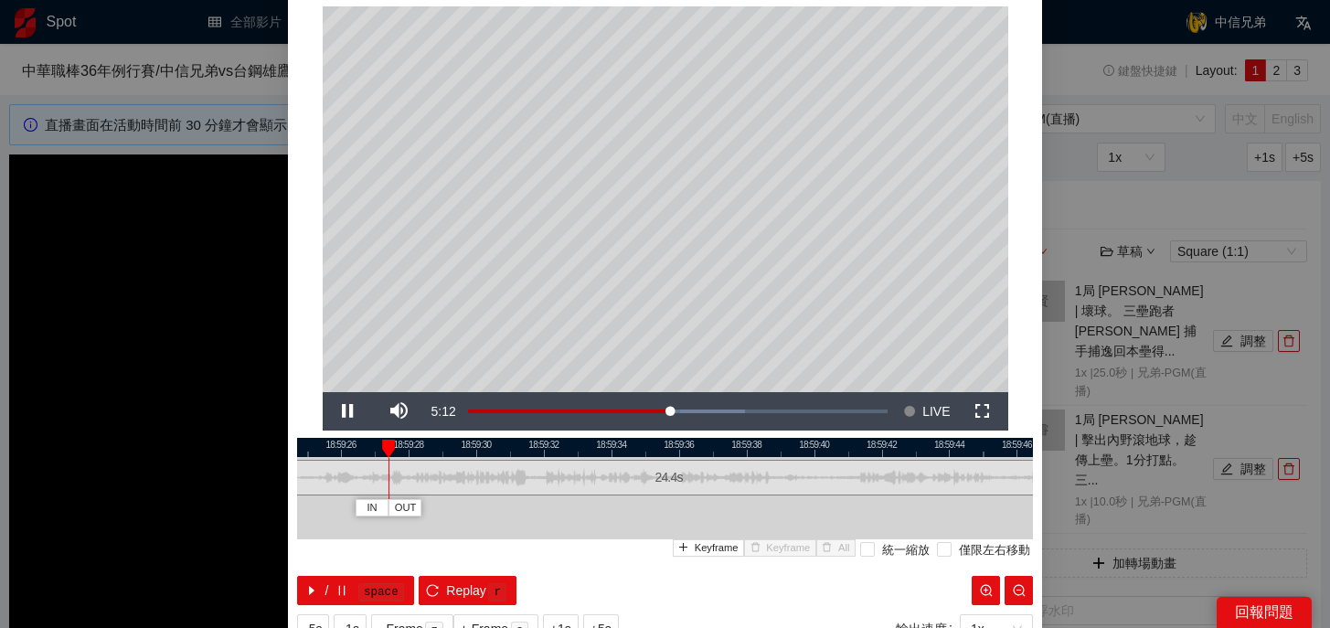
drag, startPoint x: 635, startPoint y: 447, endPoint x: 622, endPoint y: 452, distance: 13.9
click at [622, 452] on div at bounding box center [764, 447] width 736 height 19
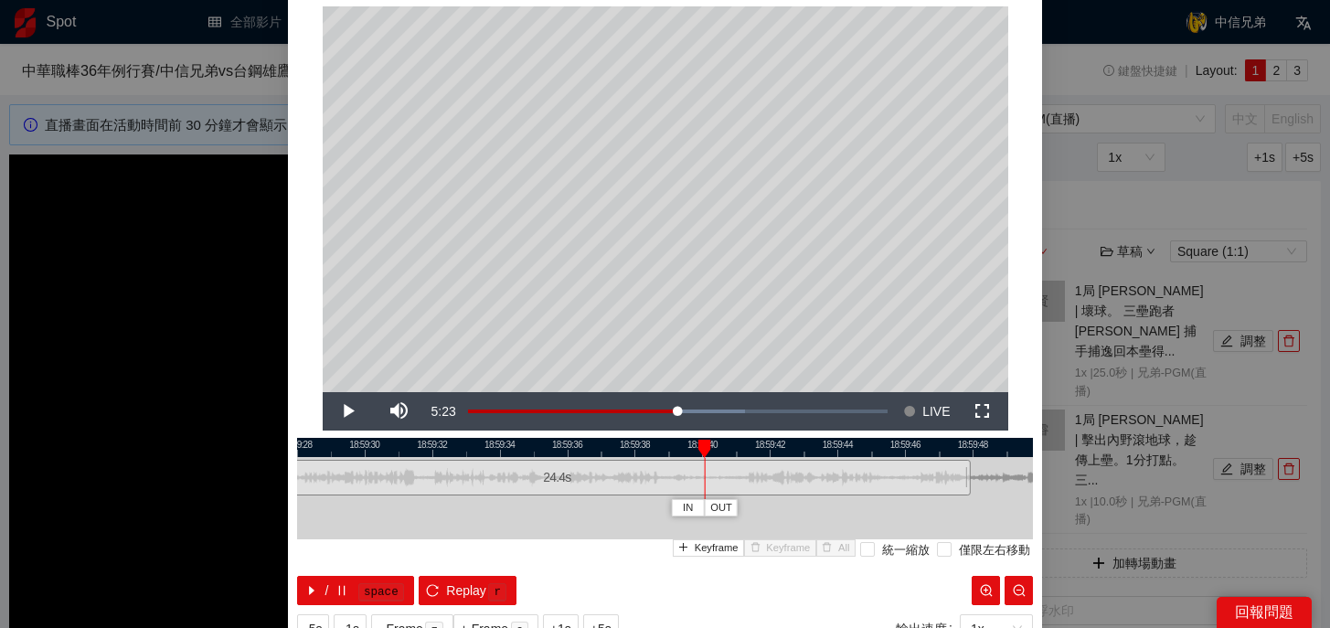
drag, startPoint x: 314, startPoint y: 444, endPoint x: 804, endPoint y: 450, distance: 489.8
click at [711, 450] on div "IN OUT" at bounding box center [704, 449] width 13 height 18
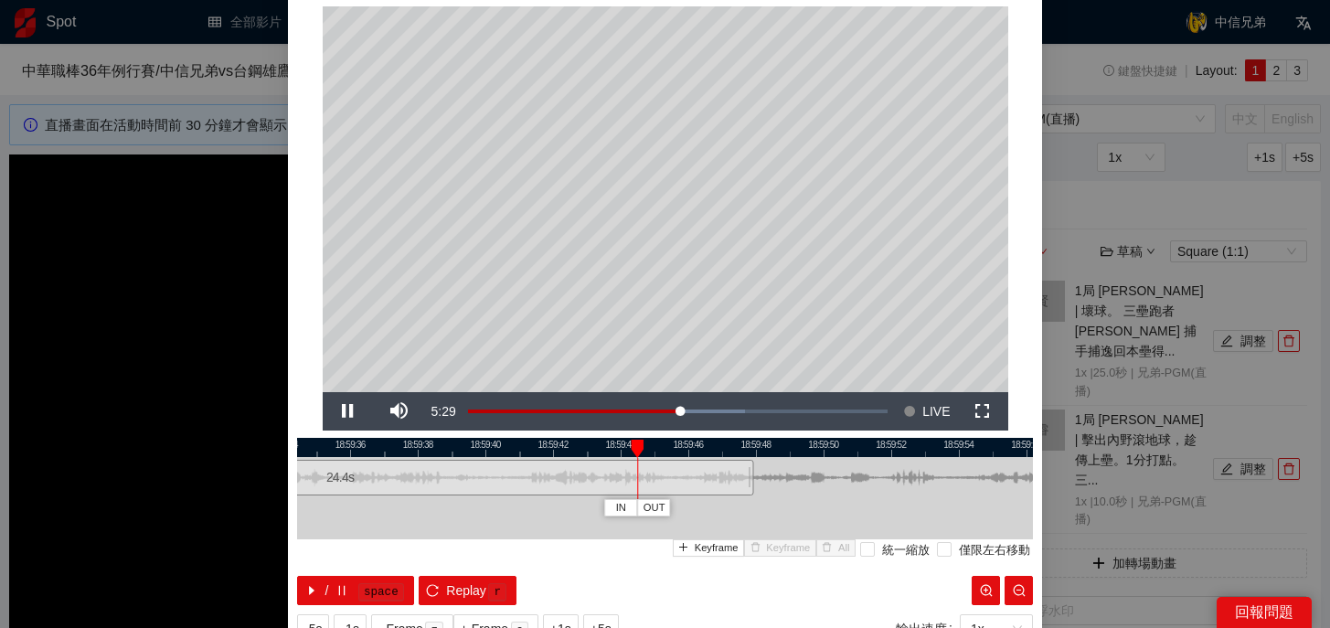
drag, startPoint x: 921, startPoint y: 444, endPoint x: 703, endPoint y: 456, distance: 218.7
click at [702, 456] on div "18:59:34 18:59:36 18:59:38 18:59:40 18:59:42 18:59:44 18:59:46 18:59:48 18:59:5…" at bounding box center [665, 521] width 736 height 167
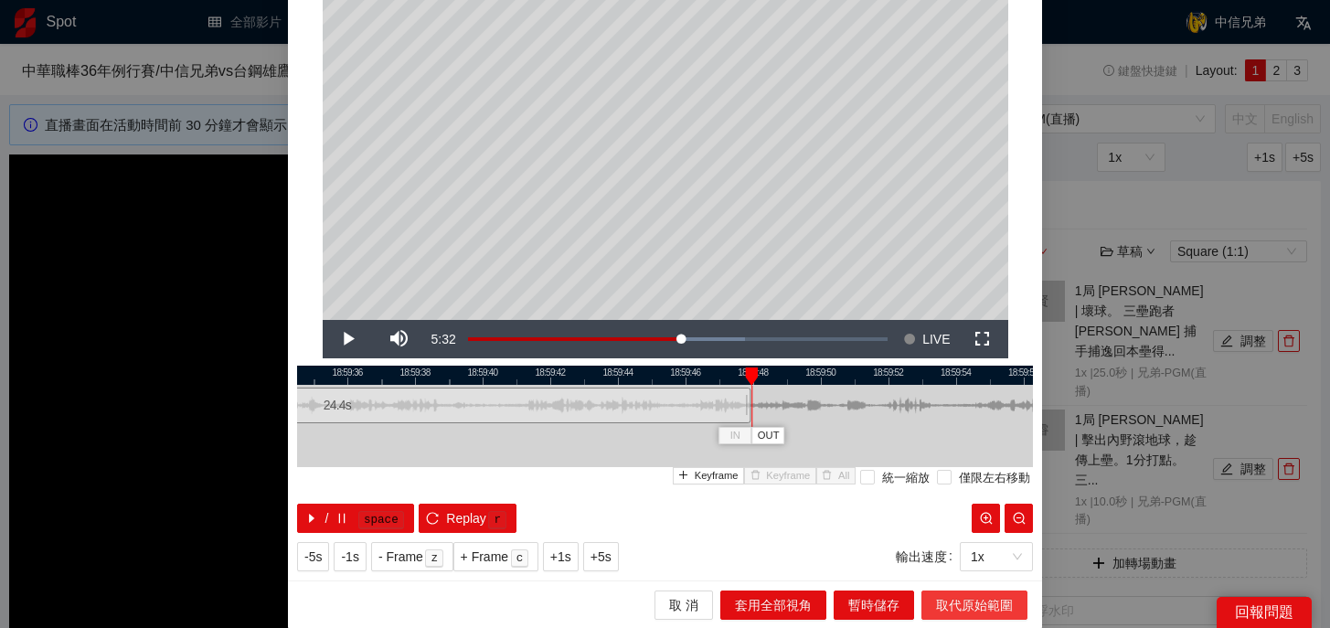
click at [968, 601] on span "取代原始範圍" at bounding box center [974, 605] width 77 height 20
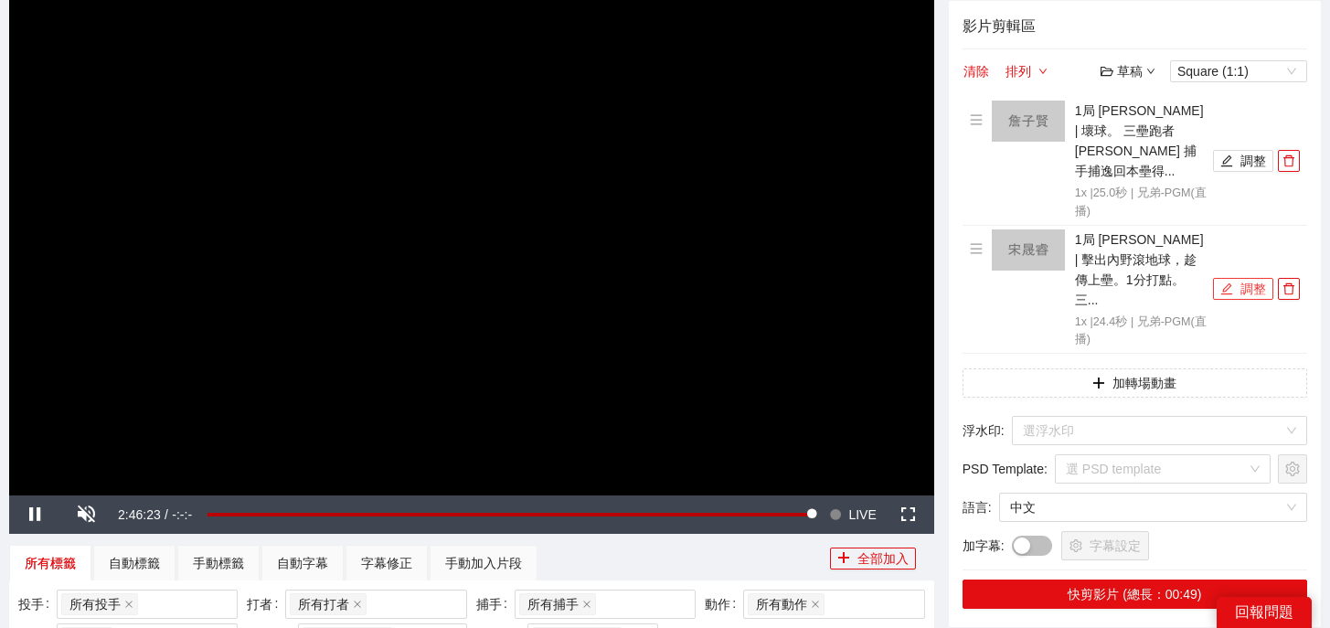
scroll to position [186, 0]
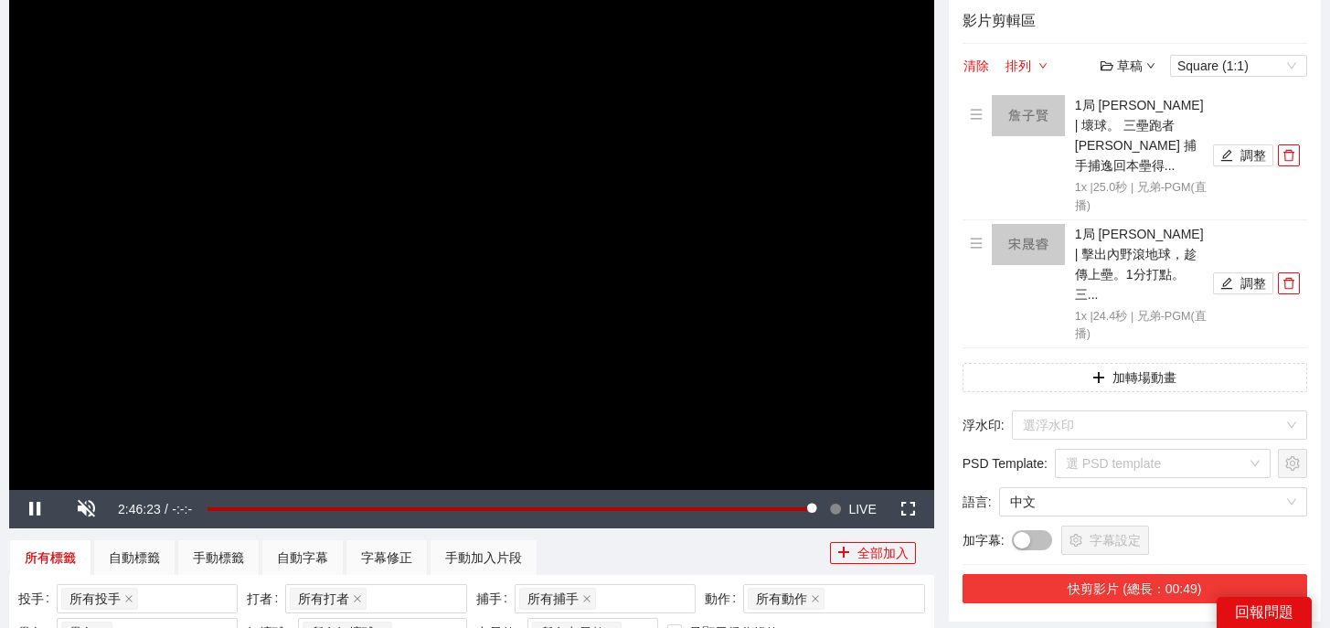
click at [1153, 574] on button "快剪影片 (總長：00:49)" at bounding box center [1134, 588] width 345 height 29
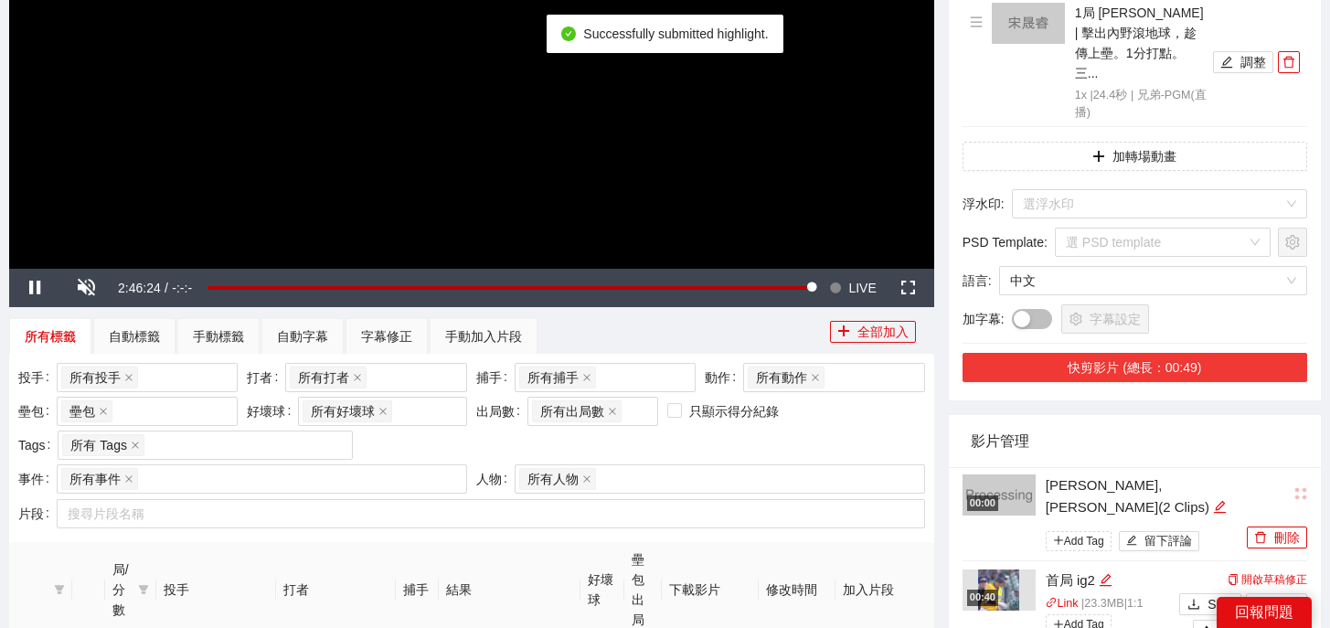
scroll to position [406, 0]
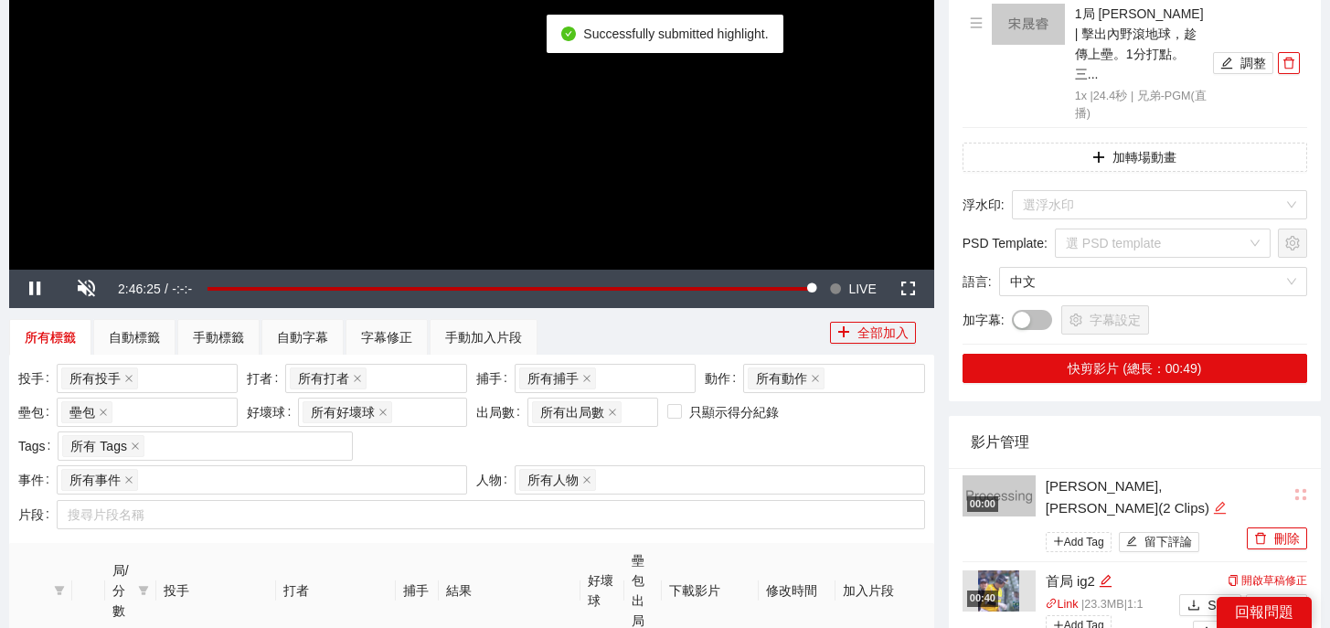
click at [1213, 501] on icon "edit" at bounding box center [1220, 508] width 14 height 14
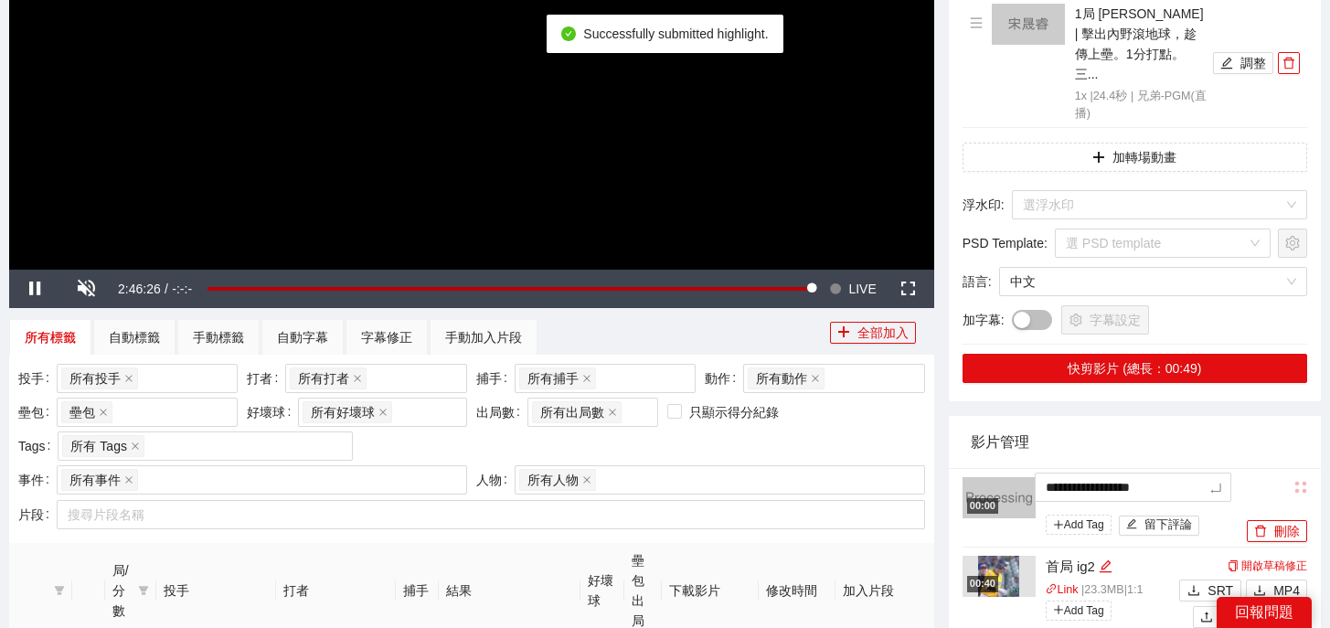
drag, startPoint x: 1202, startPoint y: 457, endPoint x: 938, endPoint y: 419, distance: 266.9
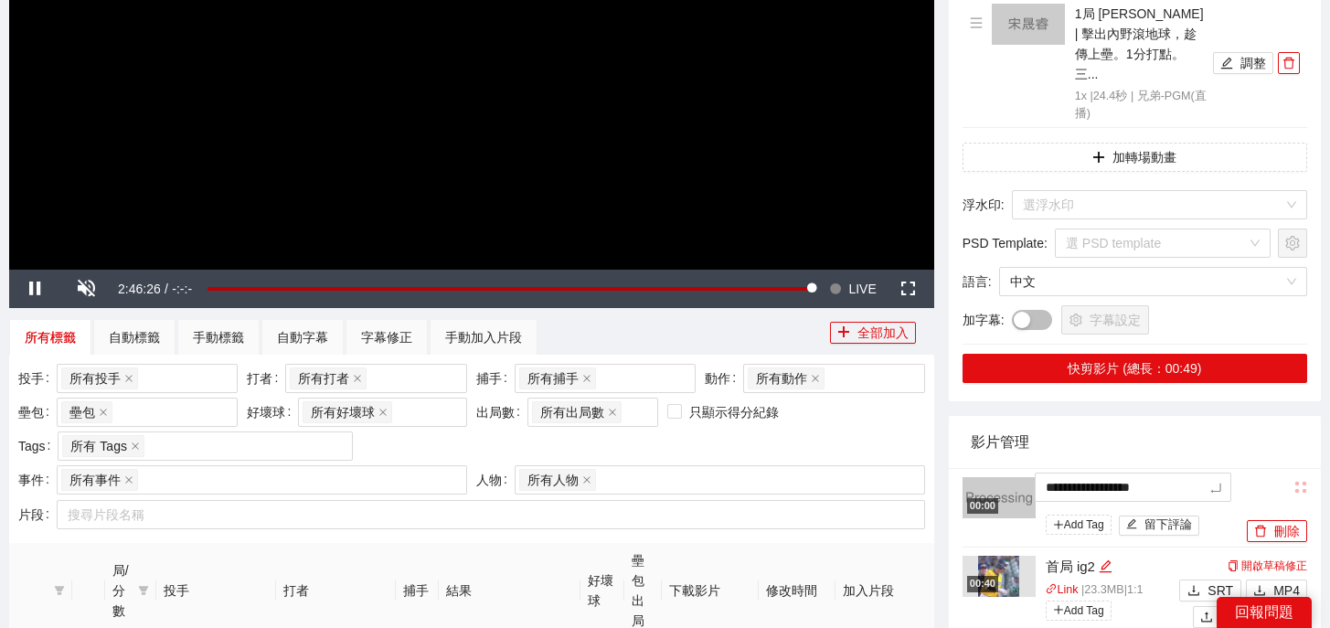
type textarea "*"
type textarea "**"
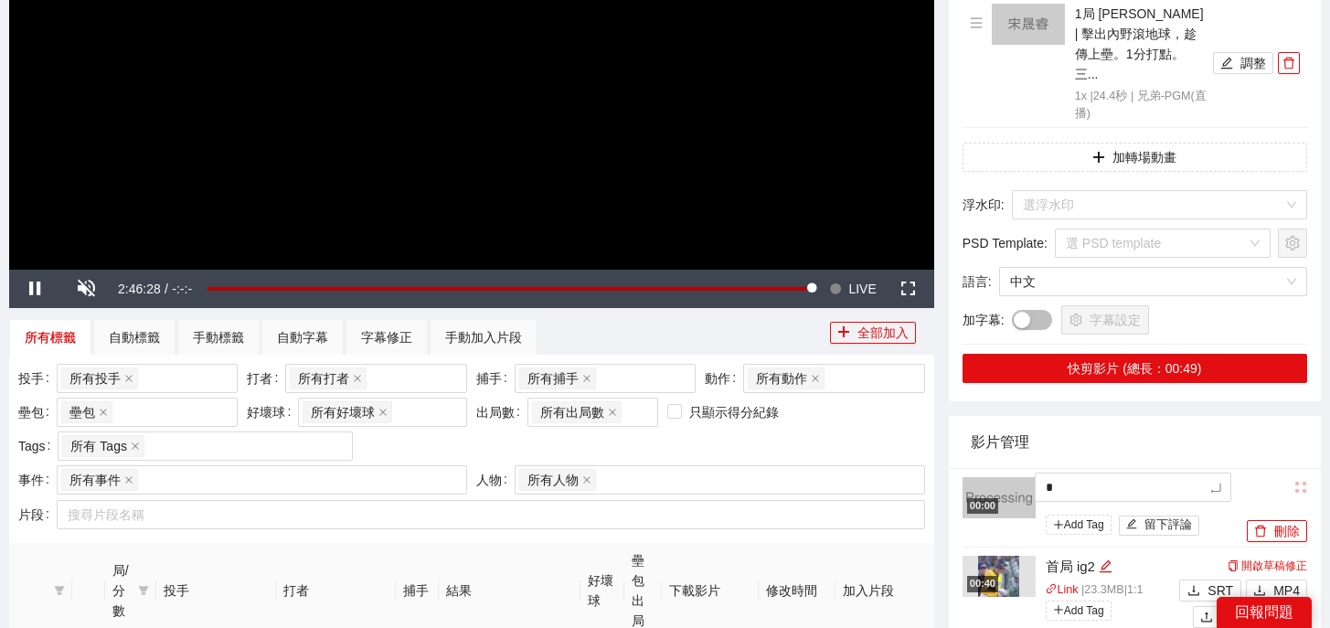
type textarea "**"
type textarea "*"
type textarea "**"
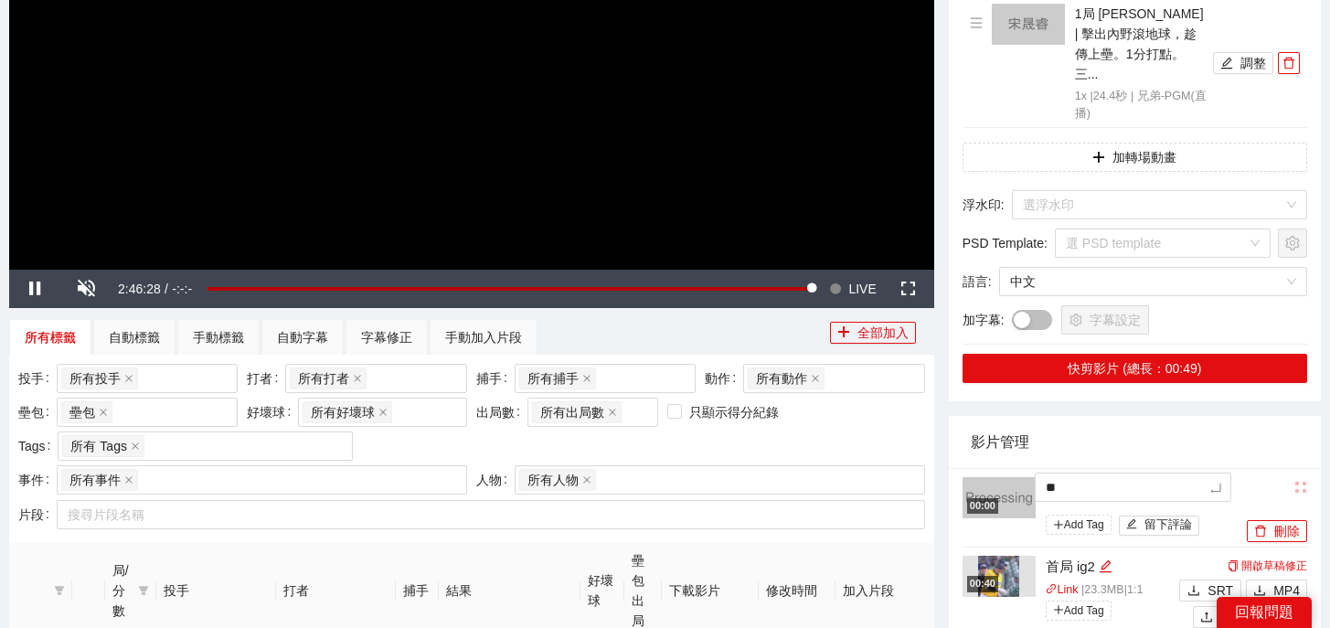
type textarea "***"
type textarea "**"
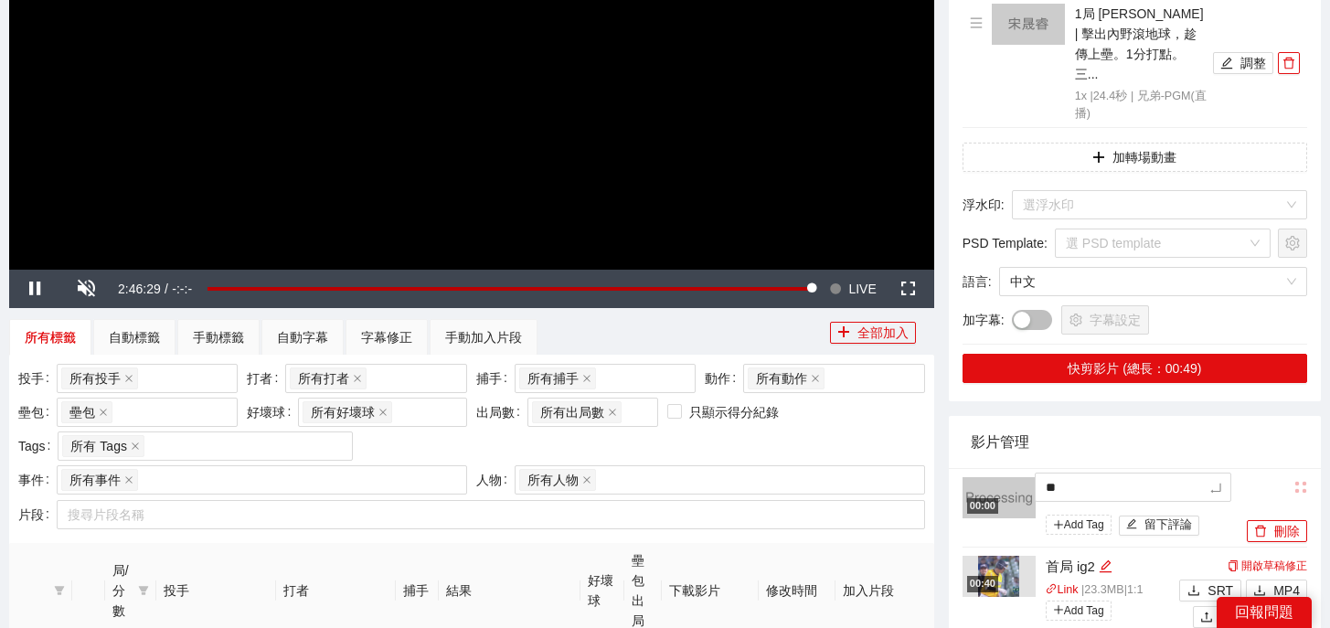
type textarea "**"
type textarea "****"
type textarea "*****"
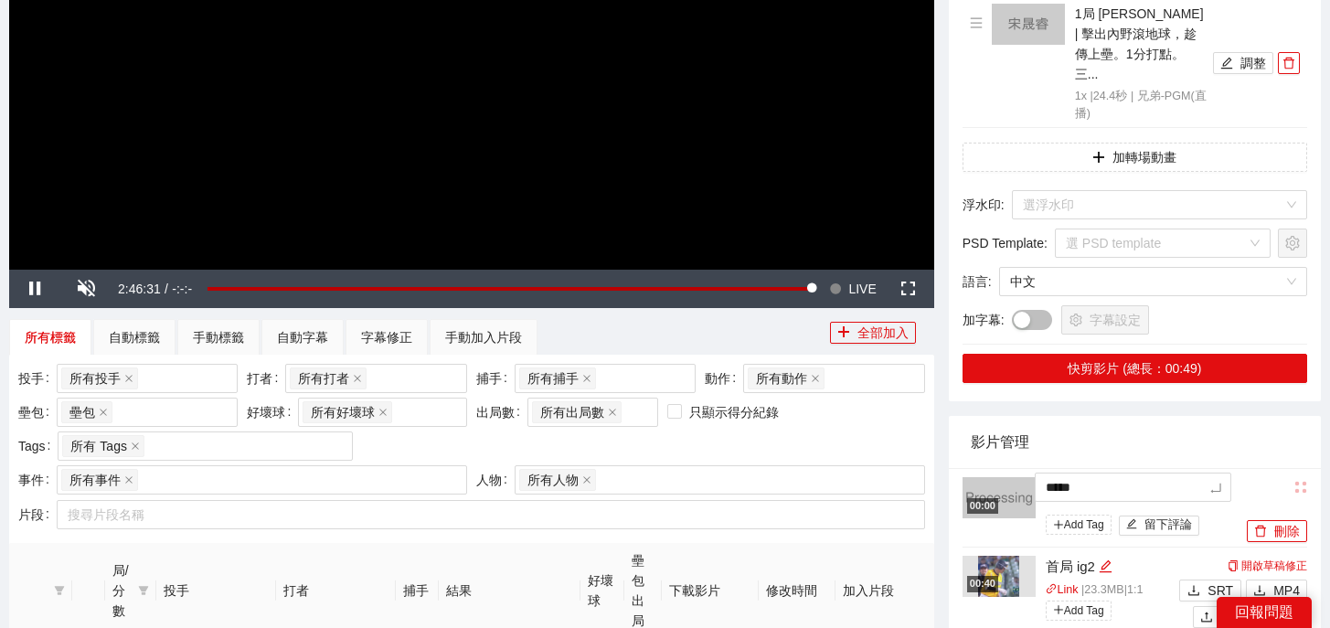
type textarea "******"
click at [1286, 57] on icon "delete" at bounding box center [1288, 63] width 13 height 13
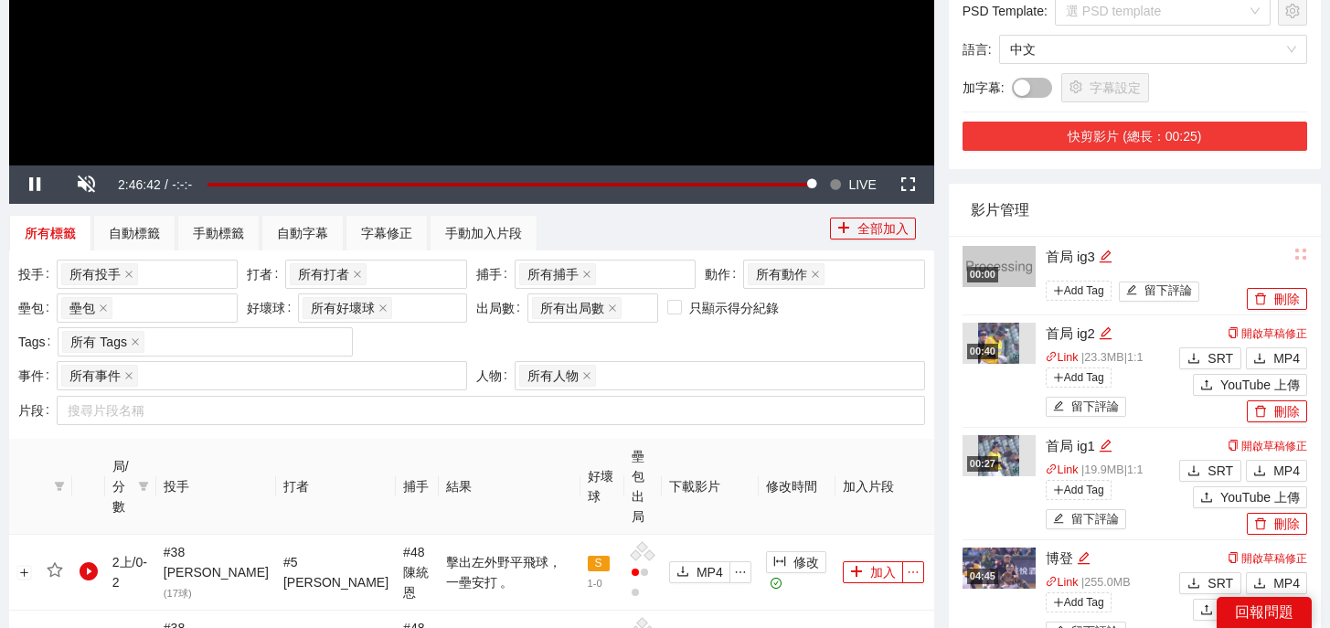
scroll to position [553, 0]
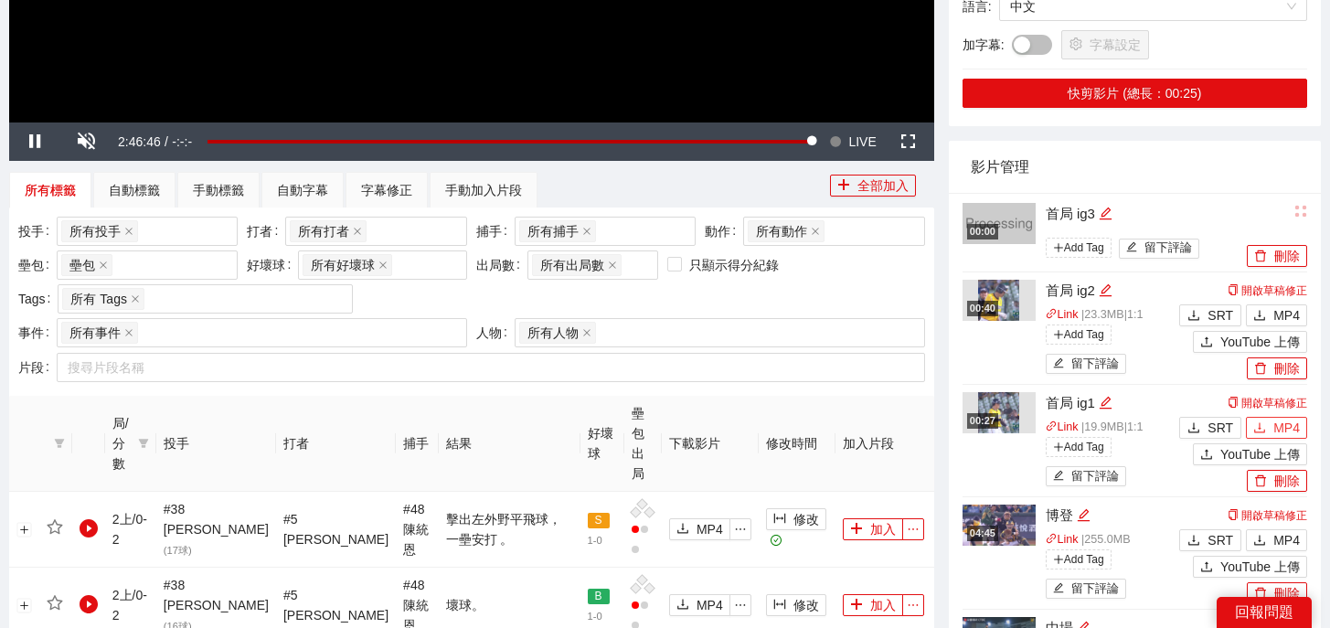
click at [1267, 417] on button "MP4" at bounding box center [1276, 428] width 61 height 22
click at [1274, 305] on span "MP4" at bounding box center [1286, 315] width 27 height 20
click at [1274, 154] on div "影片管理" at bounding box center [1134, 167] width 328 height 52
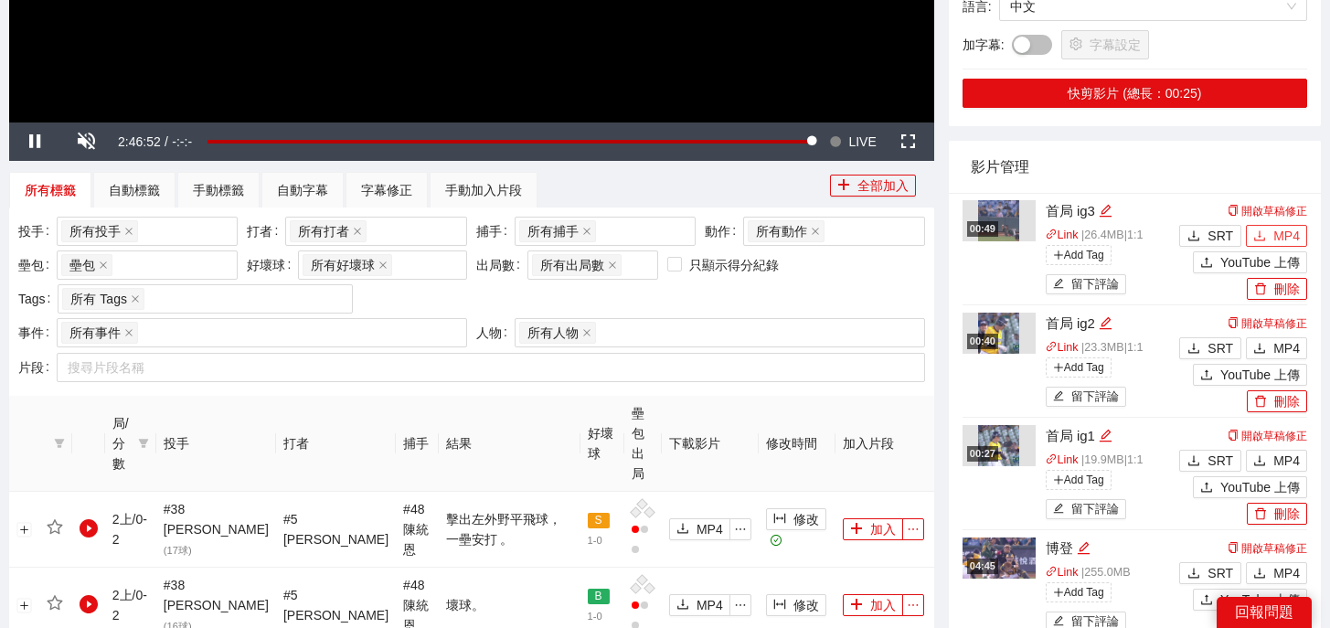
click at [1266, 225] on button "MP4" at bounding box center [1276, 236] width 61 height 22
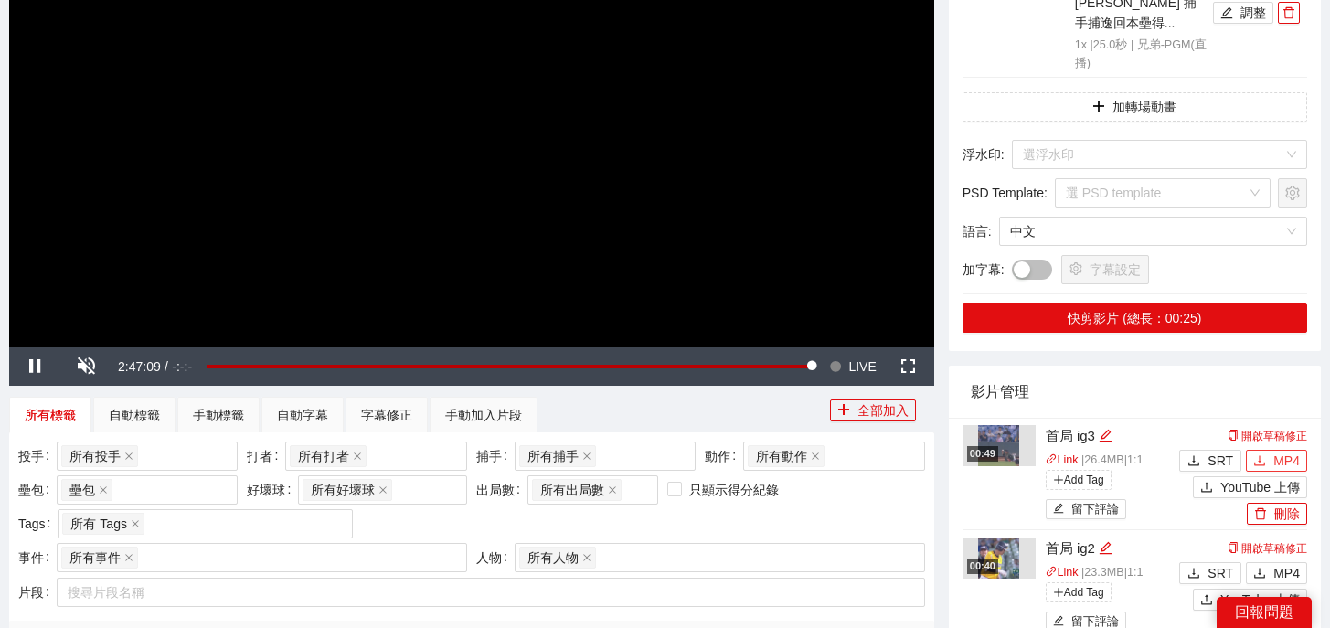
scroll to position [0, 0]
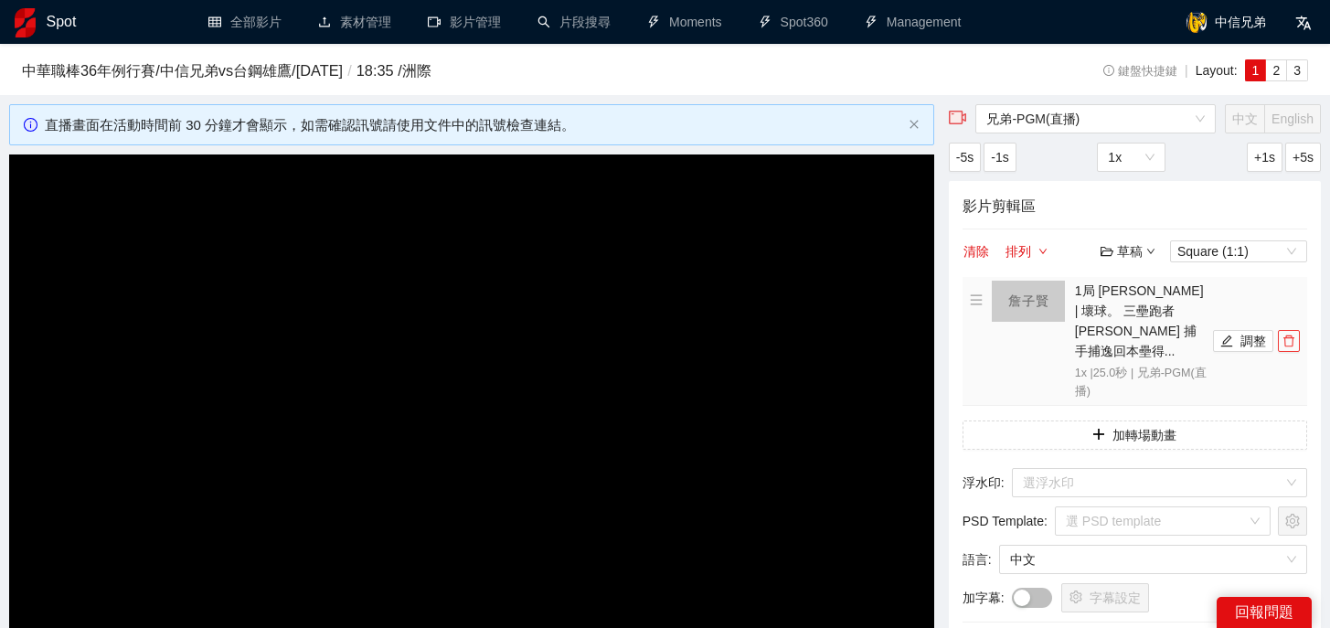
click at [1288, 334] on icon "delete" at bounding box center [1288, 340] width 13 height 13
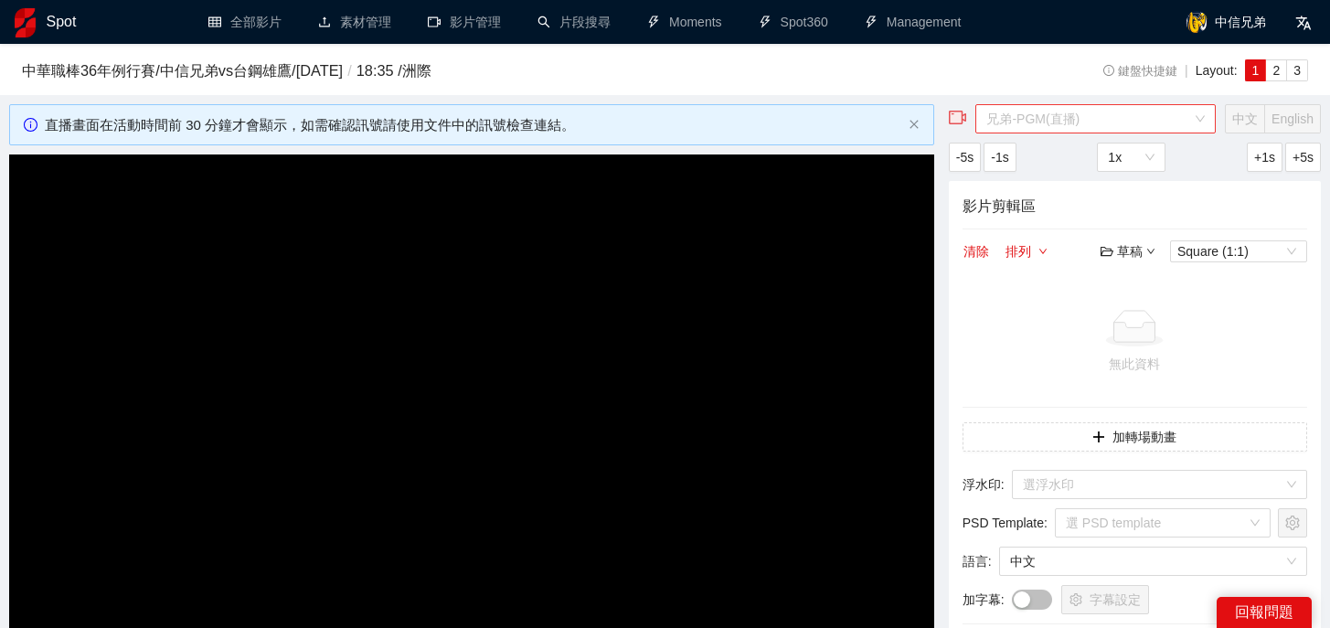
click at [1096, 109] on span "兄弟-PGM(直播)" at bounding box center [1095, 118] width 218 height 27
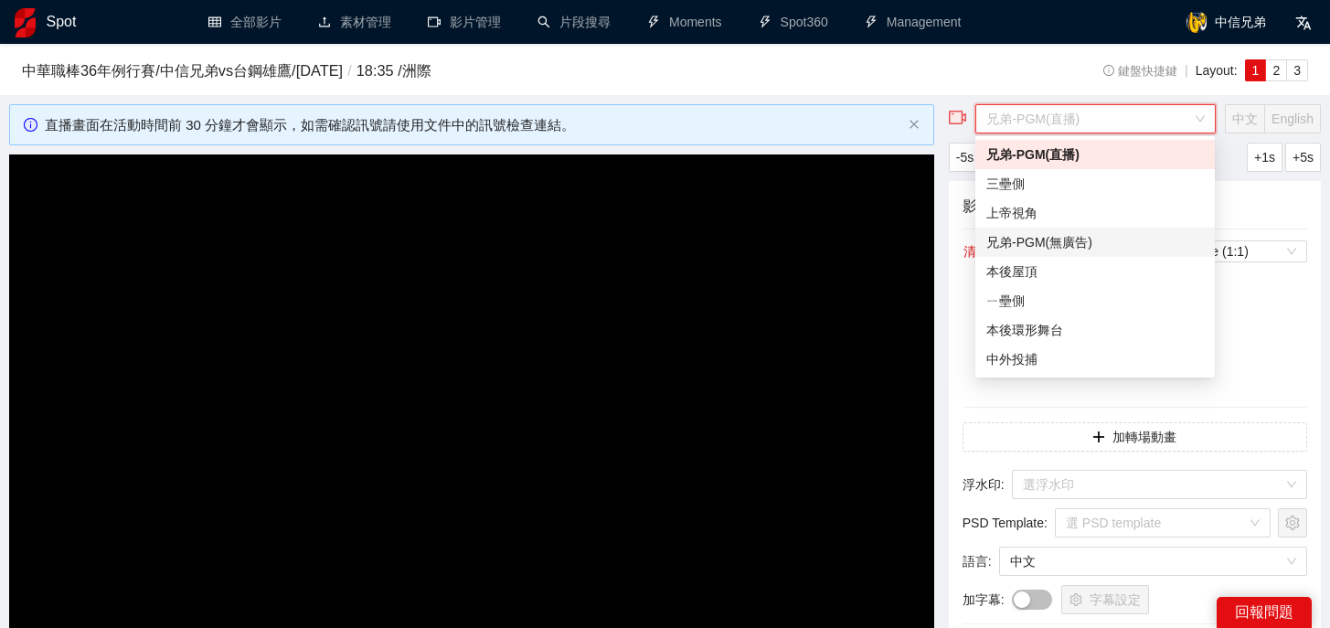
click at [1083, 246] on div "兄弟-PGM(無廣告)" at bounding box center [1094, 242] width 217 height 20
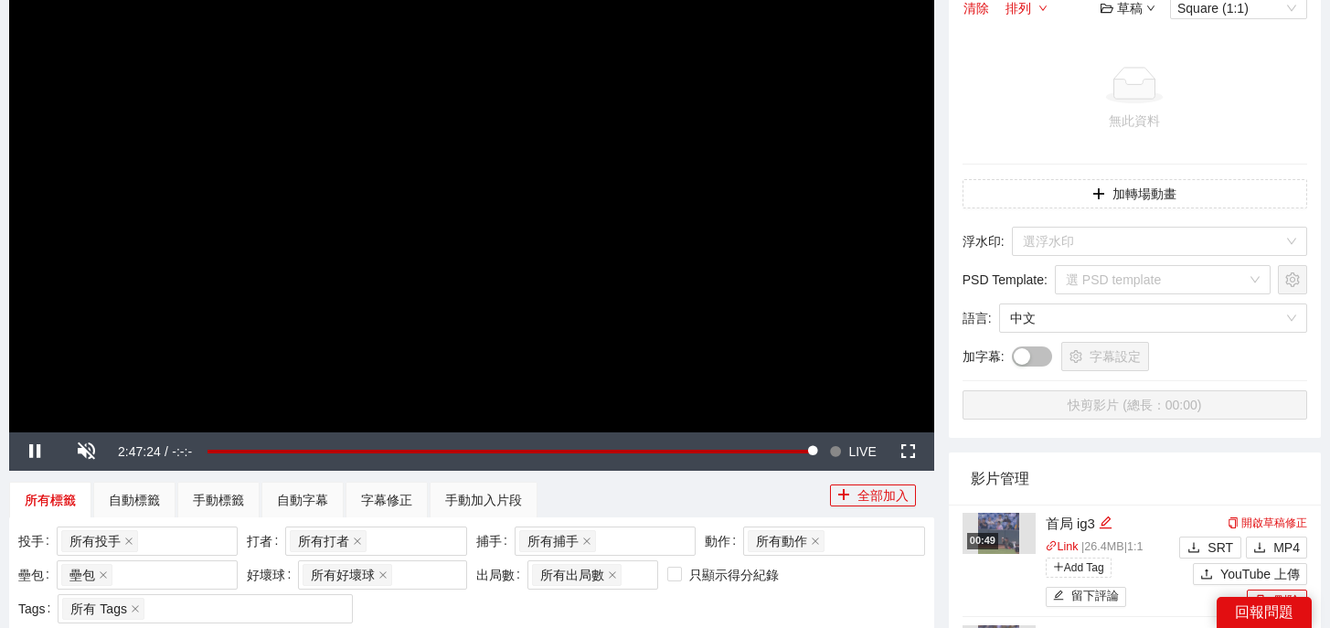
scroll to position [260, 0]
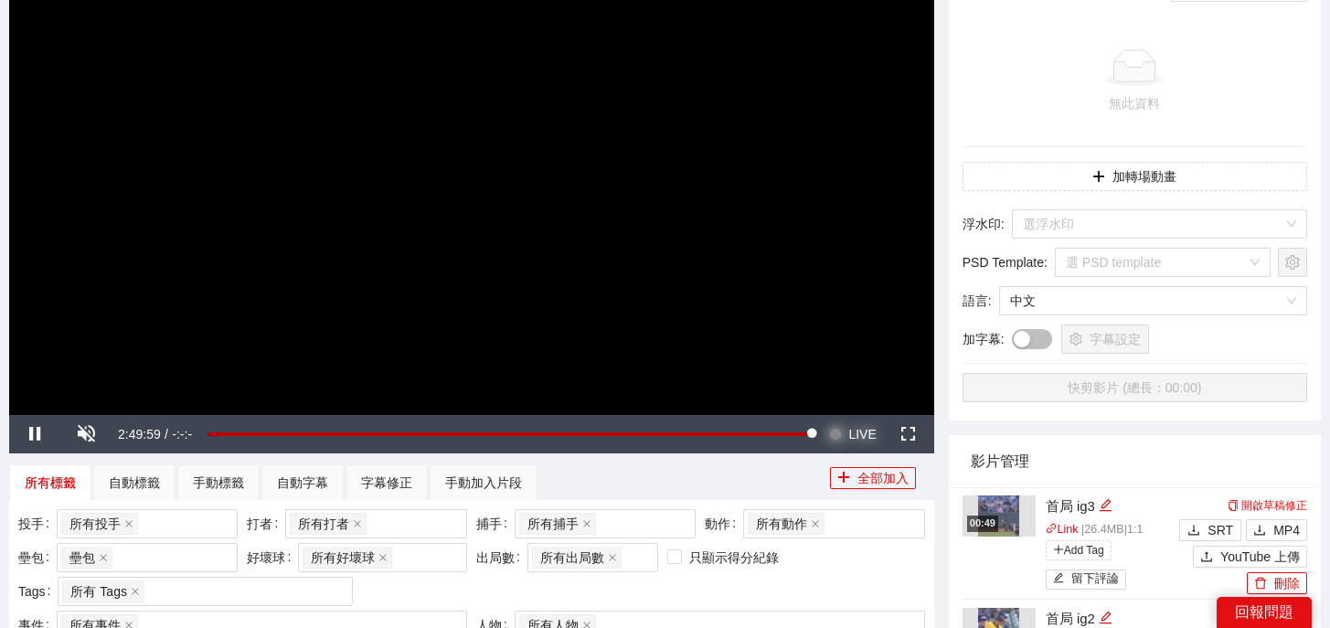
click at [847, 435] on button "Seek to live, currently behind live LIVE" at bounding box center [851, 434] width 59 height 38
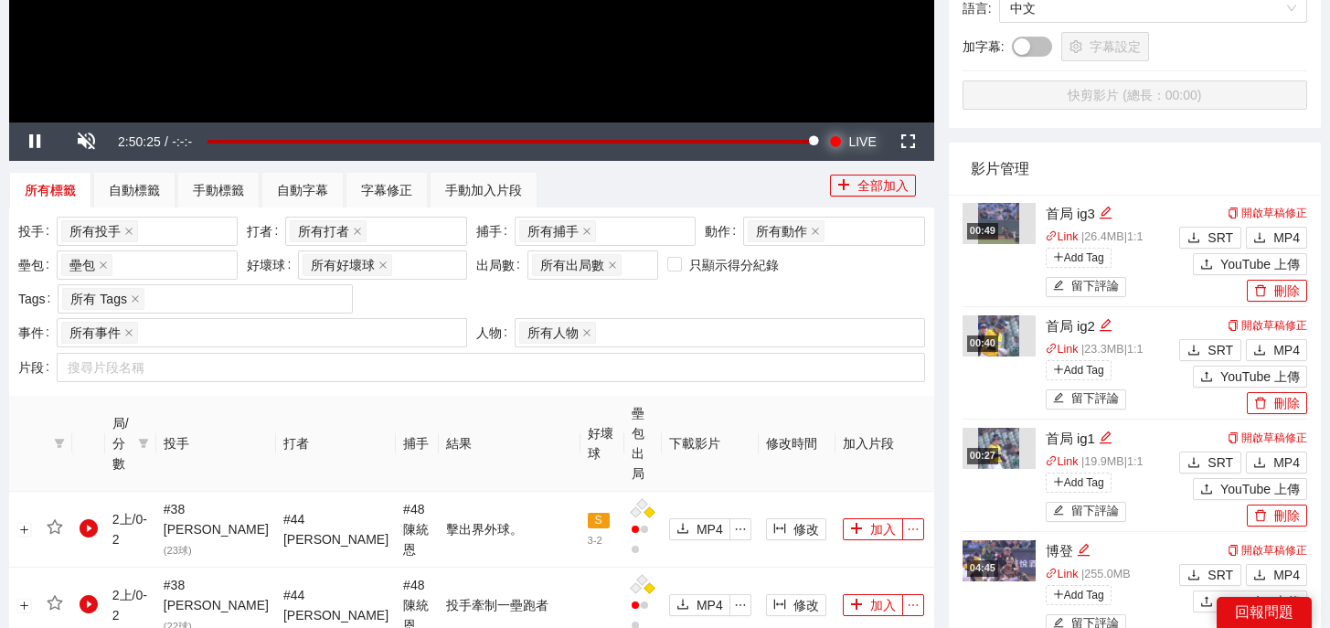
scroll to position [79, 0]
